Goal: Use online tool/utility: Utilize a website feature to perform a specific function

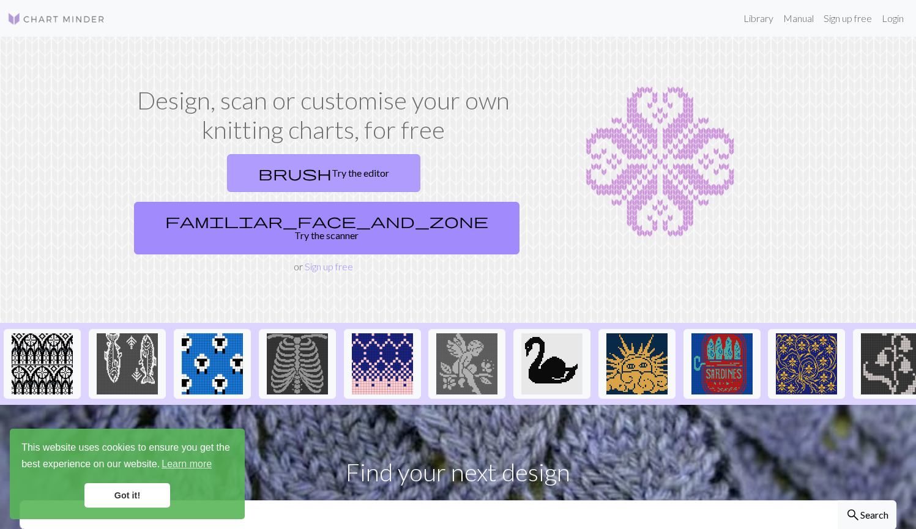
click at [227, 174] on link "brush Try the editor" at bounding box center [323, 173] width 193 height 38
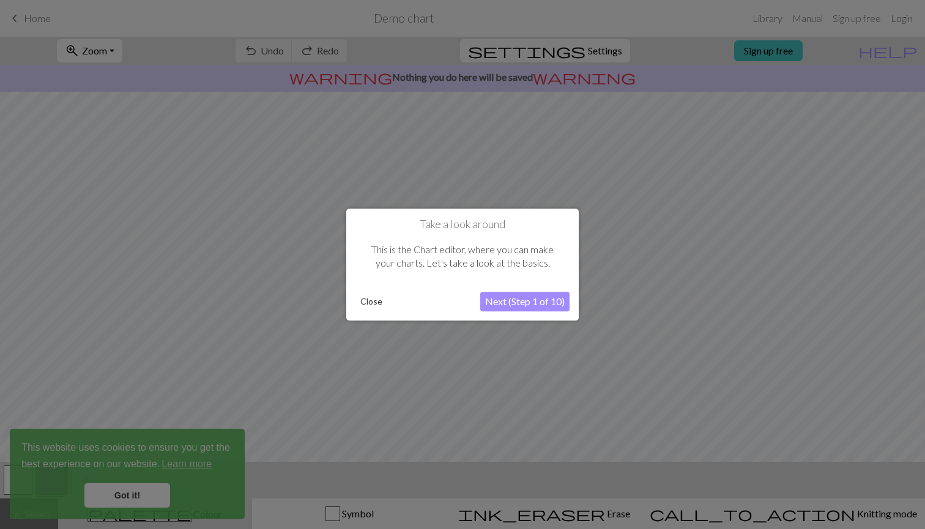
click at [367, 299] on button "Close" at bounding box center [371, 301] width 32 height 18
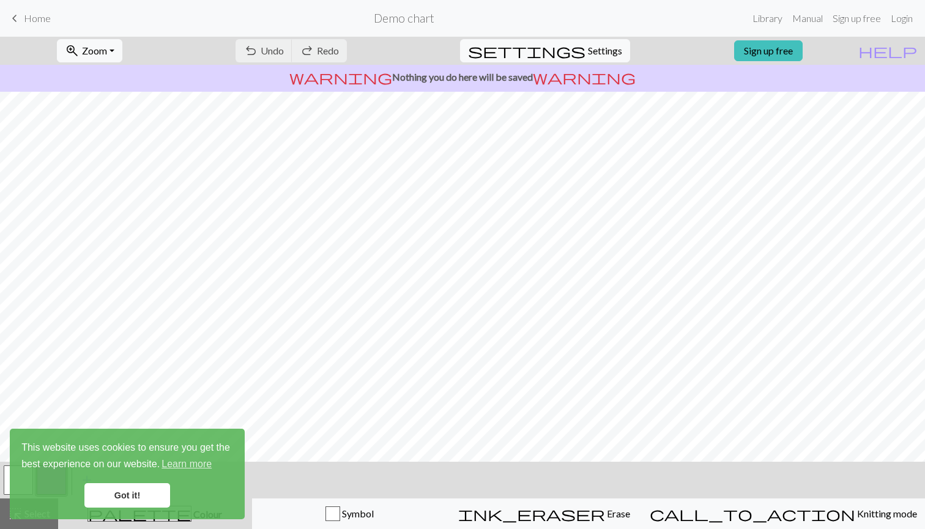
scroll to position [86, 0]
click at [124, 502] on link "Got it!" at bounding box center [127, 495] width 86 height 24
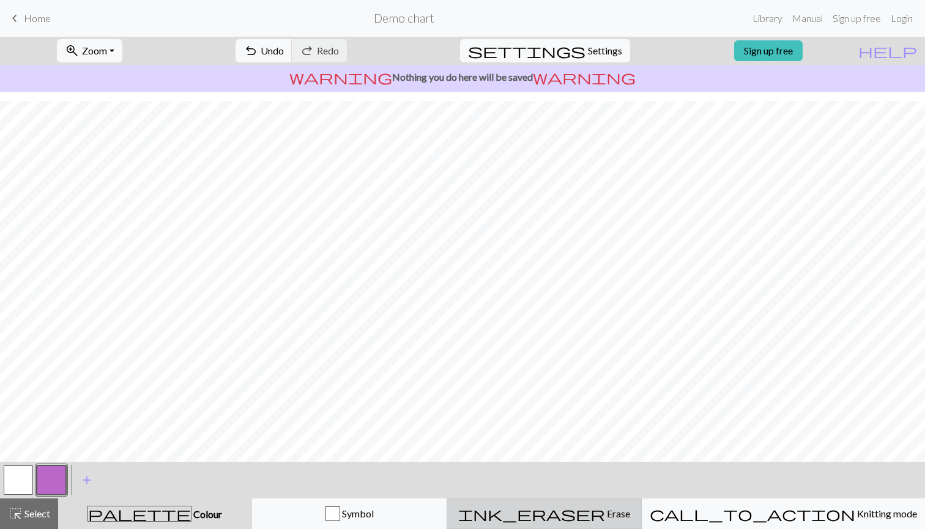
click at [642, 505] on button "ink_eraser Erase Erase" at bounding box center [544, 514] width 195 height 31
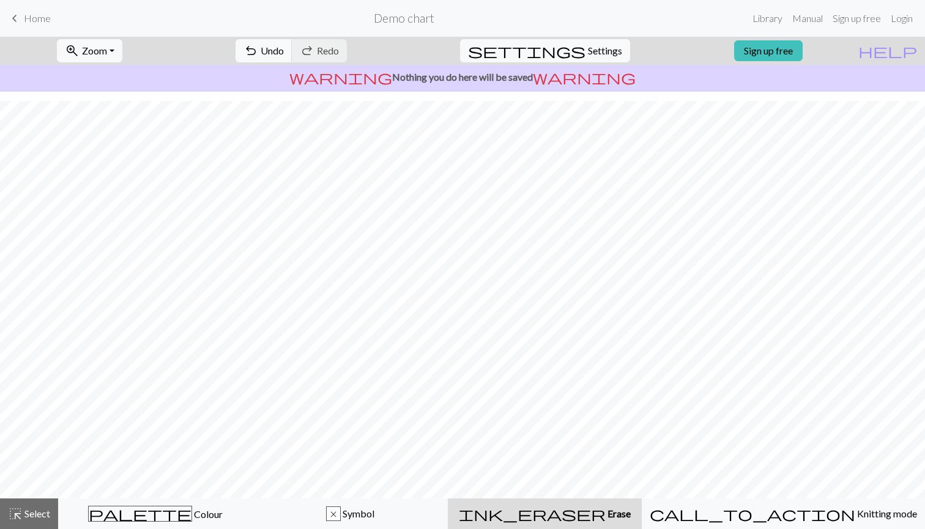
scroll to position [0, 0]
click at [292, 57] on button "undo Undo Undo" at bounding box center [264, 50] width 57 height 23
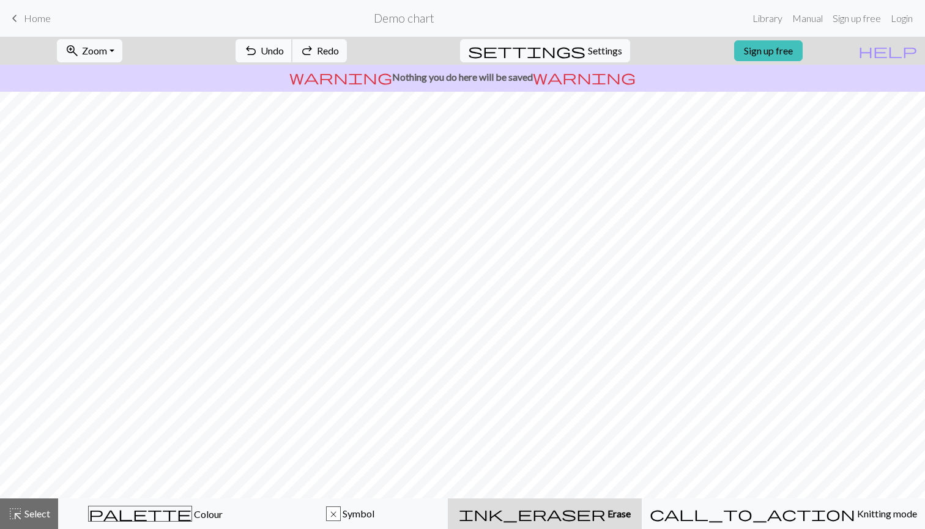
click at [292, 57] on button "undo Undo Undo" at bounding box center [264, 50] width 57 height 23
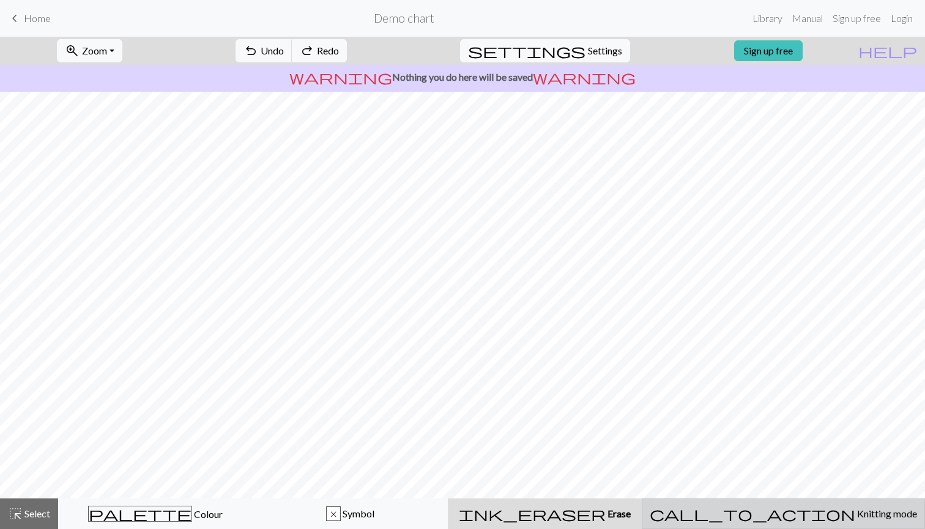
click at [872, 529] on button "call_to_action Knitting mode Knitting mode" at bounding box center [783, 514] width 283 height 31
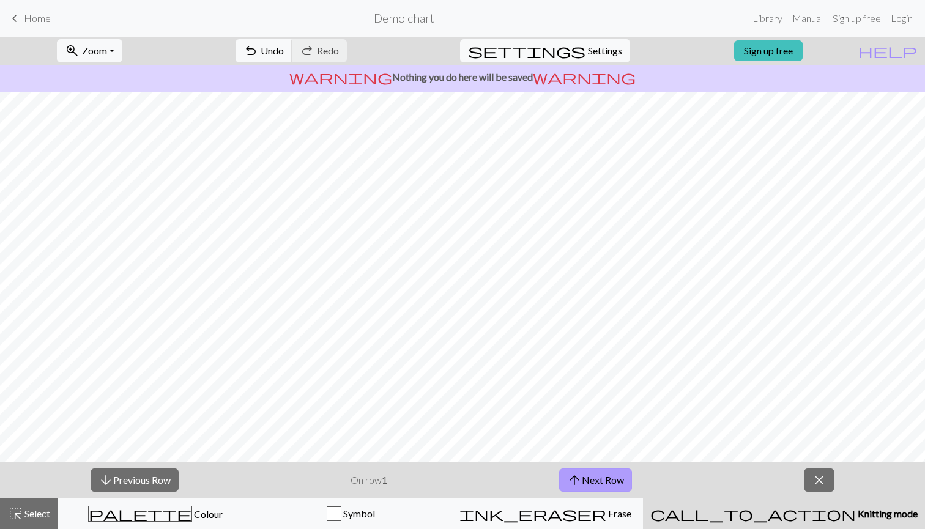
click at [588, 471] on button "arrow_upward Next Row" at bounding box center [595, 480] width 73 height 23
click at [592, 475] on button "arrow_upward Next Row" at bounding box center [595, 480] width 73 height 23
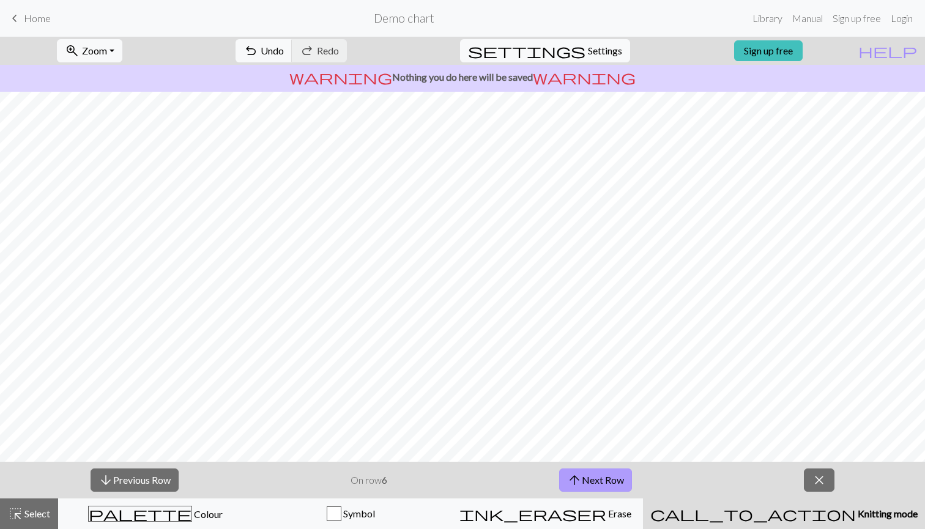
click at [592, 475] on button "arrow_upward Next Row" at bounding box center [595, 480] width 73 height 23
click at [592, 475] on button "arrow_upward Next Row" at bounding box center [597, 480] width 73 height 23
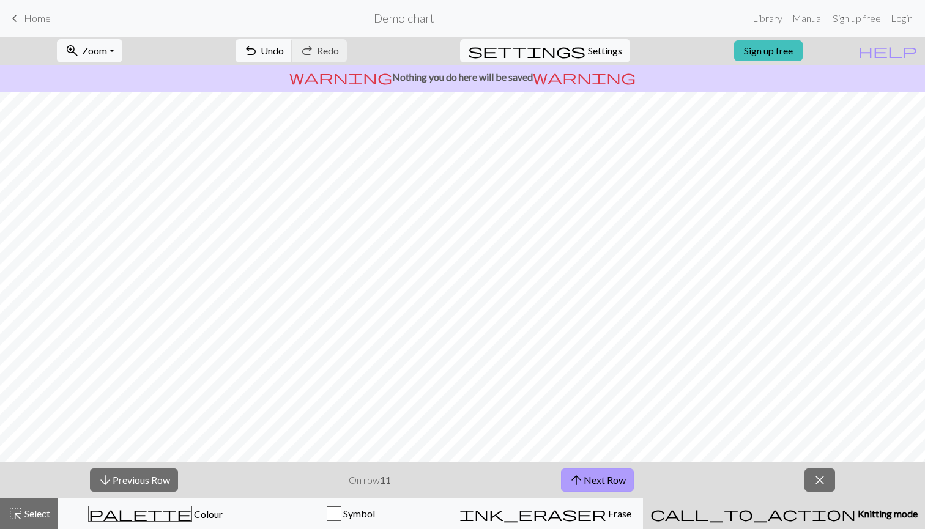
click at [592, 475] on button "arrow_upward Next Row" at bounding box center [597, 480] width 73 height 23
click at [823, 479] on span "close" at bounding box center [820, 480] width 15 height 17
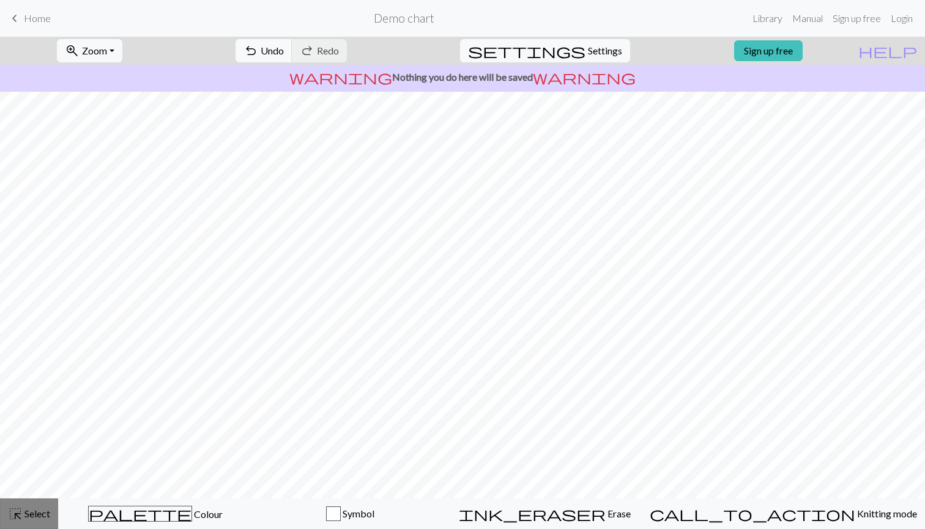
click at [20, 511] on span "highlight_alt" at bounding box center [15, 513] width 15 height 17
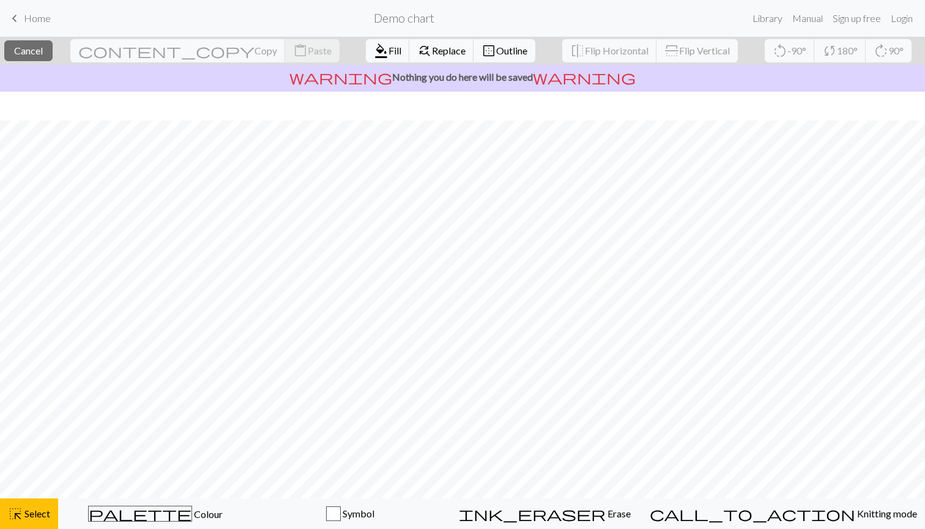
scroll to position [49, 0]
click at [29, 520] on div "highlight_alt Select Select" at bounding box center [29, 514] width 42 height 15
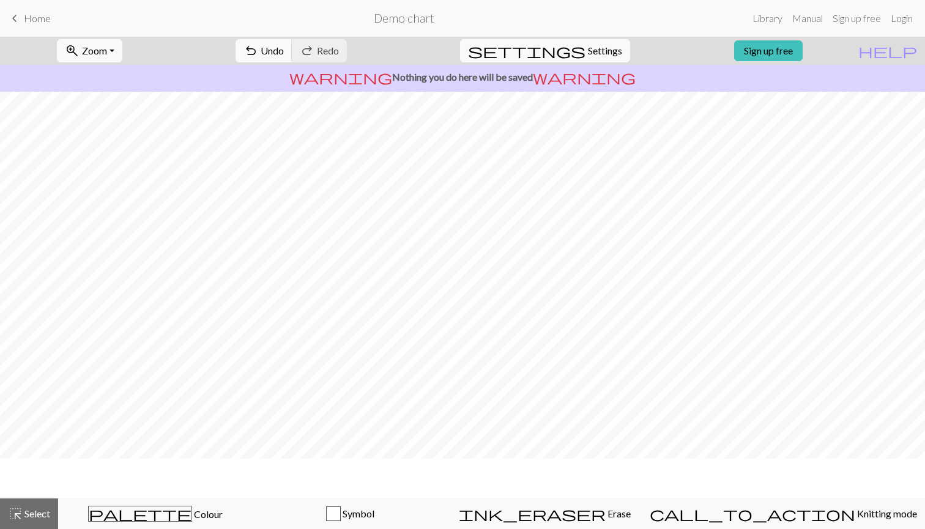
scroll to position [0, 0]
click at [562, 46] on span "settings" at bounding box center [526, 50] width 117 height 17
select select "aran"
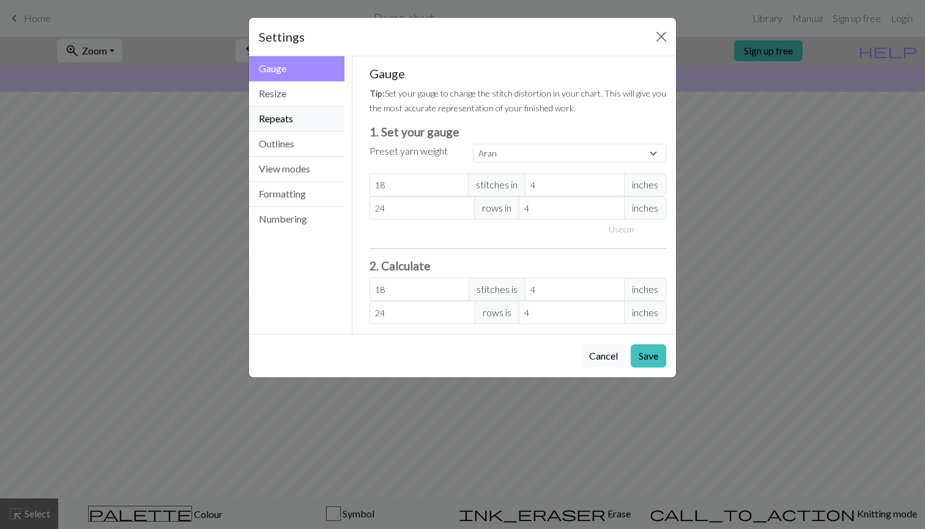
click at [298, 115] on button "Repeats" at bounding box center [296, 118] width 95 height 25
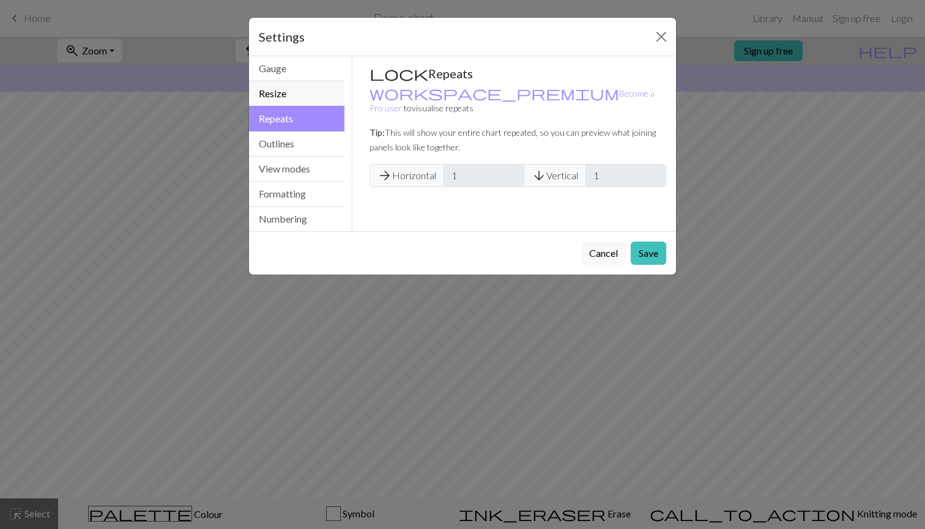
click at [308, 104] on button "Resize" at bounding box center [296, 93] width 95 height 25
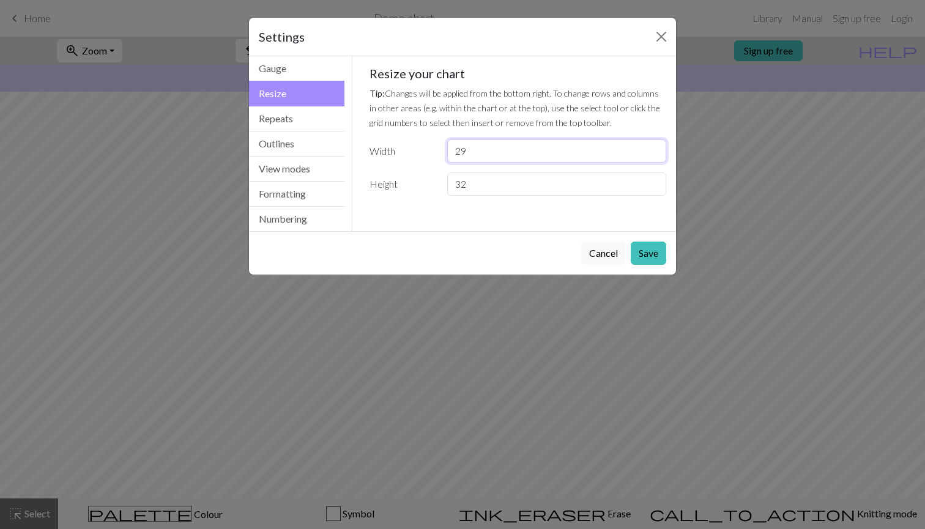
click at [656, 157] on input "29" at bounding box center [556, 150] width 219 height 23
click at [656, 157] on input "28" at bounding box center [556, 150] width 219 height 23
click at [656, 157] on input "27" at bounding box center [556, 150] width 219 height 23
click at [656, 157] on input "26" at bounding box center [556, 150] width 219 height 23
click at [656, 157] on input "25" at bounding box center [556, 150] width 219 height 23
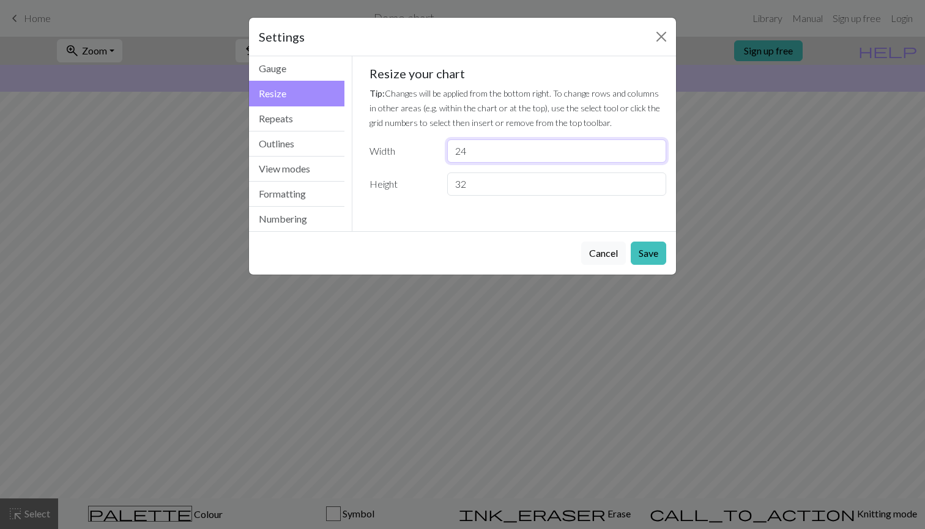
click at [656, 157] on input "24" at bounding box center [556, 150] width 219 height 23
click at [656, 157] on input "23" at bounding box center [556, 150] width 219 height 23
click at [656, 157] on input "22" at bounding box center [556, 150] width 219 height 23
click at [656, 157] on input "21" at bounding box center [556, 150] width 219 height 23
click at [656, 157] on input "20" at bounding box center [556, 150] width 219 height 23
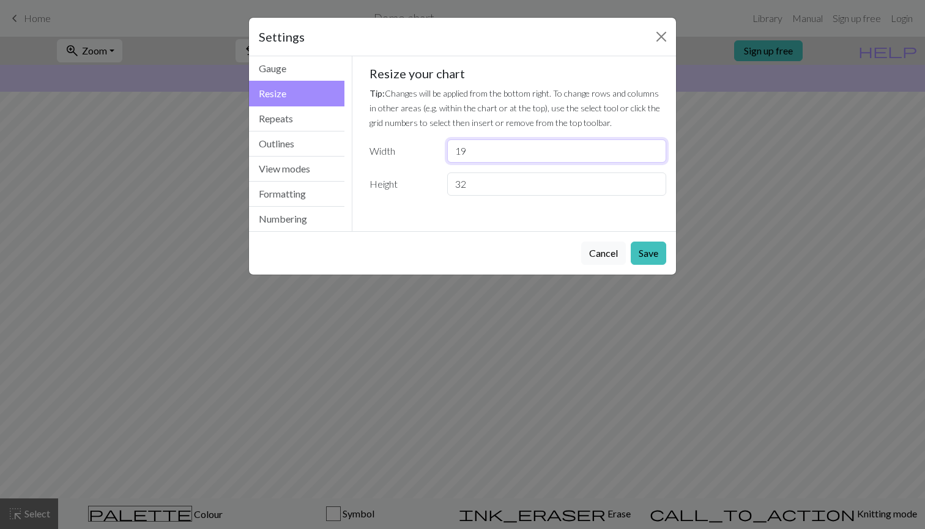
click at [656, 151] on input "19" at bounding box center [556, 150] width 219 height 23
click at [656, 151] on input "18" at bounding box center [556, 150] width 219 height 23
click at [656, 151] on input "17" at bounding box center [556, 150] width 219 height 23
click at [656, 151] on input "16" at bounding box center [556, 150] width 219 height 23
click at [656, 151] on input "15" at bounding box center [556, 150] width 219 height 23
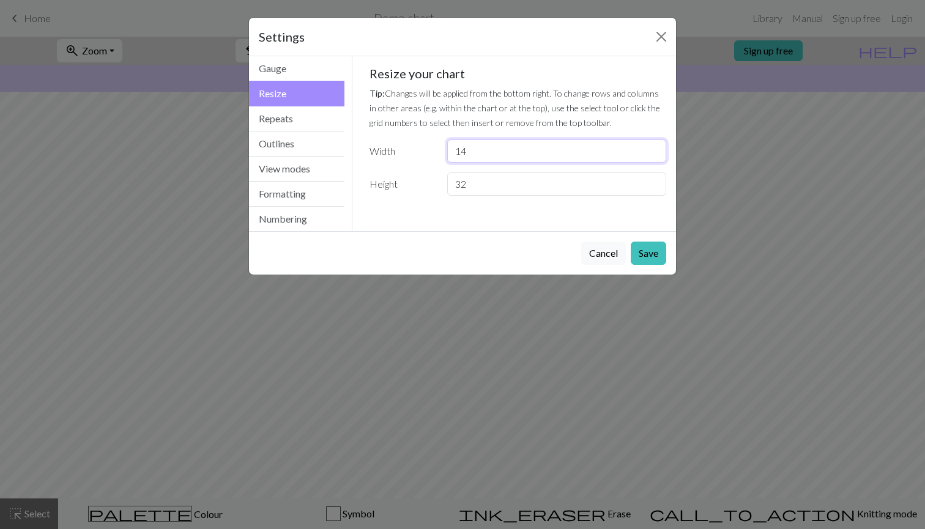
click at [656, 151] on input "14" at bounding box center [556, 150] width 219 height 23
click at [656, 151] on input "13" at bounding box center [556, 150] width 219 height 23
click at [656, 151] on input "12" at bounding box center [556, 150] width 219 height 23
click at [656, 151] on input "11" at bounding box center [556, 150] width 219 height 23
click at [656, 151] on input "10" at bounding box center [556, 150] width 219 height 23
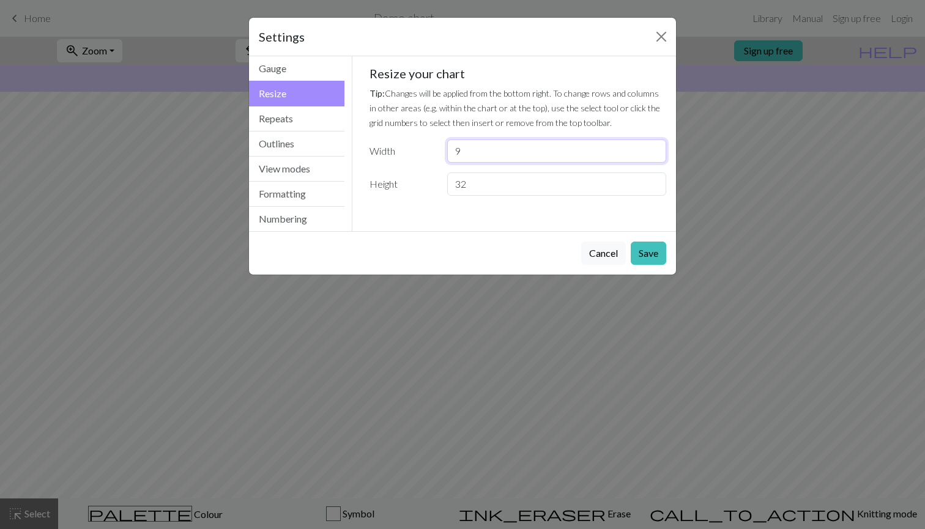
click at [656, 151] on input "9" at bounding box center [556, 150] width 219 height 23
click at [656, 151] on input "8" at bounding box center [556, 150] width 219 height 23
click at [656, 151] on input "7" at bounding box center [556, 150] width 219 height 23
click at [656, 149] on input "22" at bounding box center [556, 150] width 219 height 23
click at [656, 149] on input "23" at bounding box center [556, 150] width 219 height 23
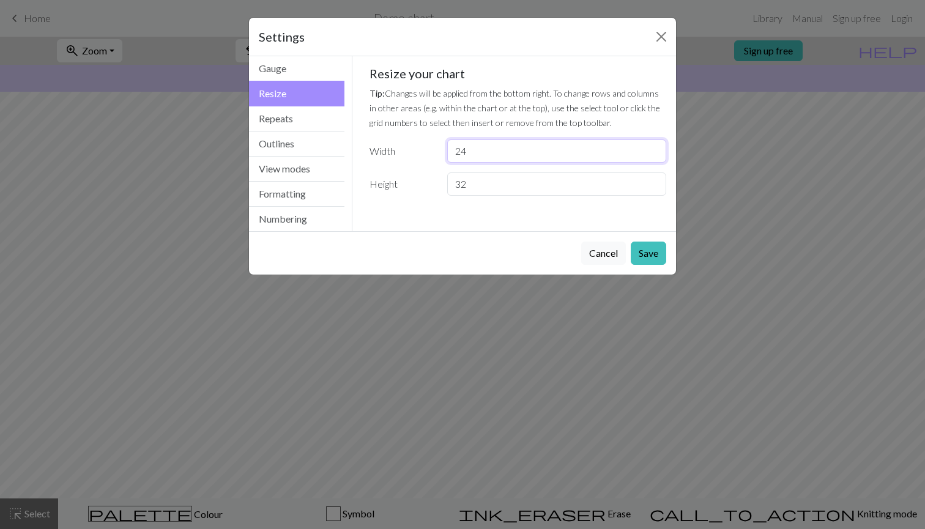
click at [656, 149] on input "24" at bounding box center [556, 150] width 219 height 23
click at [656, 149] on input "25" at bounding box center [556, 150] width 219 height 23
click at [656, 149] on input "26" at bounding box center [556, 150] width 219 height 23
click at [656, 149] on input "27" at bounding box center [556, 150] width 219 height 23
click at [656, 149] on input "28" at bounding box center [556, 150] width 219 height 23
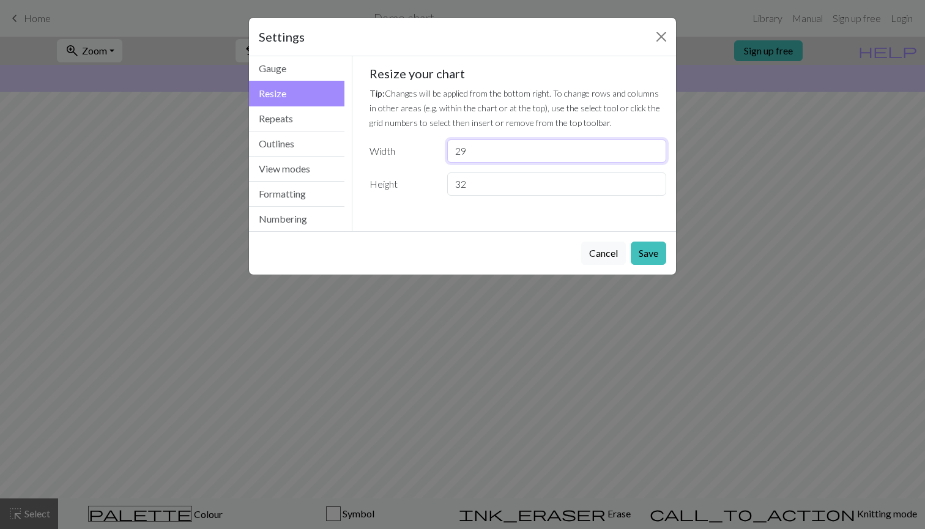
click at [656, 149] on input "29" at bounding box center [556, 150] width 219 height 23
click at [656, 149] on input "30" at bounding box center [556, 150] width 219 height 23
click at [656, 149] on input "31" at bounding box center [556, 150] width 219 height 23
type input "30"
click at [656, 153] on input "30" at bounding box center [556, 150] width 219 height 23
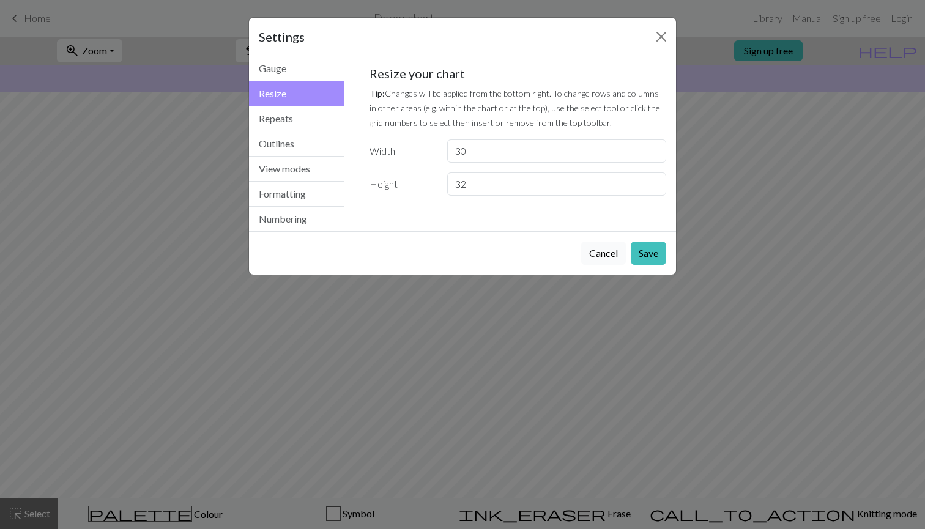
click at [592, 257] on button "Cancel" at bounding box center [603, 253] width 45 height 23
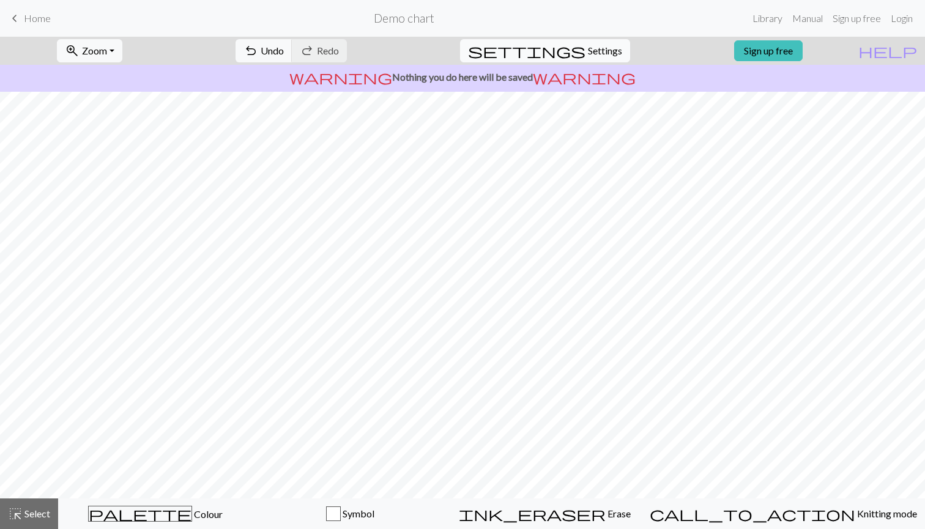
click at [588, 50] on span "Settings" at bounding box center [605, 50] width 34 height 15
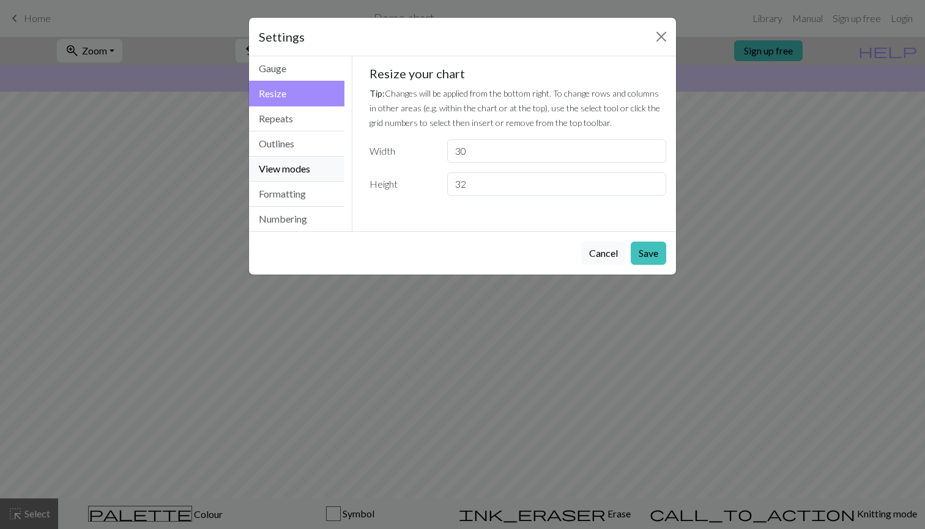
click at [287, 172] on button "View modes" at bounding box center [296, 169] width 95 height 25
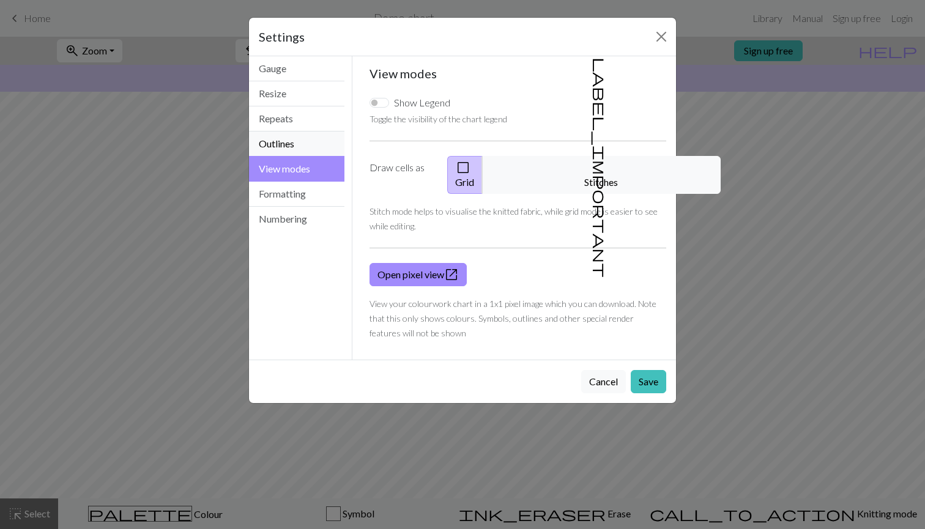
click at [291, 144] on button "Outlines" at bounding box center [296, 144] width 95 height 25
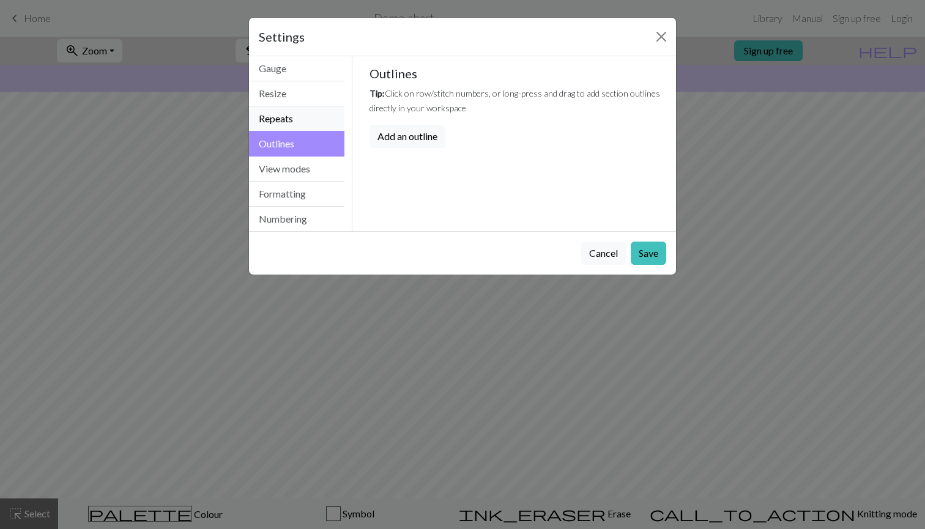
click at [287, 119] on button "Repeats" at bounding box center [296, 118] width 95 height 25
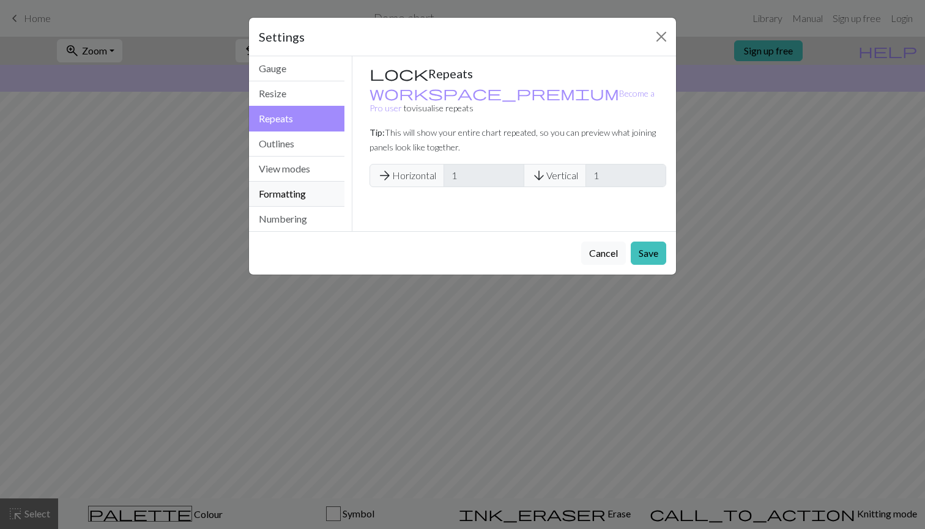
click at [302, 185] on button "Formatting" at bounding box center [296, 194] width 95 height 25
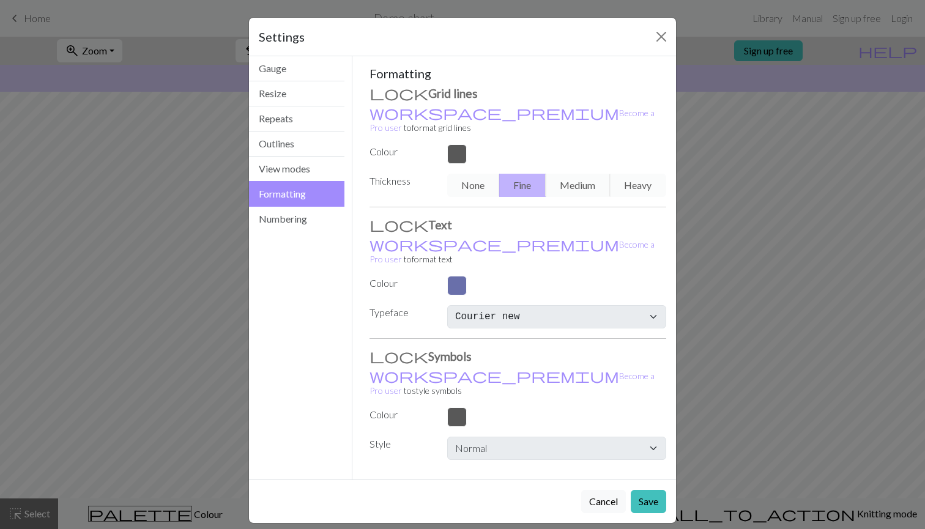
click at [310, 204] on button "Formatting" at bounding box center [296, 194] width 95 height 26
click at [311, 212] on button "Numbering" at bounding box center [296, 219] width 95 height 24
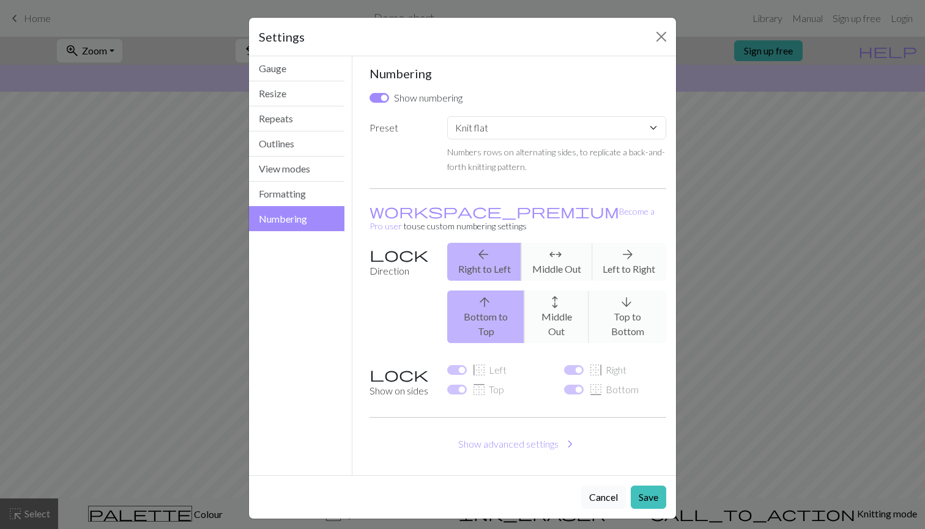
click at [617, 486] on button "Cancel" at bounding box center [603, 497] width 45 height 23
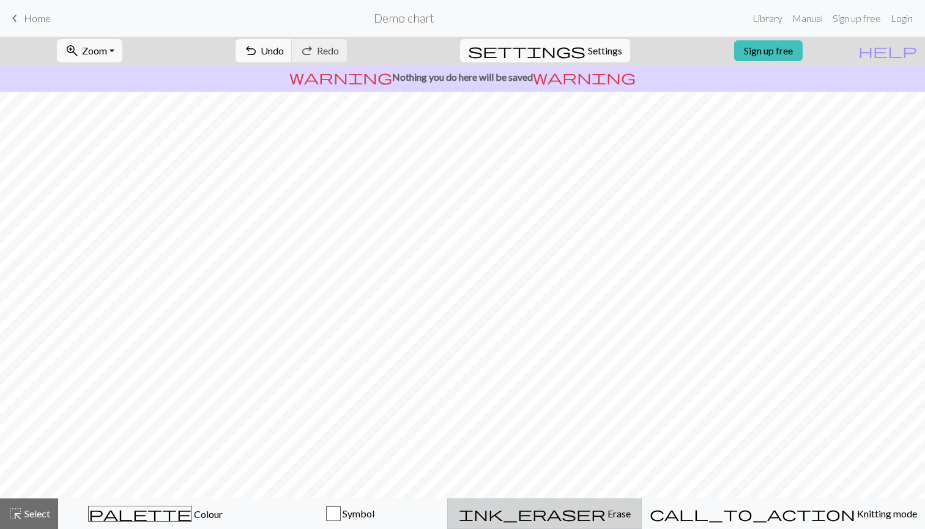
click at [634, 515] on div "ink_eraser Erase Erase" at bounding box center [544, 514] width 179 height 15
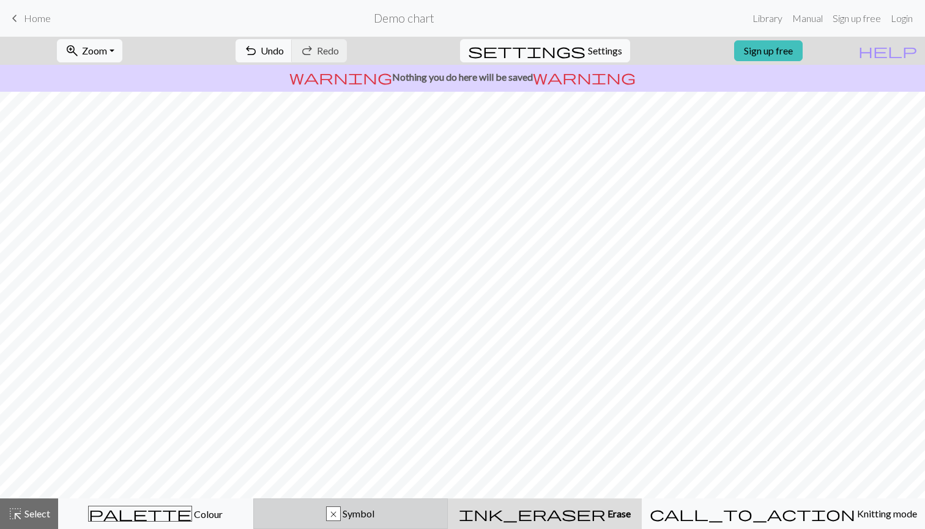
click at [374, 511] on span "Symbol" at bounding box center [358, 514] width 34 height 12
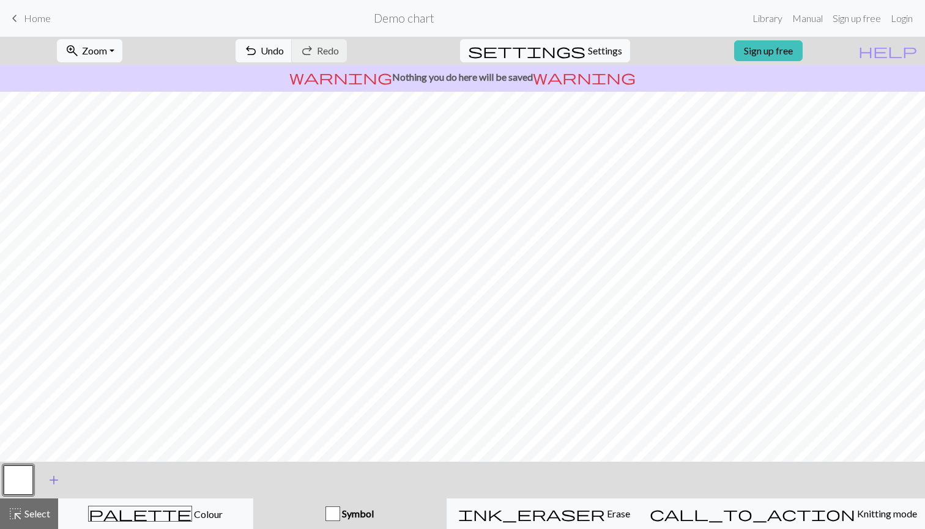
click at [53, 476] on span "add" at bounding box center [53, 480] width 15 height 17
click at [55, 477] on button "button" at bounding box center [51, 480] width 29 height 29
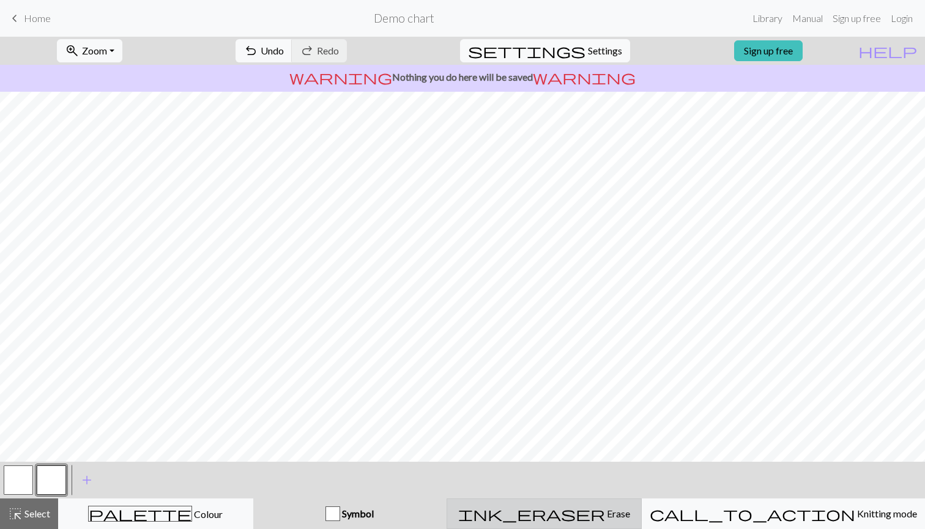
click at [605, 518] on span "Erase" at bounding box center [617, 514] width 25 height 12
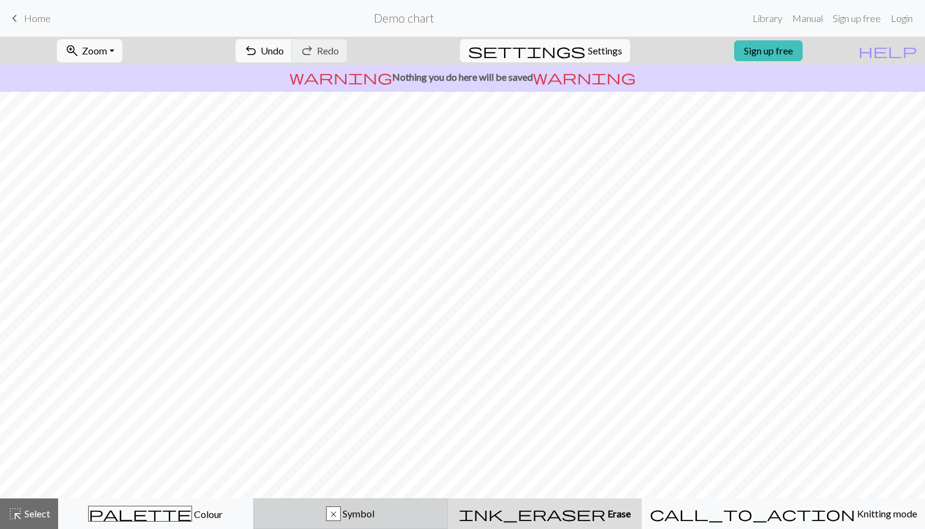
click at [440, 511] on div "x Symbol" at bounding box center [350, 514] width 179 height 15
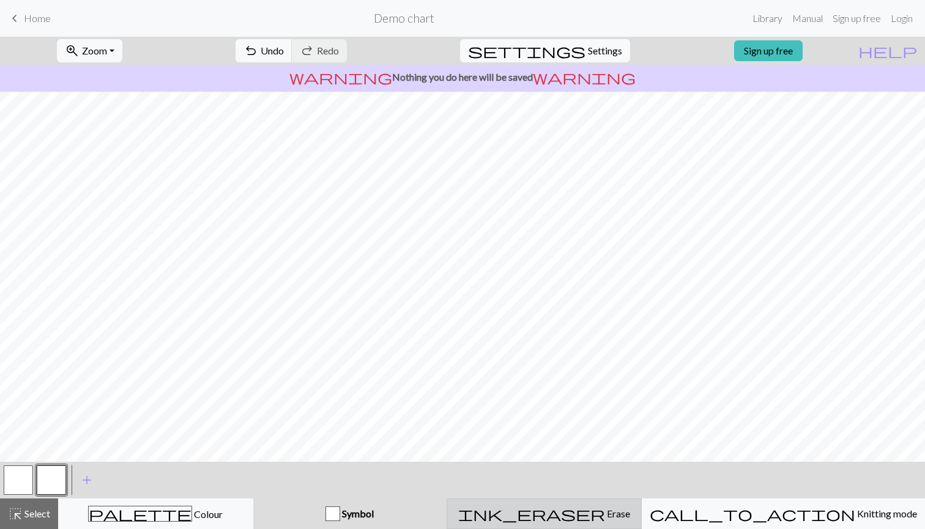
click at [564, 529] on button "ink_eraser Erase Erase" at bounding box center [544, 514] width 195 height 31
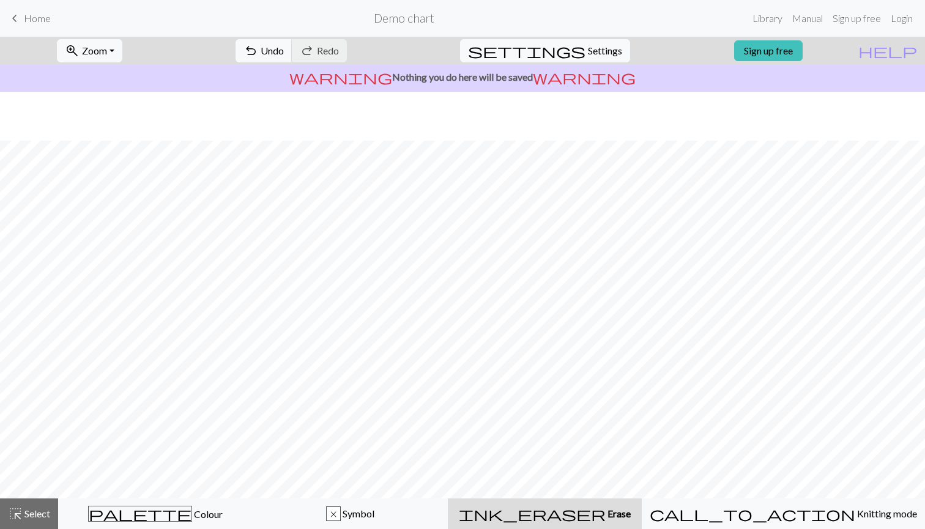
scroll to position [49, 0]
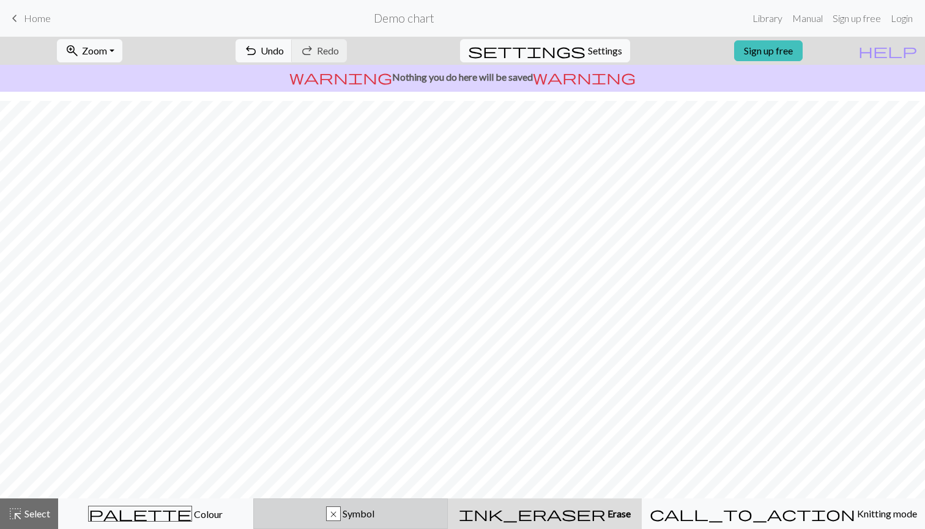
click at [448, 524] on button "x Symbol" at bounding box center [350, 514] width 195 height 31
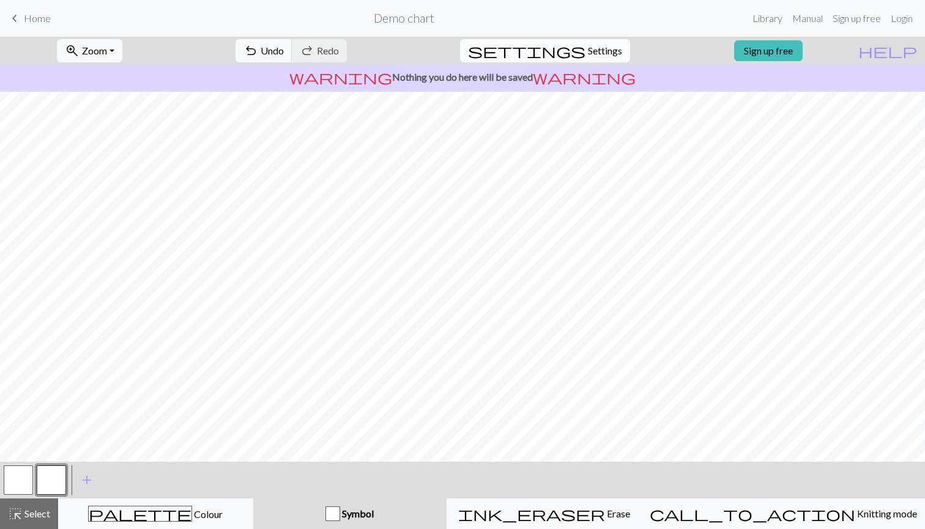
click at [578, 60] on button "settings Settings" at bounding box center [545, 50] width 170 height 23
select select "flat"
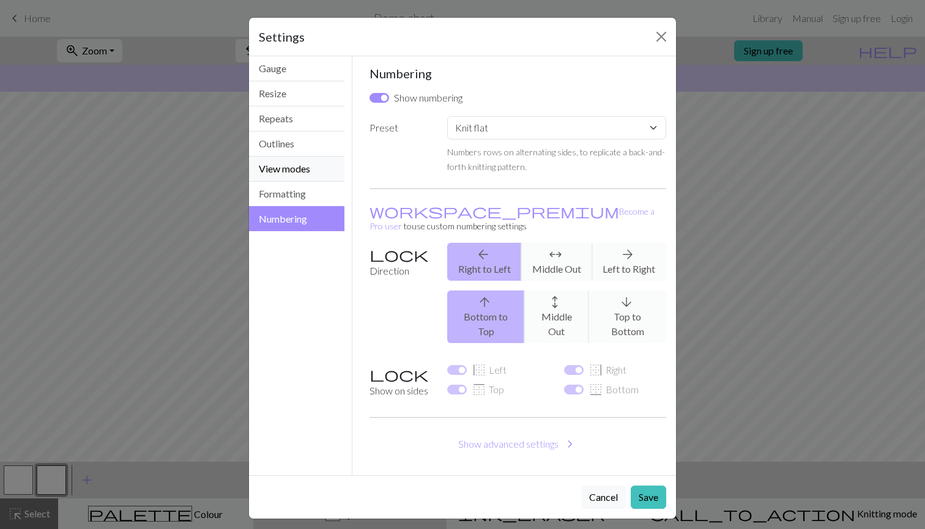
click at [277, 159] on button "View modes" at bounding box center [296, 169] width 95 height 25
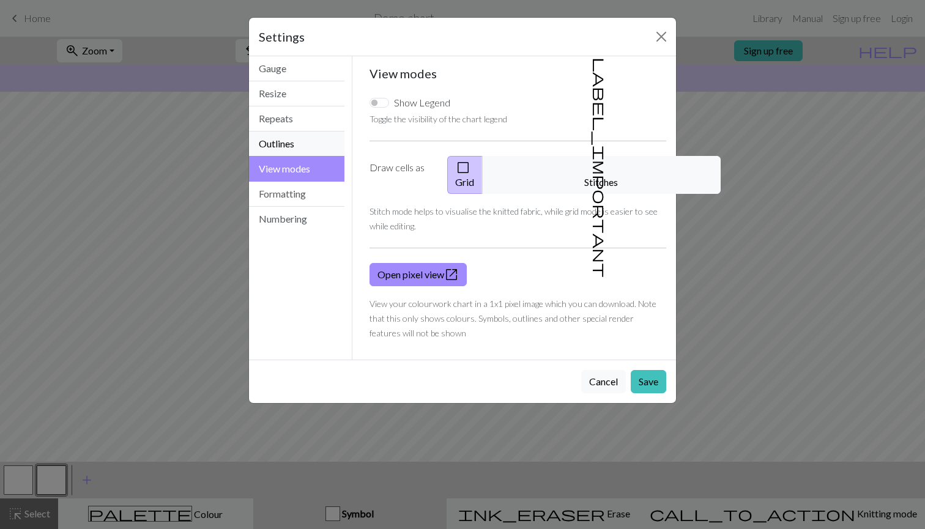
click at [281, 149] on button "Outlines" at bounding box center [296, 144] width 95 height 25
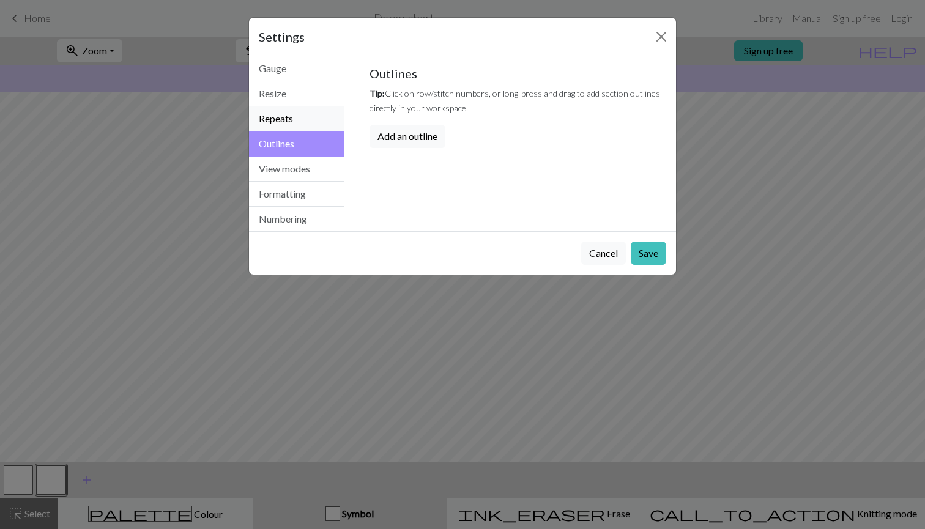
click at [279, 123] on button "Repeats" at bounding box center [296, 118] width 95 height 25
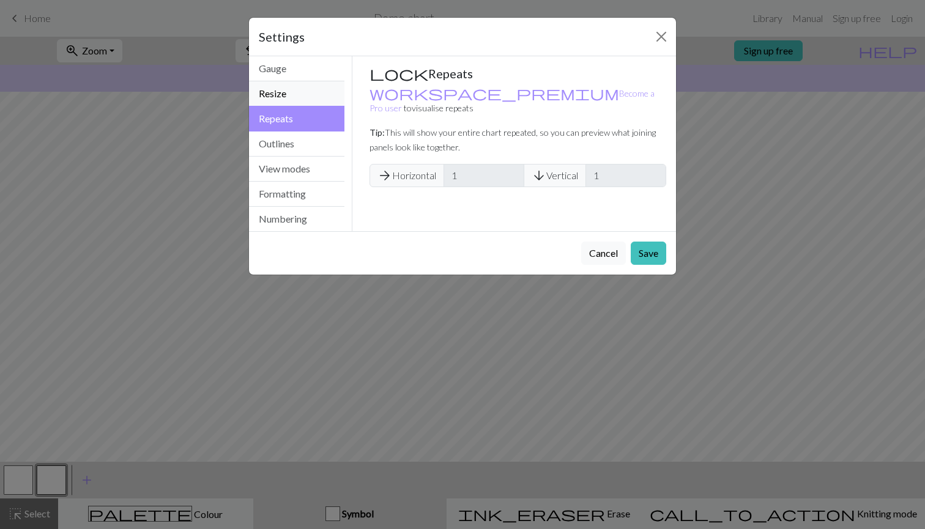
click at [290, 95] on button "Resize" at bounding box center [296, 93] width 95 height 25
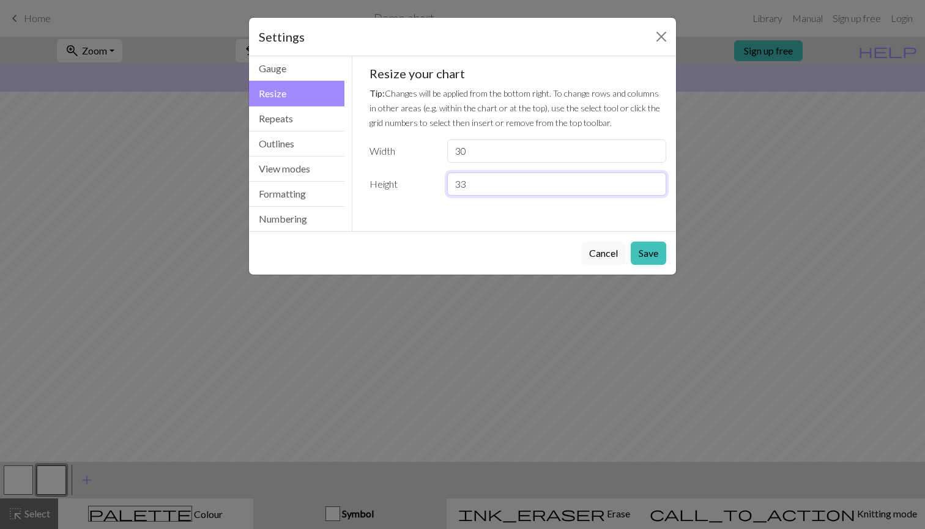
click at [653, 182] on input "33" at bounding box center [556, 184] width 219 height 23
click at [653, 188] on input "32" at bounding box center [556, 184] width 219 height 23
click at [653, 188] on input "31" at bounding box center [556, 184] width 219 height 23
type input "30"
click at [653, 188] on input "30" at bounding box center [556, 184] width 219 height 23
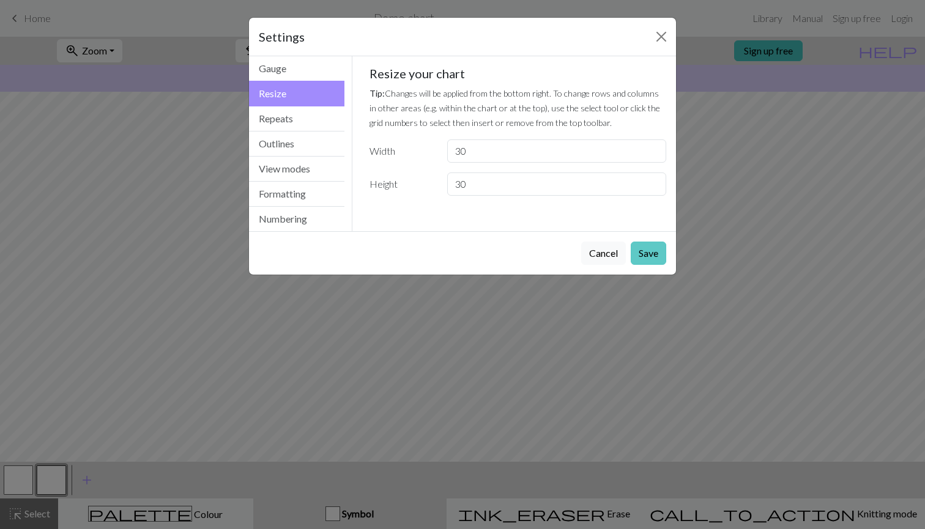
click at [647, 256] on button "Save" at bounding box center [648, 253] width 35 height 23
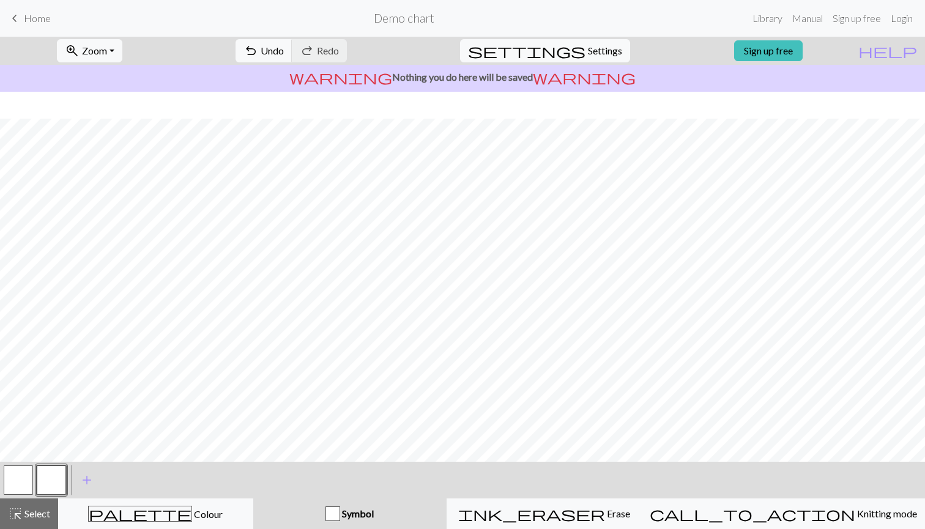
scroll to position [61, 0]
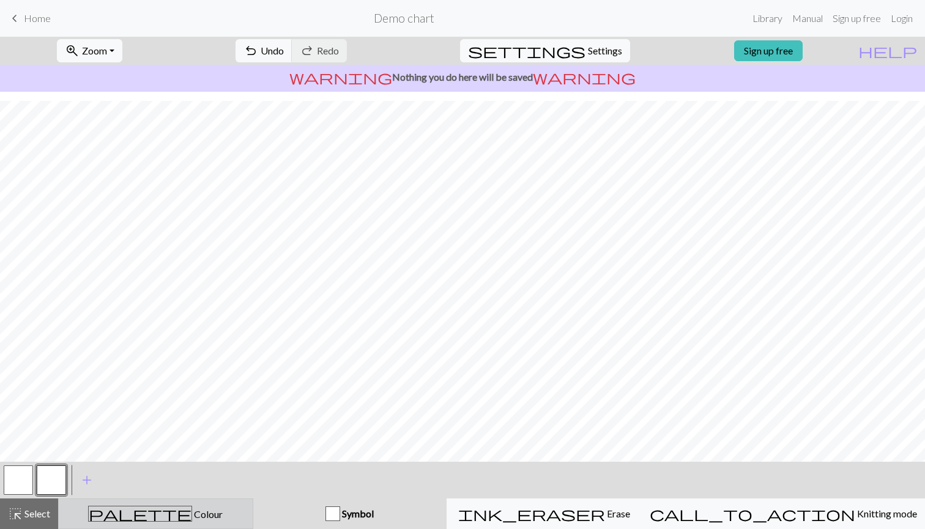
click at [99, 518] on div "palette Colour Colour" at bounding box center [155, 514] width 179 height 16
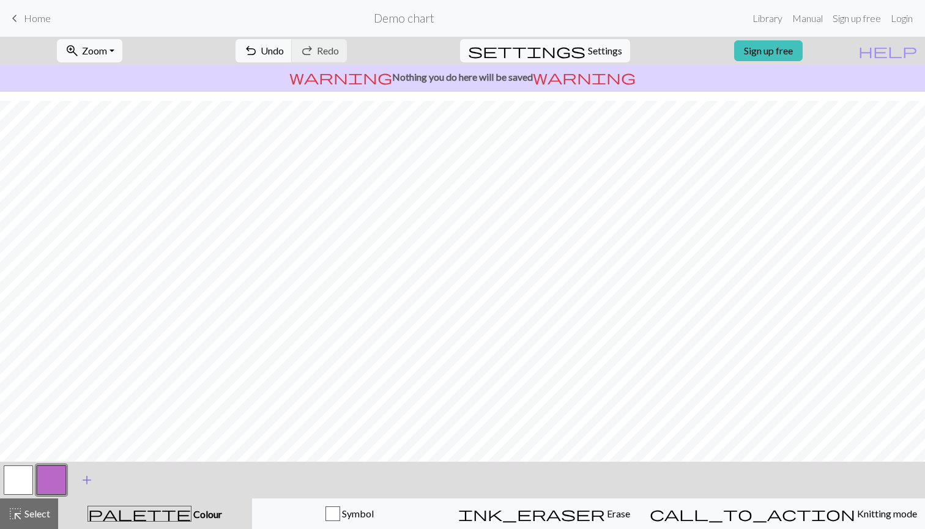
click at [79, 489] on button "add Add a colour" at bounding box center [87, 480] width 31 height 31
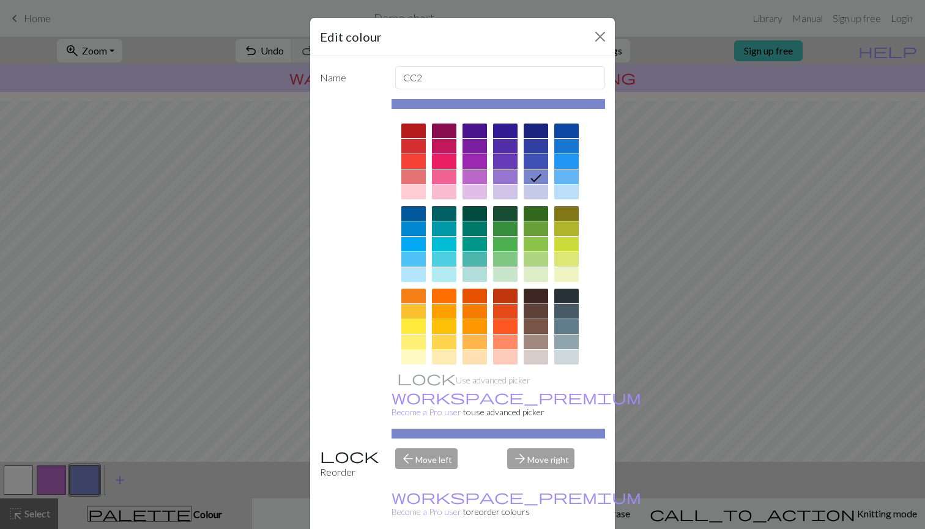
click at [541, 294] on div at bounding box center [536, 296] width 24 height 15
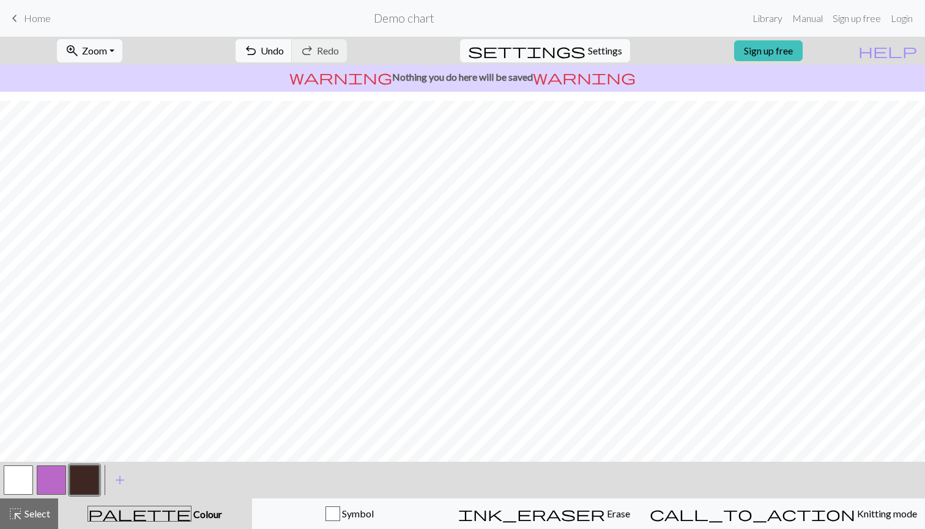
click at [89, 487] on button "button" at bounding box center [84, 480] width 29 height 29
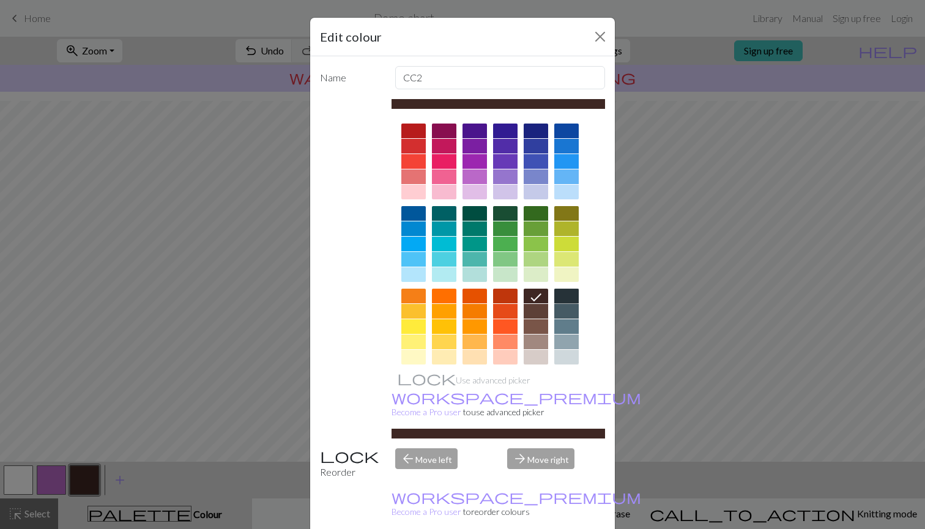
click at [557, 302] on div at bounding box center [566, 296] width 24 height 15
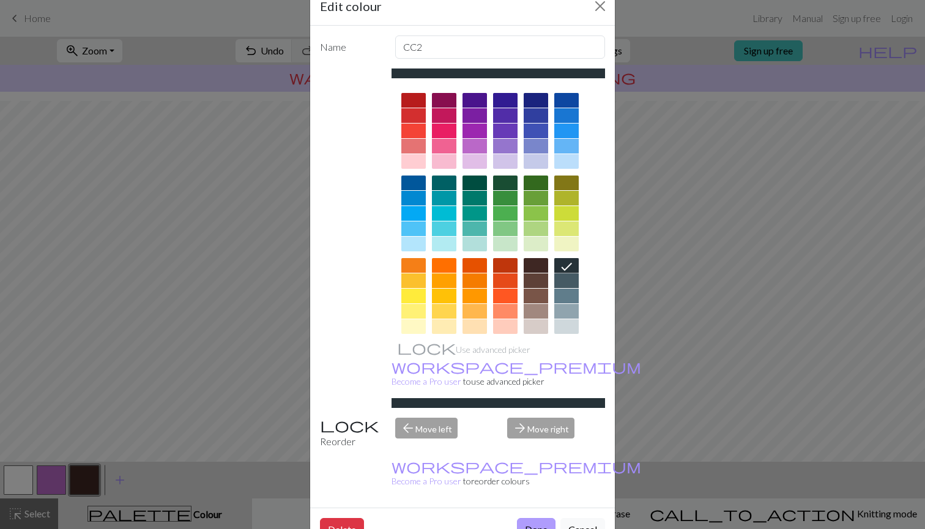
click at [530, 518] on button "Done" at bounding box center [536, 529] width 39 height 23
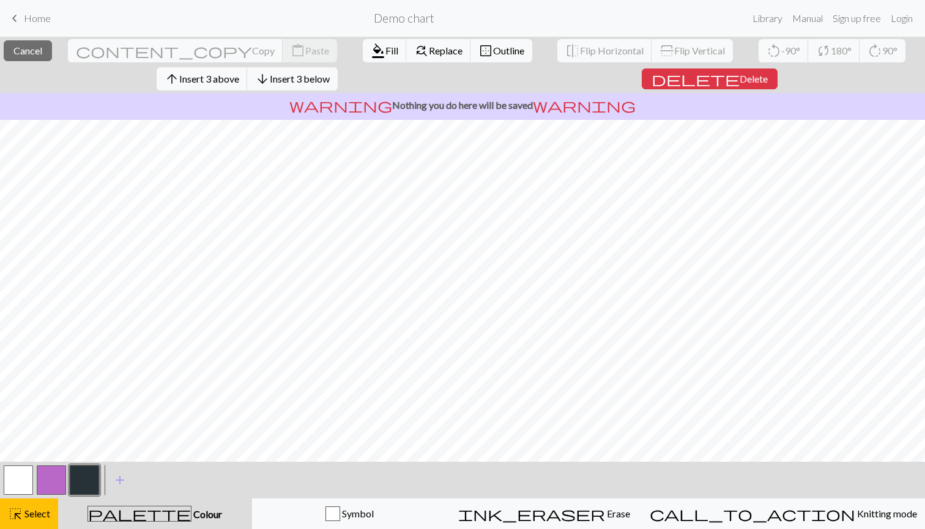
click at [87, 494] on button "button" at bounding box center [84, 480] width 29 height 29
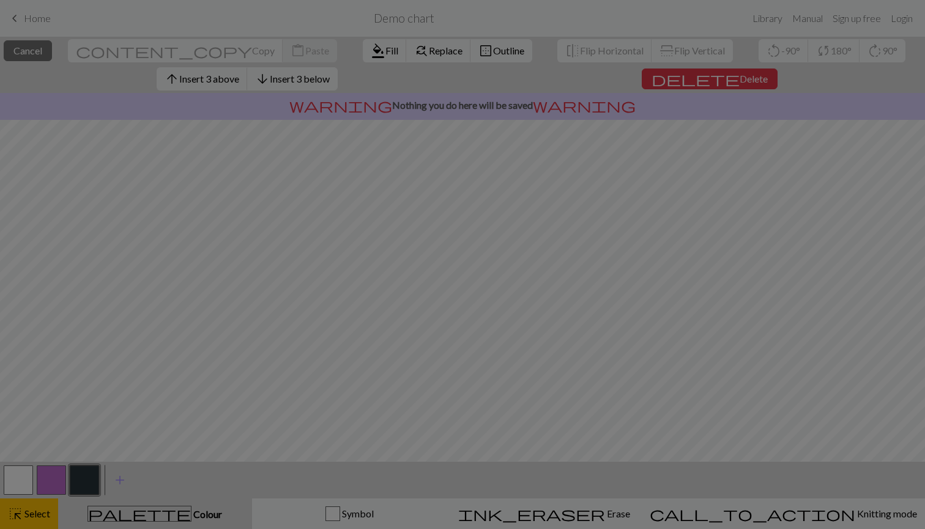
click at [60, 496] on div "Edit colour Name CC2 Use advanced picker workspace_premium Become a Pro user to…" at bounding box center [462, 264] width 925 height 529
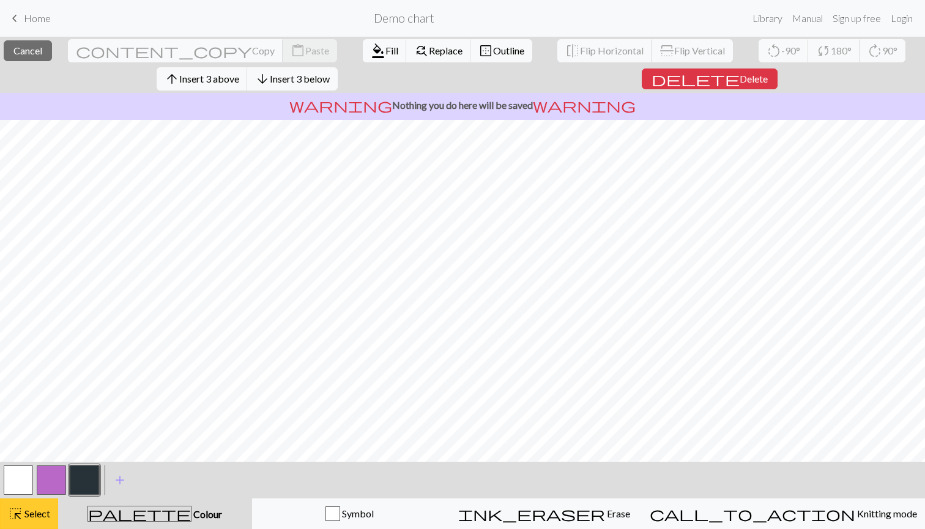
click at [48, 505] on button "highlight_alt Select Select" at bounding box center [29, 514] width 58 height 31
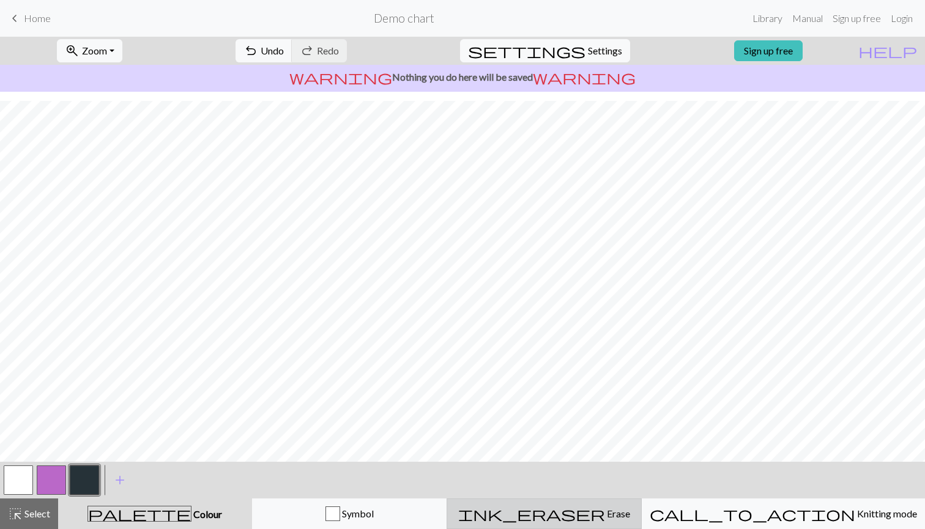
click at [634, 515] on div "ink_eraser Erase Erase" at bounding box center [544, 514] width 179 height 15
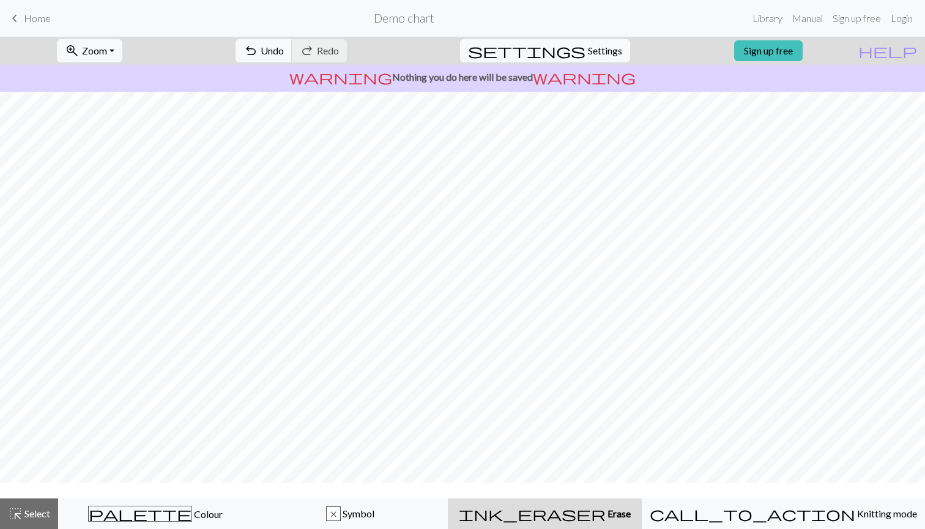
scroll to position [0, 0]
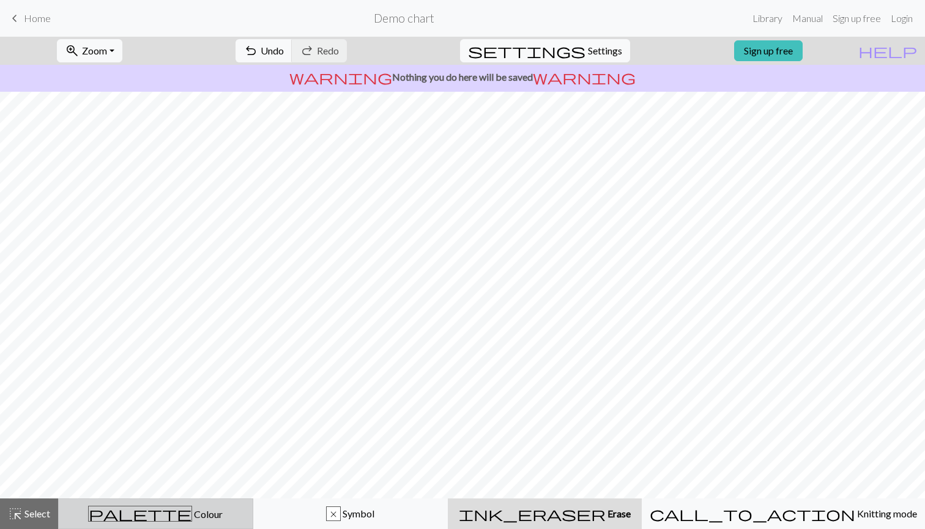
click at [223, 507] on div "palette Colour Colour" at bounding box center [155, 514] width 179 height 16
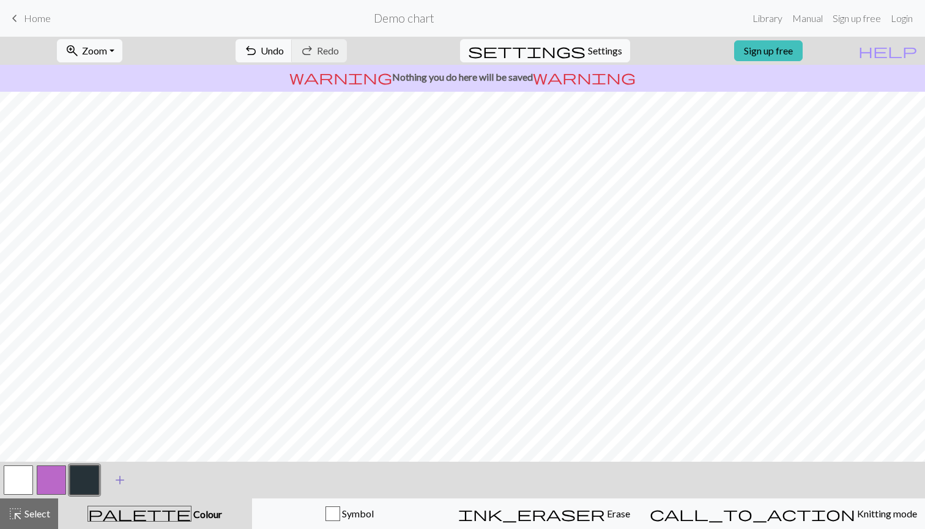
click at [107, 485] on button "add Add a colour" at bounding box center [120, 480] width 31 height 31
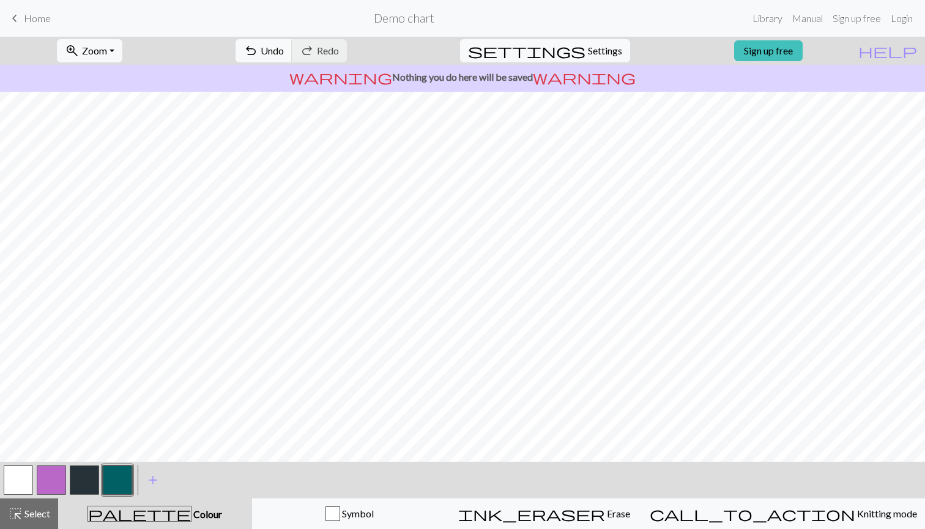
click at [91, 474] on button "button" at bounding box center [84, 480] width 29 height 29
click at [117, 454] on div at bounding box center [462, 277] width 925 height 370
click at [455, 475] on div "zoom_in Zoom Zoom Fit all Fit width Fit height 50% 100% 150% 200% undo Undo Und…" at bounding box center [462, 283] width 925 height 493
click at [313, 462] on div "zoom_in Zoom Zoom Fit all Fit width Fit height 50% 100% 150% 200% undo Undo Und…" at bounding box center [462, 283] width 925 height 493
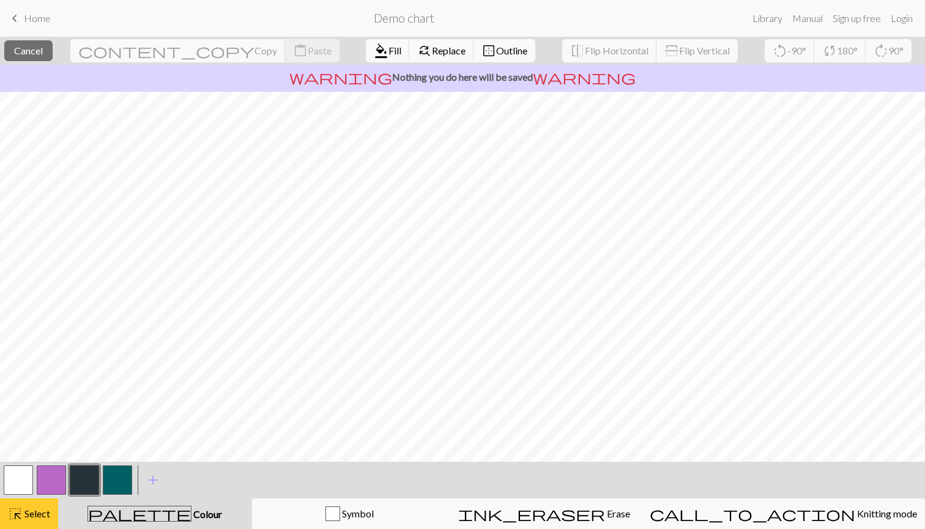
click at [43, 513] on span "Select" at bounding box center [37, 514] width 28 height 12
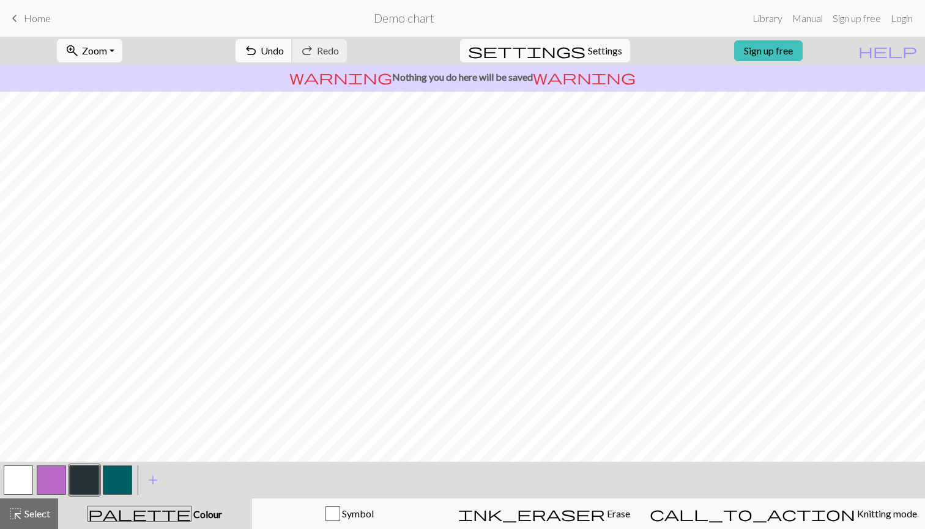
click at [284, 48] on span "Undo" at bounding box center [272, 51] width 23 height 12
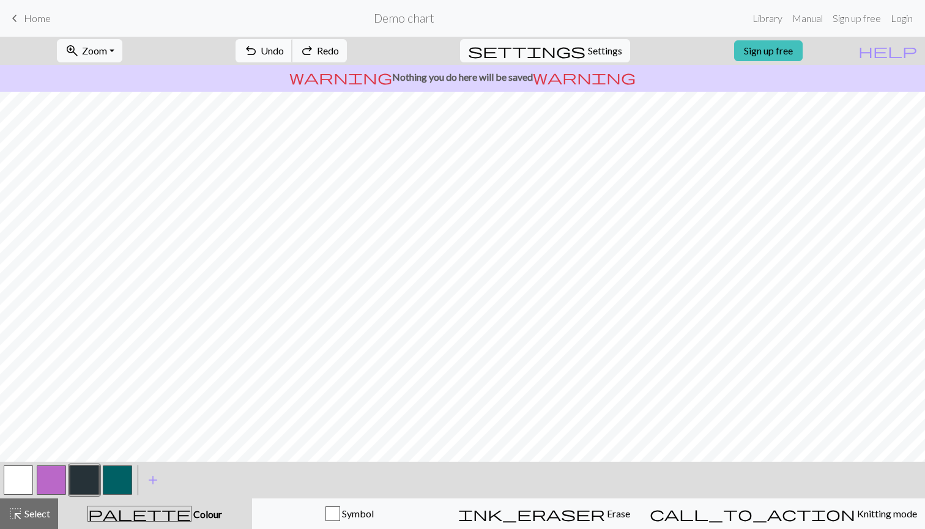
click at [284, 48] on span "Undo" at bounding box center [272, 51] width 23 height 12
click at [284, 50] on span "Undo" at bounding box center [272, 51] width 23 height 12
click at [284, 51] on span "Undo" at bounding box center [272, 51] width 23 height 12
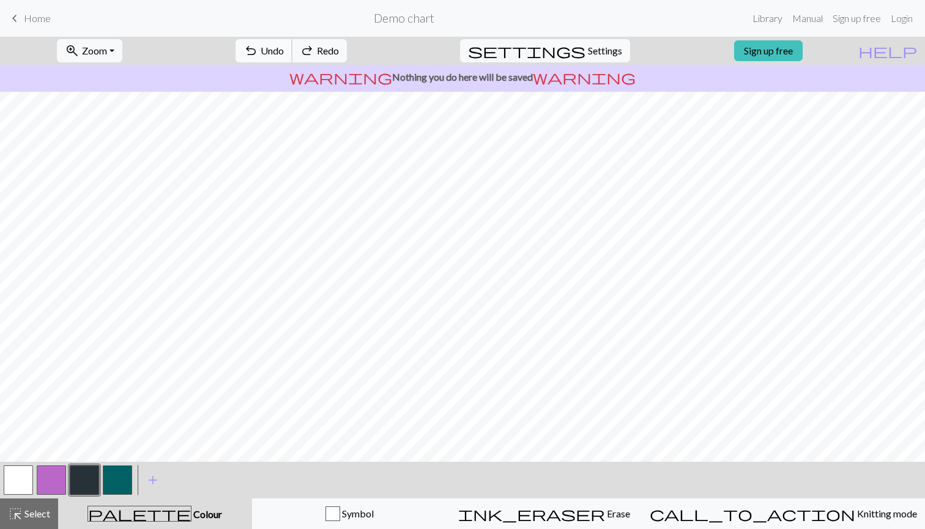
click at [284, 51] on span "Undo" at bounding box center [272, 51] width 23 height 12
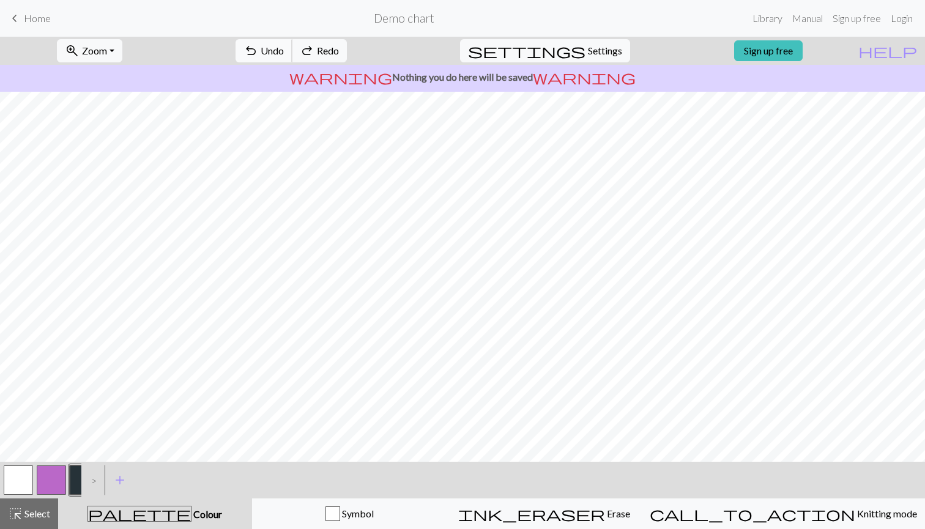
click at [284, 51] on span "Undo" at bounding box center [272, 51] width 23 height 12
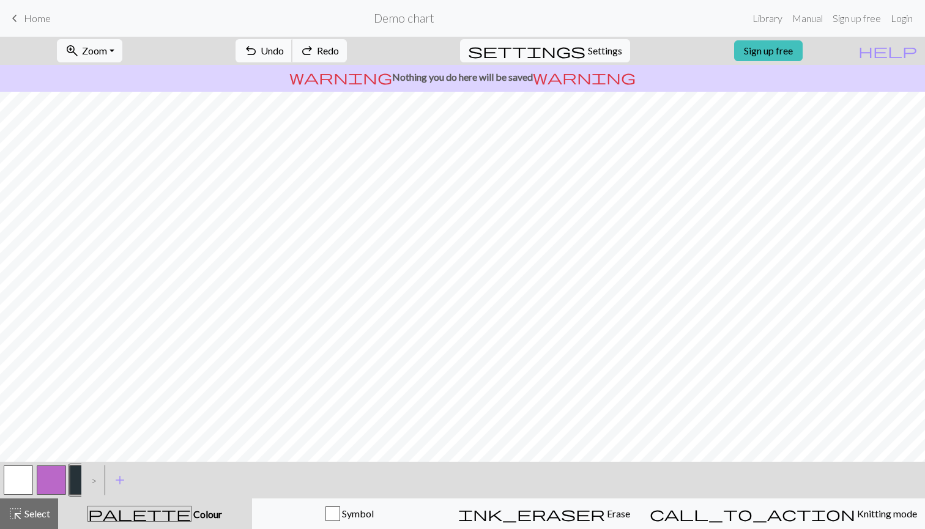
click at [284, 51] on span "Undo" at bounding box center [272, 51] width 23 height 12
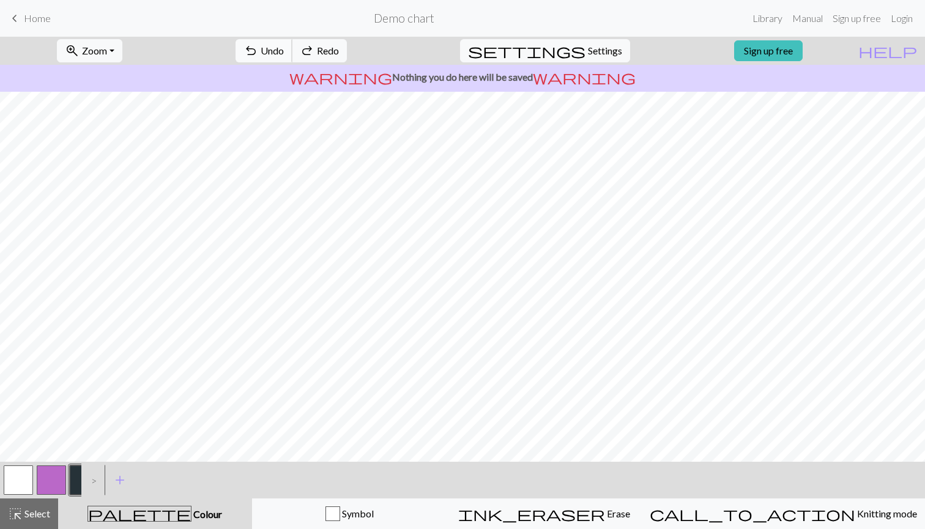
click at [284, 51] on span "Undo" at bounding box center [272, 51] width 23 height 12
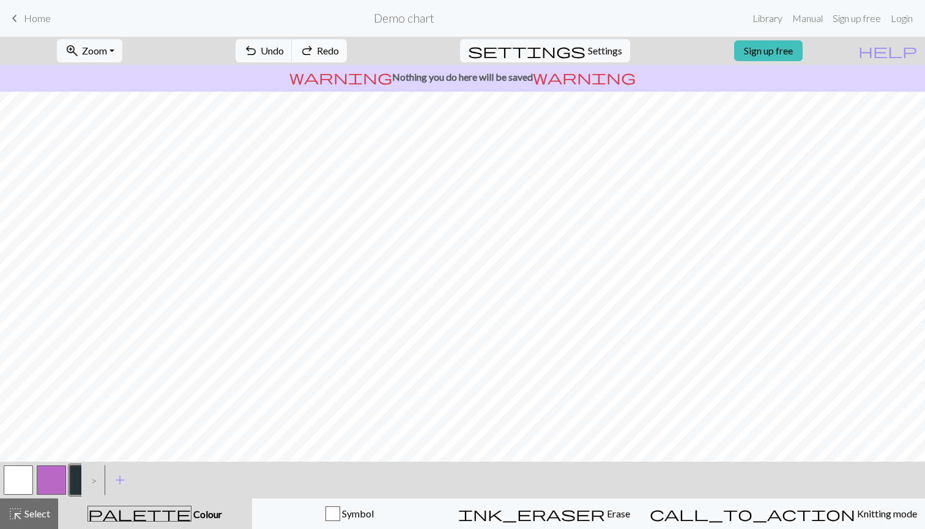
click at [347, 62] on button "redo Redo Redo" at bounding box center [319, 50] width 55 height 23
click at [284, 48] on span "Undo" at bounding box center [272, 51] width 23 height 12
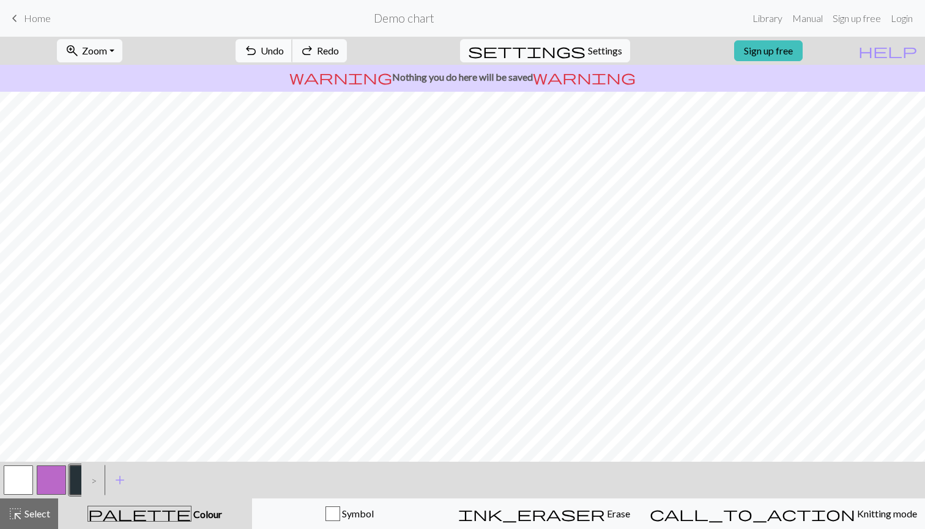
click at [284, 48] on span "Undo" at bounding box center [272, 51] width 23 height 12
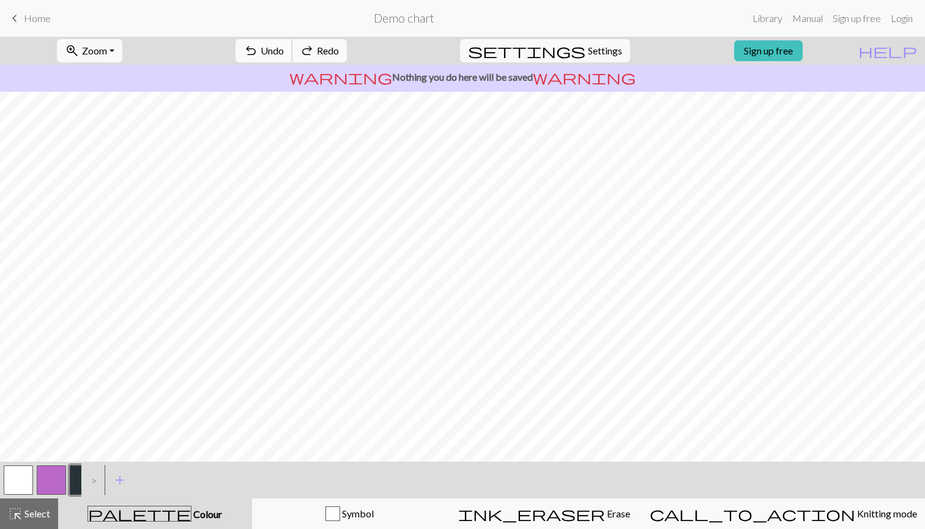
click at [284, 48] on span "Undo" at bounding box center [272, 51] width 23 height 12
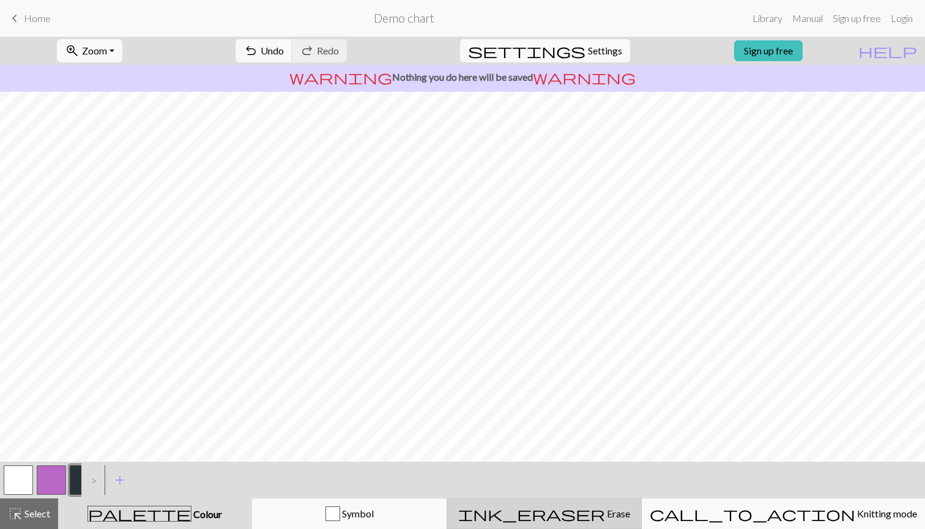
click at [562, 516] on div "ink_eraser Erase Erase" at bounding box center [544, 514] width 179 height 15
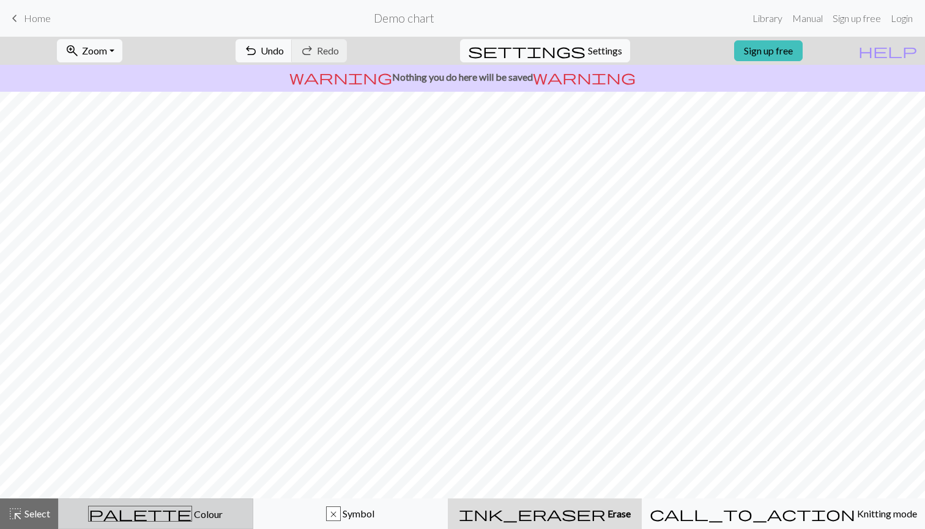
click at [127, 518] on div "palette Colour Colour" at bounding box center [155, 514] width 179 height 16
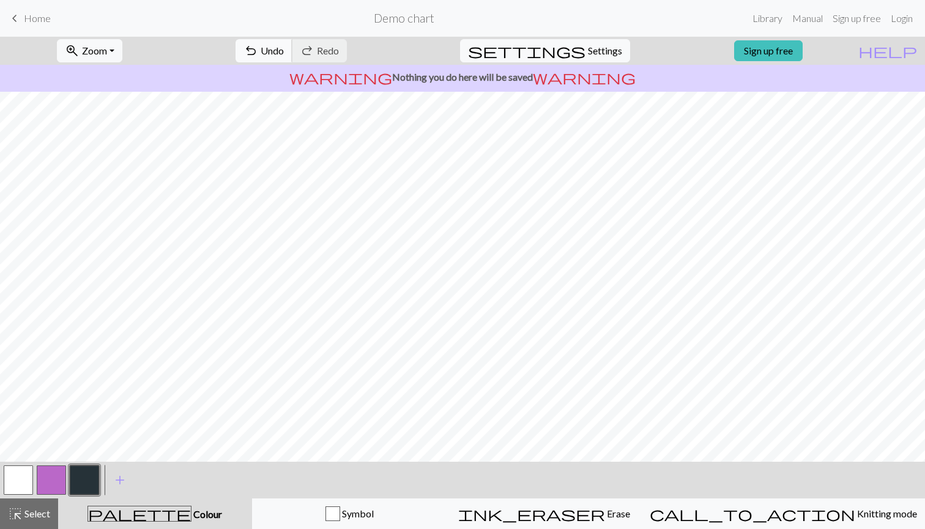
click at [284, 50] on span "Undo" at bounding box center [272, 51] width 23 height 12
click at [258, 44] on span "undo" at bounding box center [251, 50] width 15 height 17
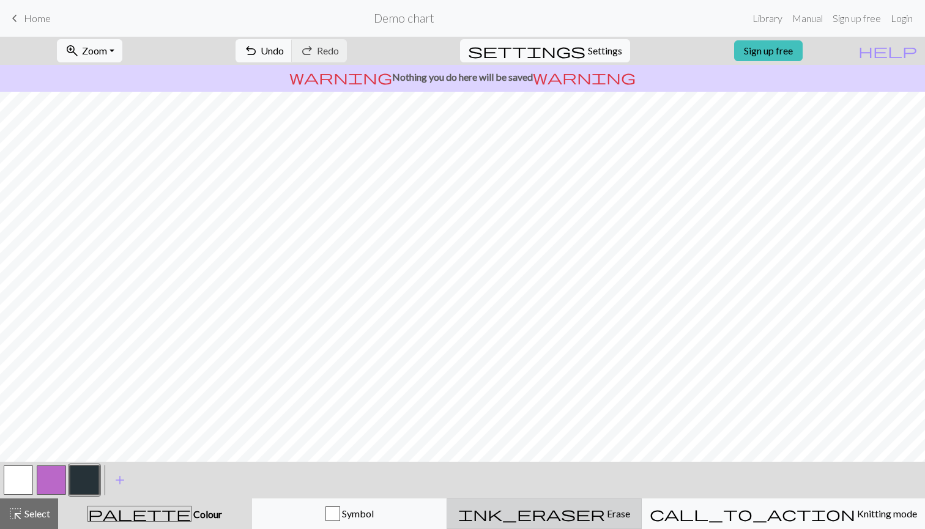
click at [634, 510] on div "ink_eraser Erase Erase" at bounding box center [544, 514] width 179 height 15
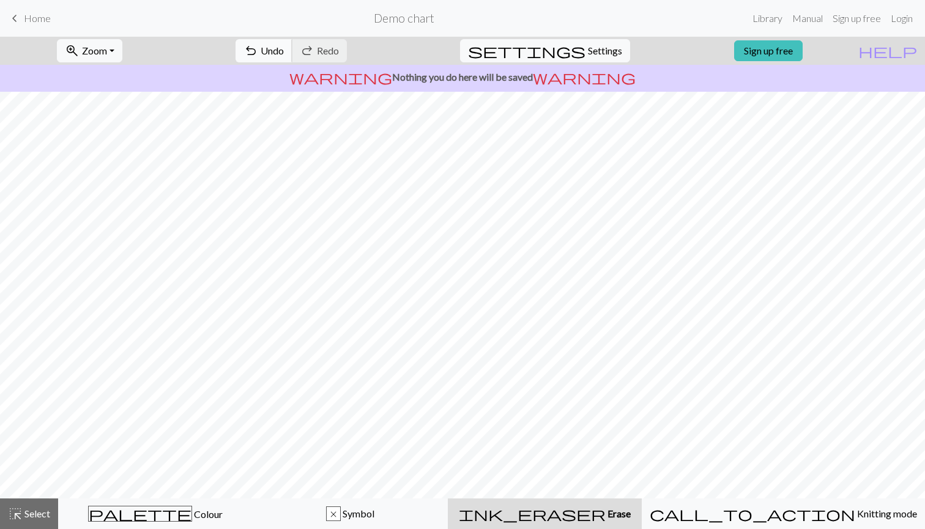
click at [284, 50] on span "Undo" at bounding box center [272, 51] width 23 height 12
click at [258, 46] on span "undo" at bounding box center [251, 50] width 15 height 17
click at [258, 48] on span "undo" at bounding box center [251, 50] width 15 height 17
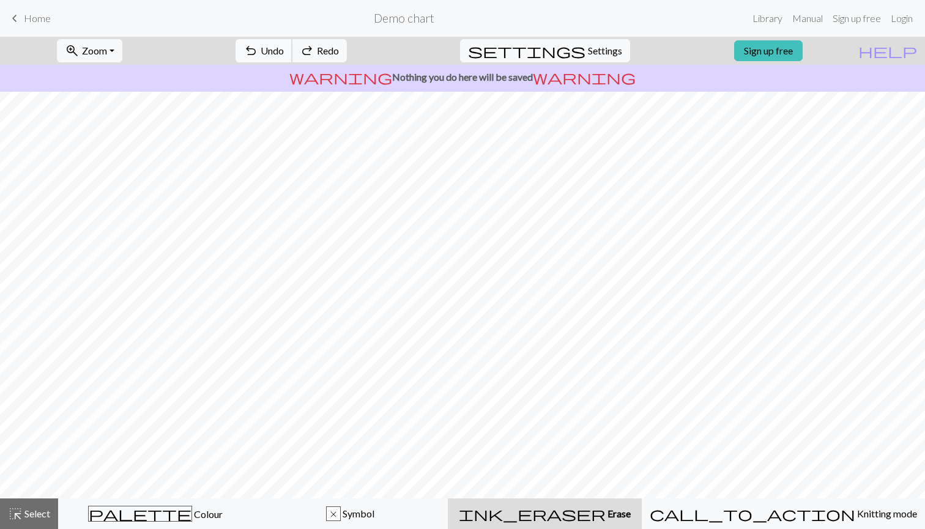
click at [258, 48] on span "undo" at bounding box center [251, 50] width 15 height 17
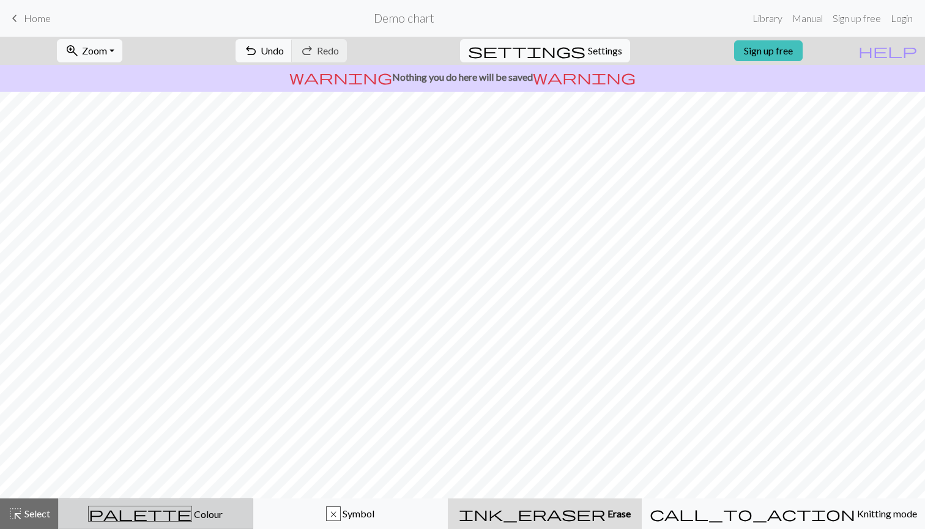
click at [193, 515] on div "palette Colour Colour" at bounding box center [155, 514] width 179 height 16
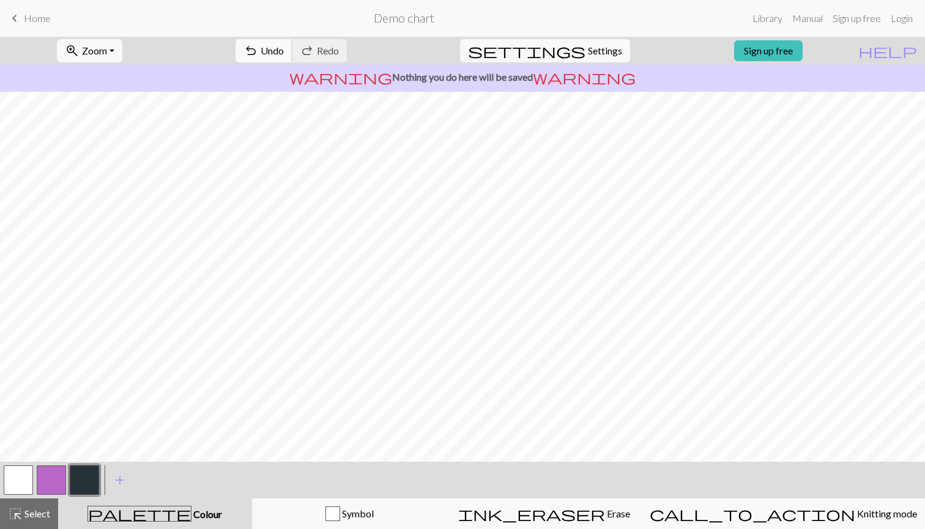
click at [258, 48] on span "undo" at bounding box center [251, 50] width 15 height 17
click at [314, 51] on span "redo" at bounding box center [307, 50] width 15 height 17
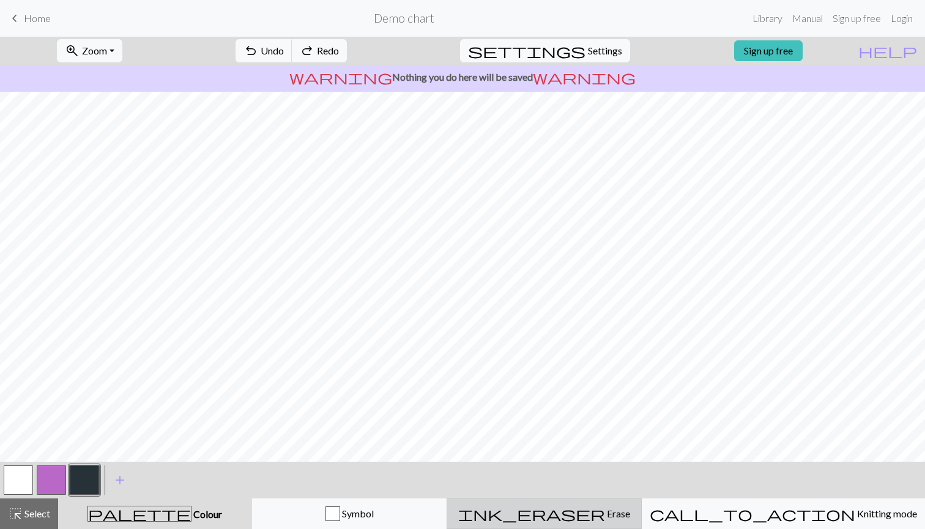
click at [634, 511] on div "ink_eraser Erase Erase" at bounding box center [544, 514] width 179 height 15
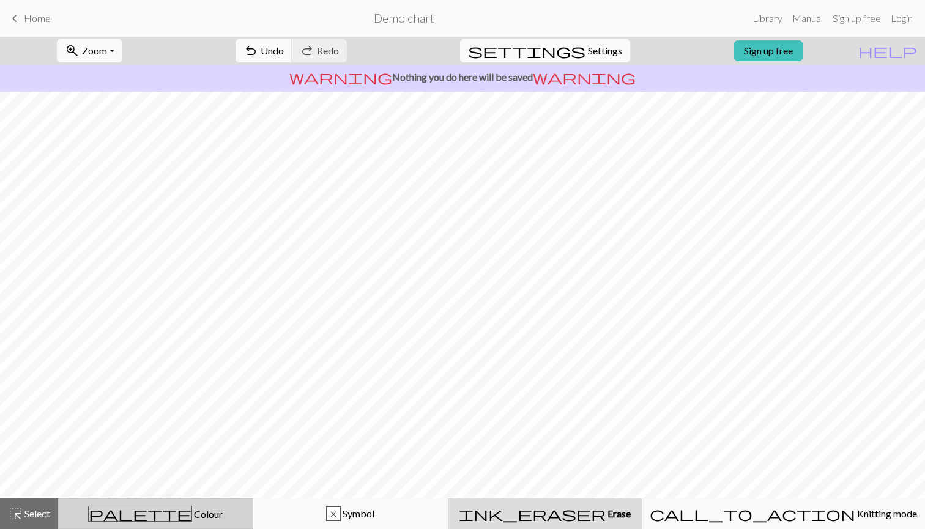
click at [221, 515] on div "palette Colour Colour" at bounding box center [155, 514] width 179 height 16
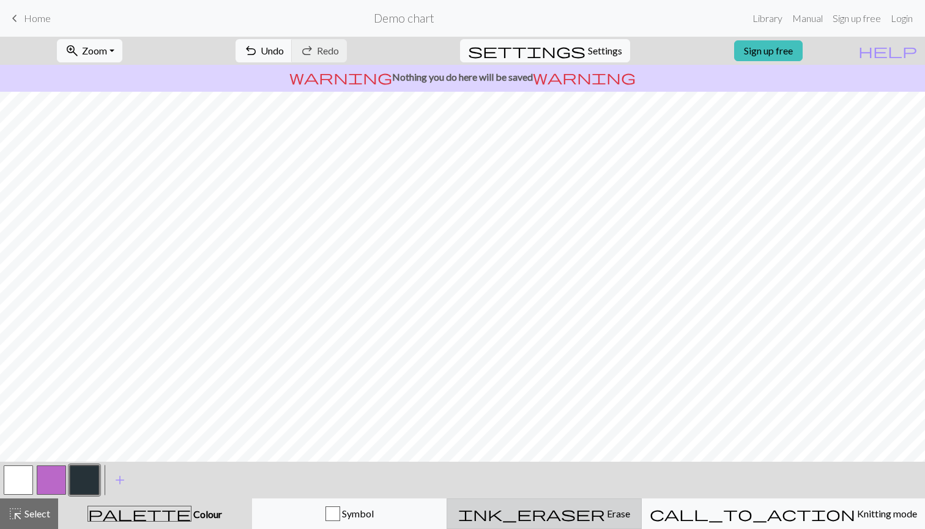
click at [608, 529] on button "ink_eraser Erase Erase" at bounding box center [544, 514] width 195 height 31
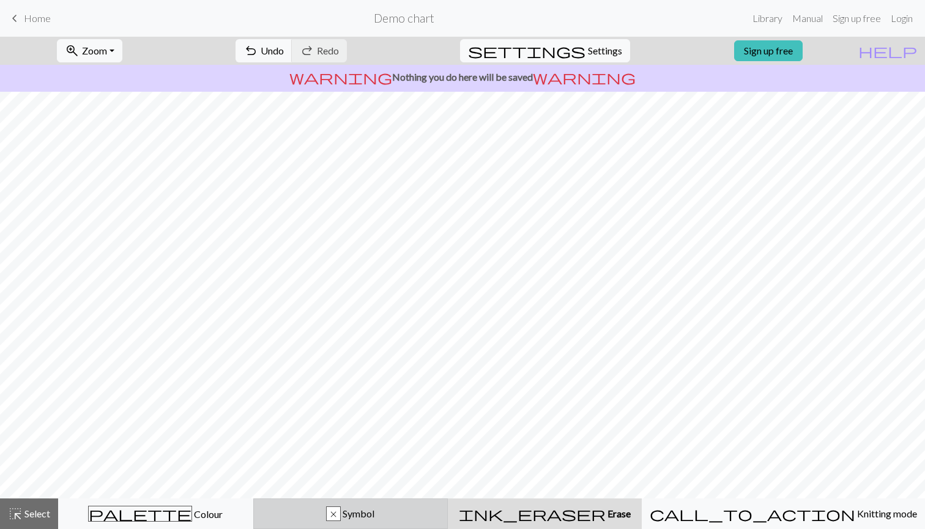
click at [434, 524] on button "x Symbol" at bounding box center [350, 514] width 195 height 31
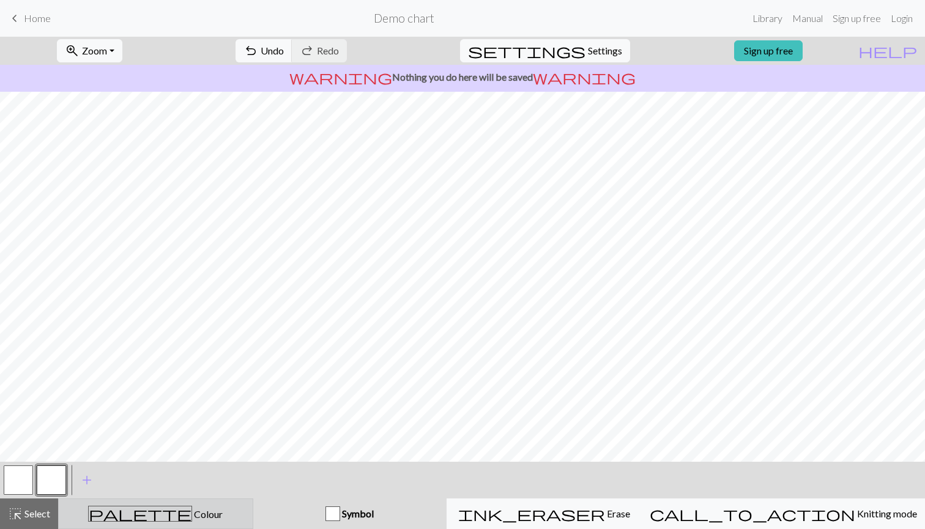
click at [154, 529] on button "palette Colour Colour" at bounding box center [155, 514] width 195 height 31
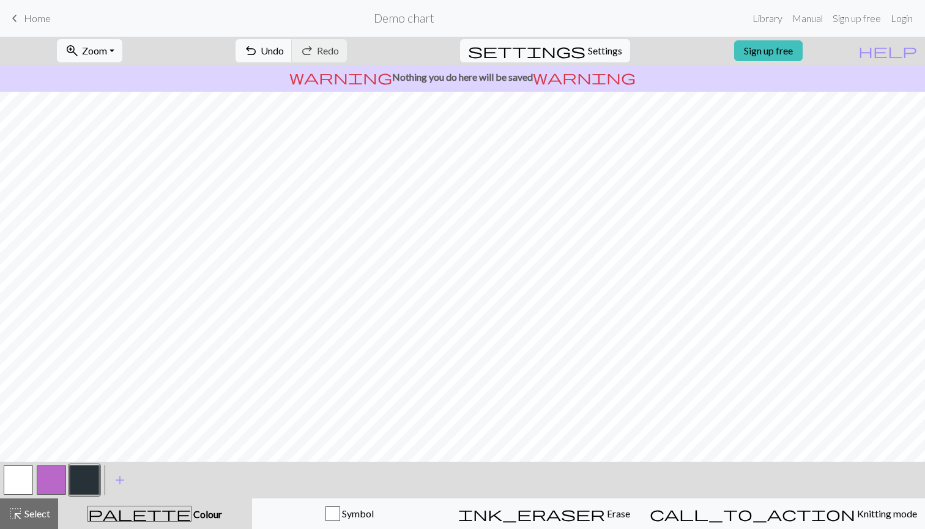
scroll to position [61, 0]
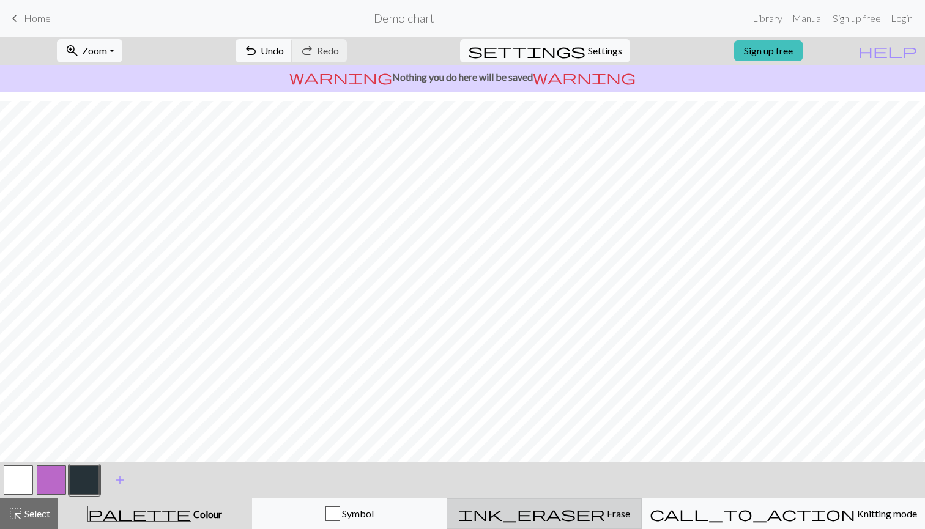
click at [618, 519] on span "Erase" at bounding box center [617, 514] width 25 height 12
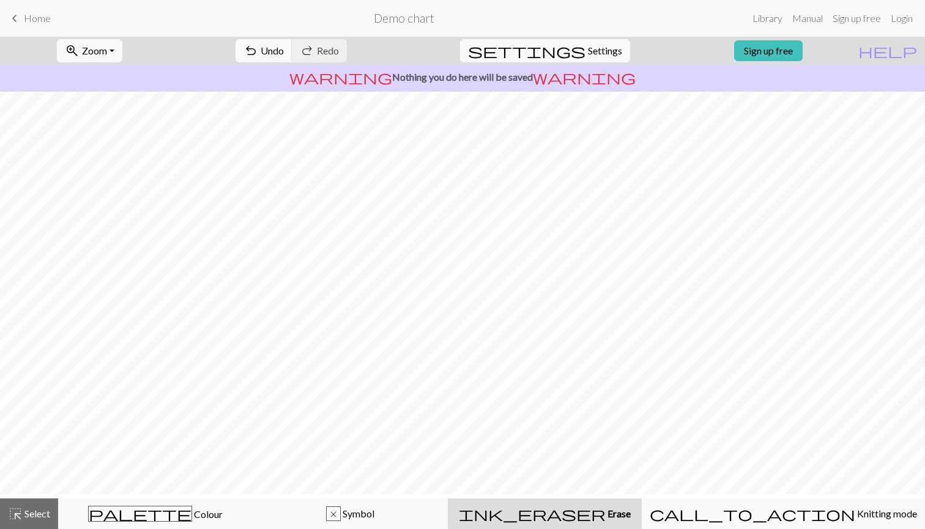
scroll to position [0, 0]
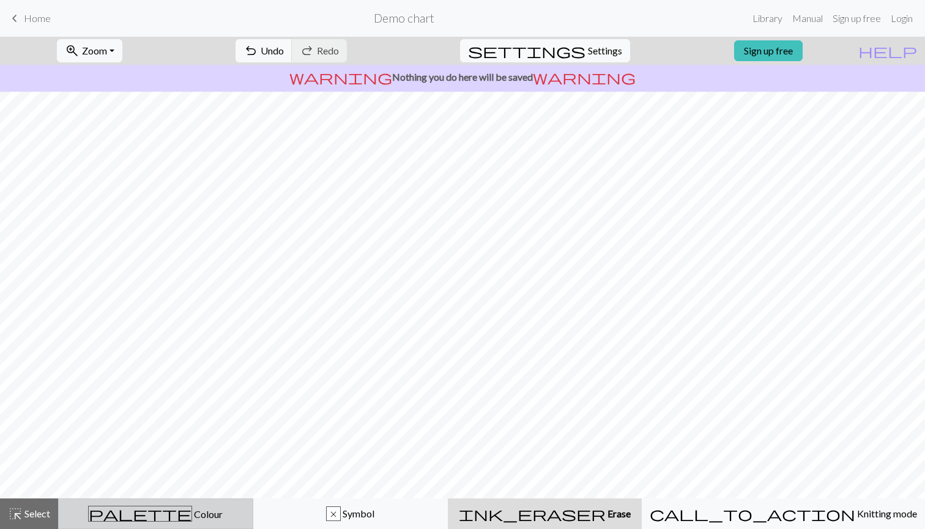
click at [174, 505] on button "palette Colour Colour" at bounding box center [155, 514] width 195 height 31
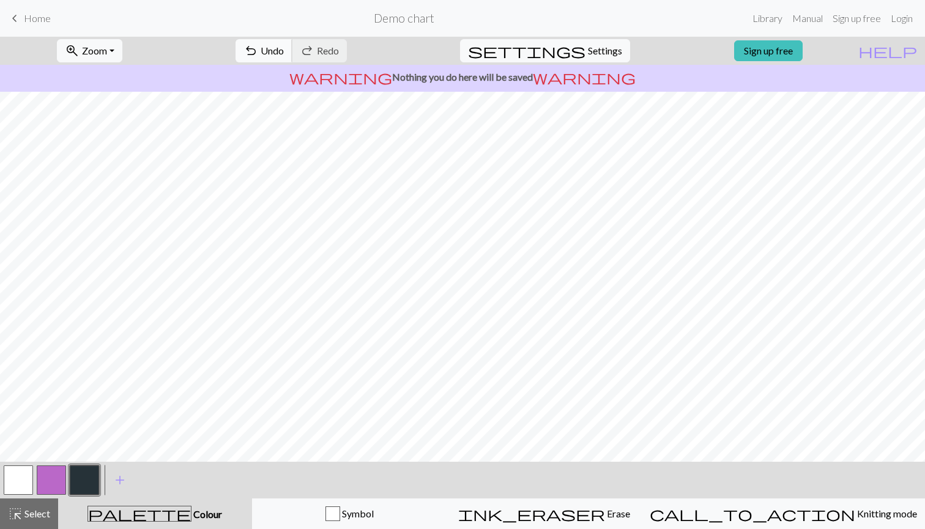
click at [258, 46] on span "undo" at bounding box center [251, 50] width 15 height 17
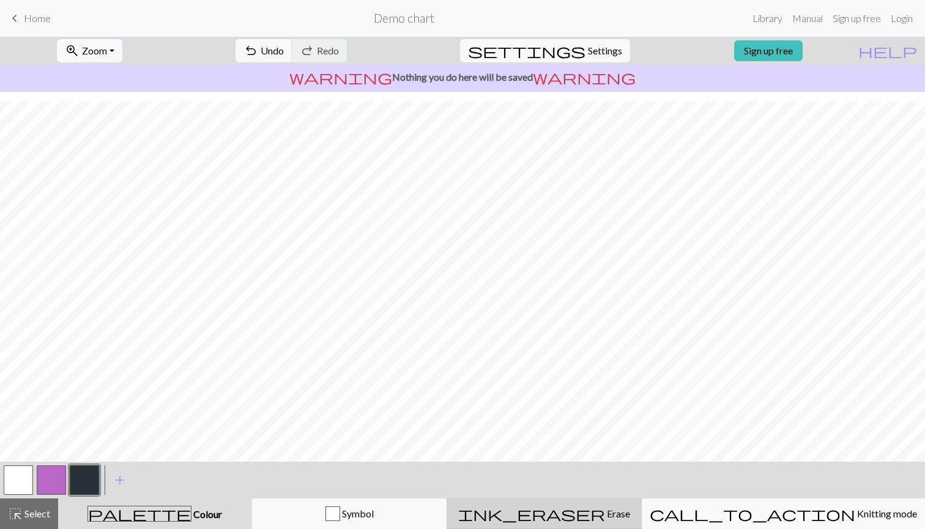
click at [579, 521] on button "ink_eraser Erase Erase" at bounding box center [544, 514] width 195 height 31
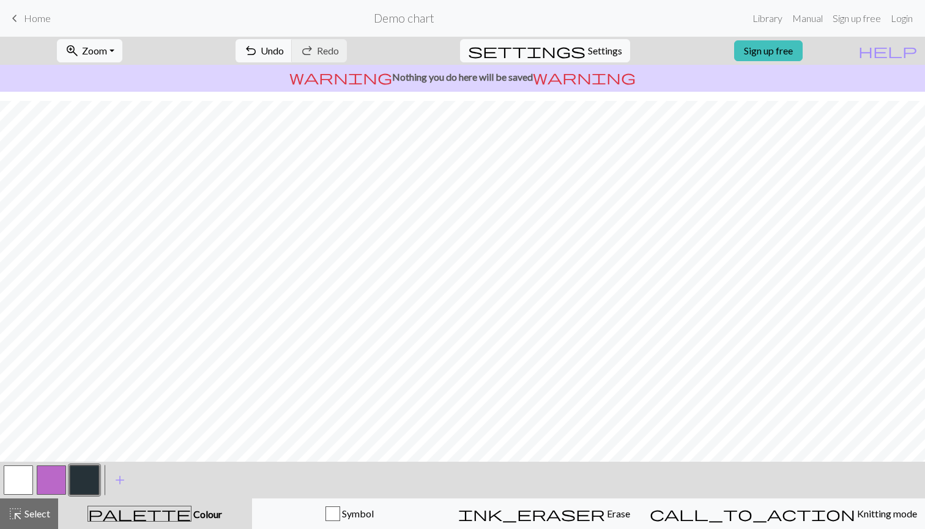
scroll to position [24, 0]
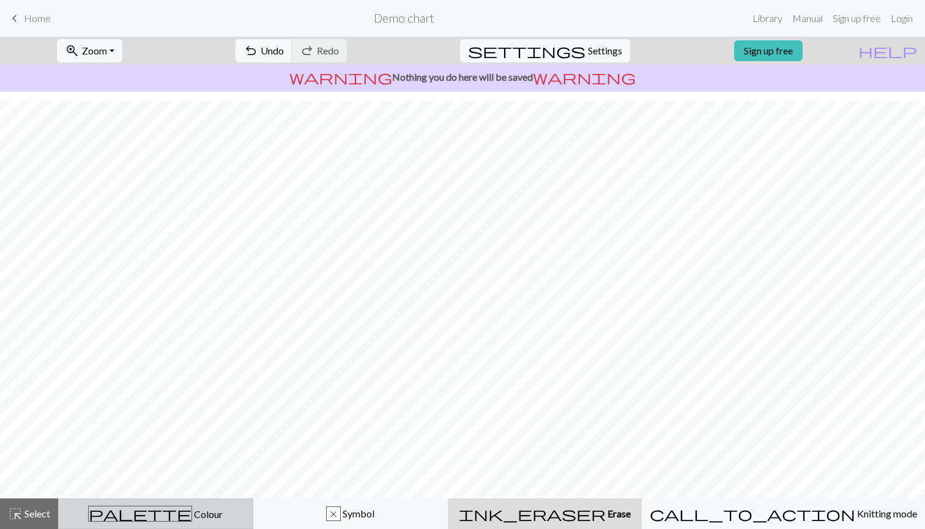
click at [180, 529] on button "palette Colour Colour" at bounding box center [155, 514] width 195 height 31
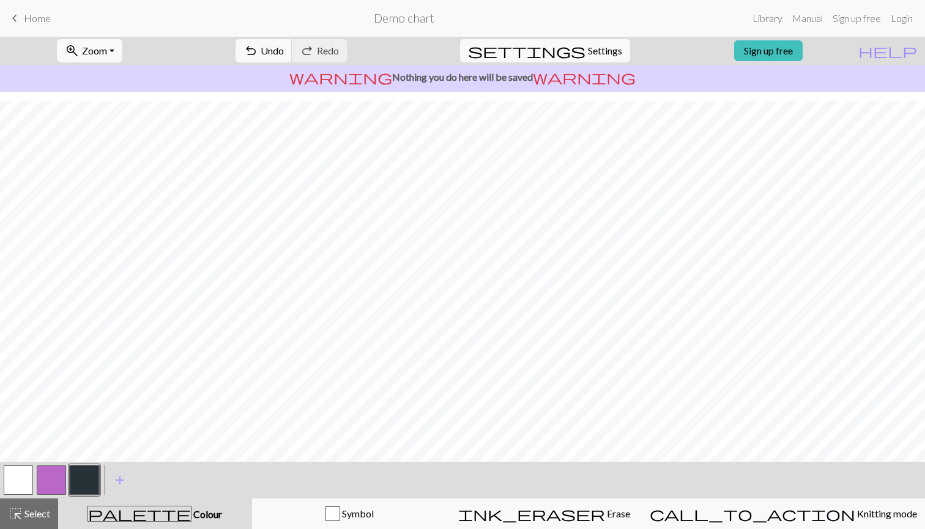
scroll to position [0, 0]
click at [44, 488] on button "button" at bounding box center [51, 480] width 29 height 29
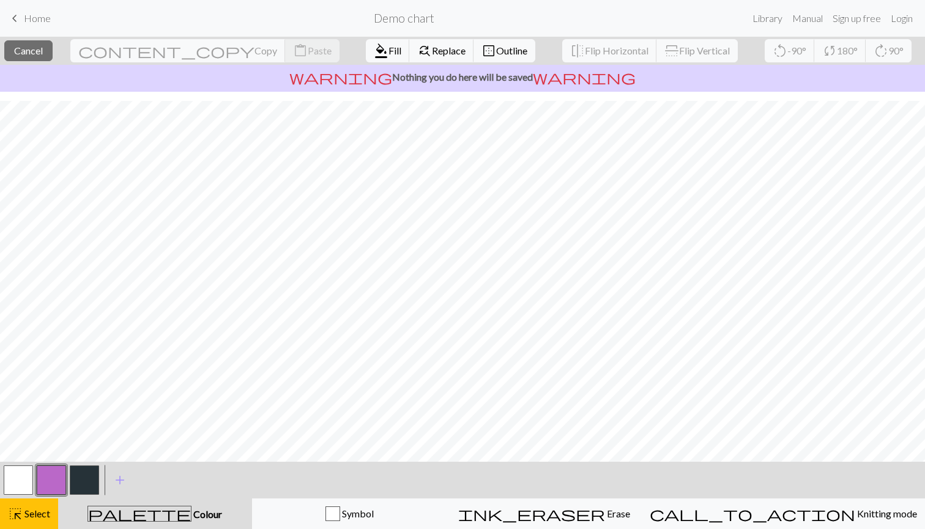
click at [42, 493] on button "button" at bounding box center [51, 480] width 29 height 29
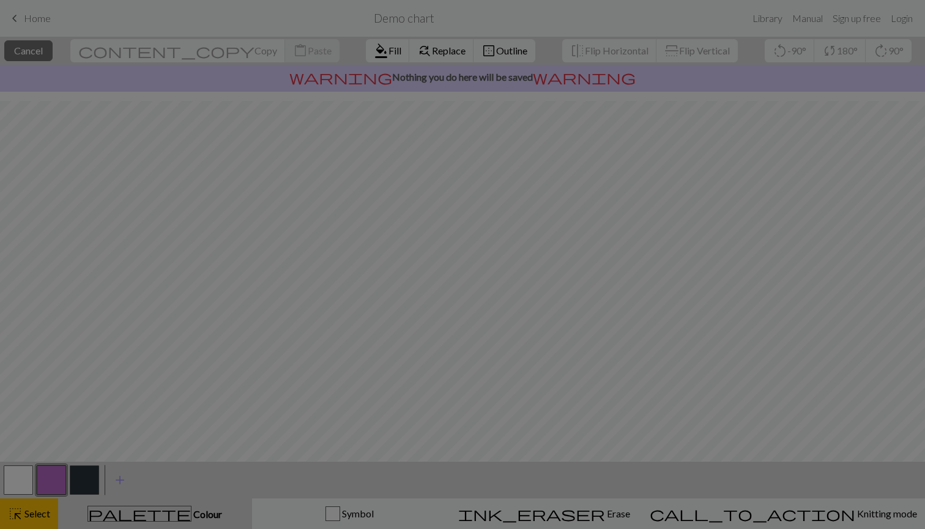
click at [37, 500] on div "Edit colour Name CC1 Use advanced picker workspace_premium Become a Pro user to…" at bounding box center [462, 264] width 925 height 529
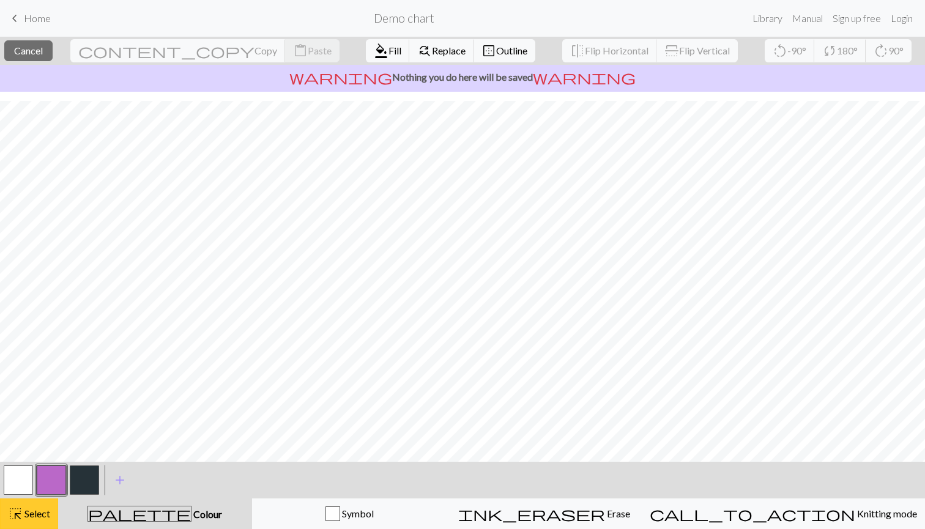
click at [31, 511] on span "Select" at bounding box center [37, 514] width 28 height 12
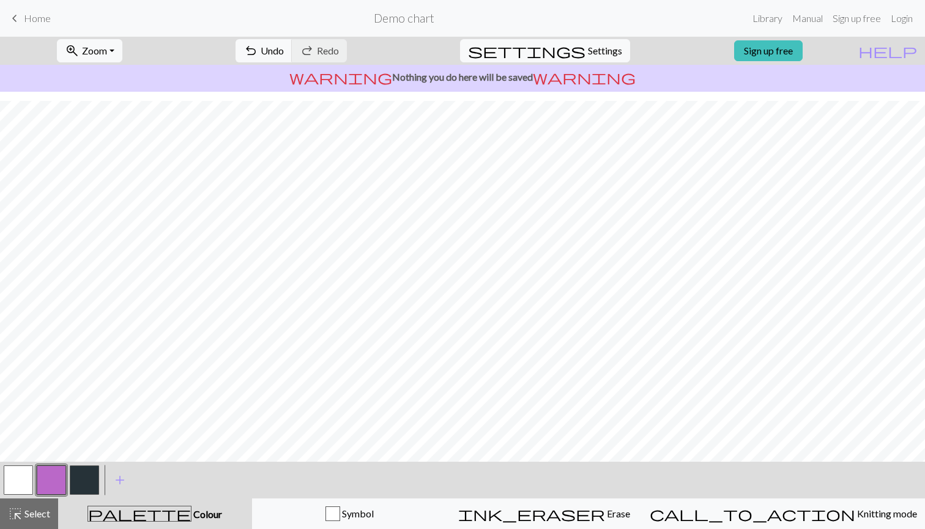
click at [54, 481] on button "button" at bounding box center [51, 480] width 29 height 29
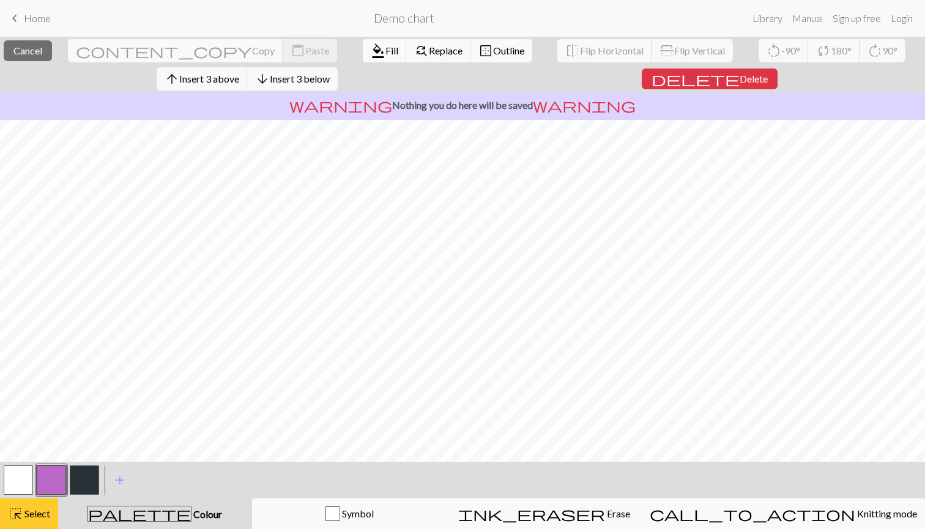
click at [34, 519] on span "Select" at bounding box center [37, 514] width 28 height 12
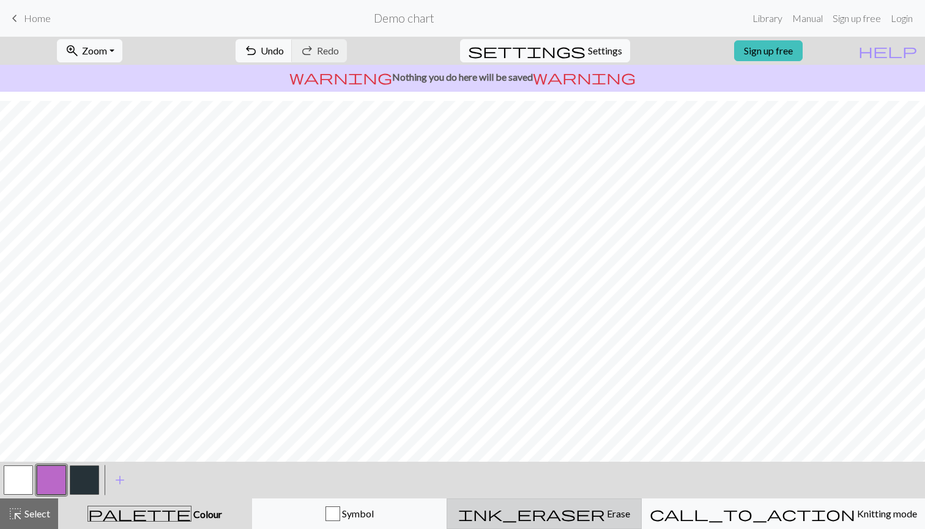
click at [554, 526] on button "ink_eraser Erase Erase" at bounding box center [544, 514] width 195 height 31
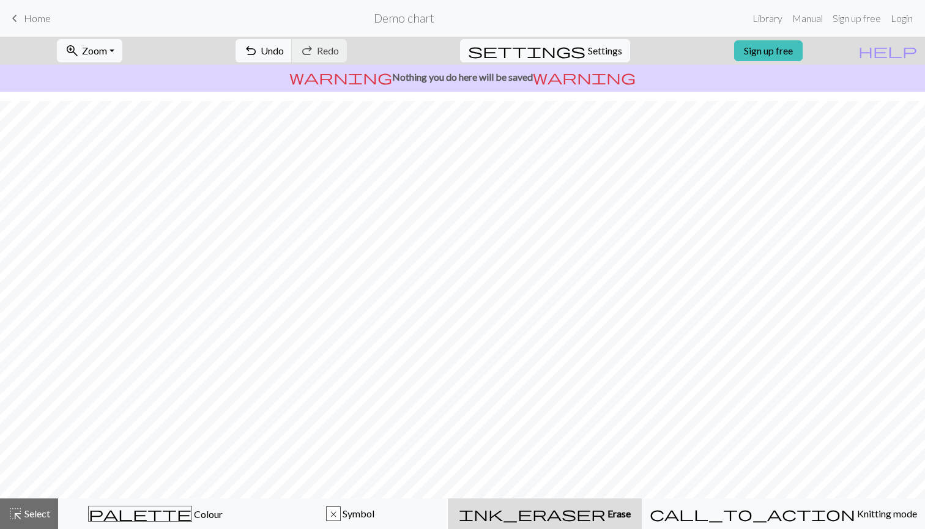
scroll to position [24, 0]
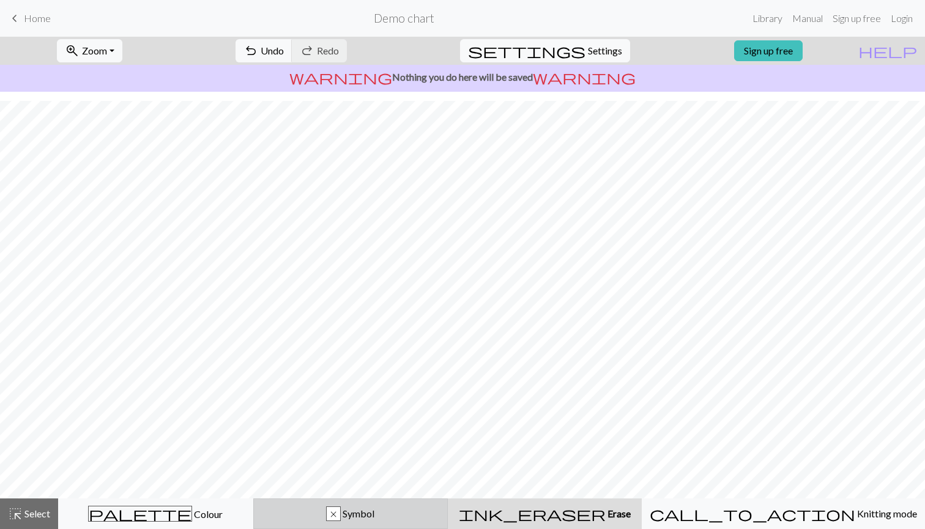
click at [326, 518] on div "x Symbol" at bounding box center [350, 514] width 179 height 15
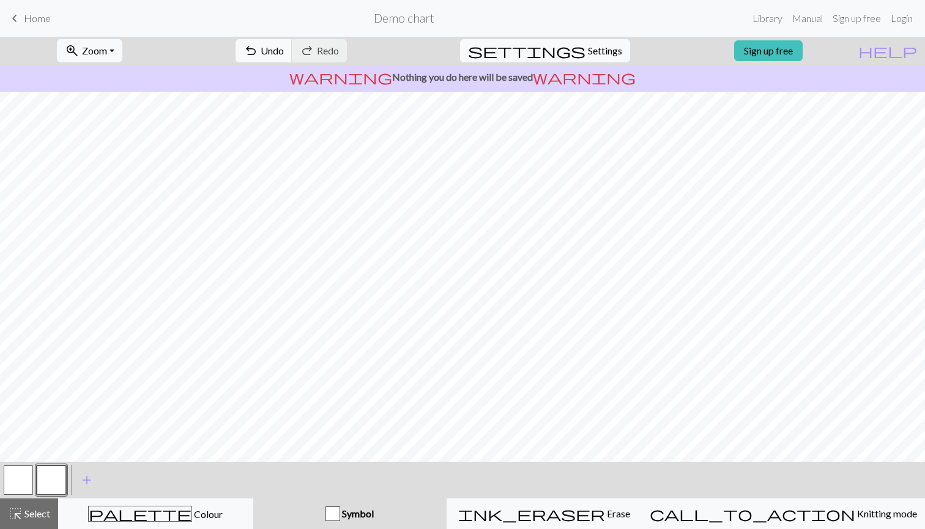
click at [44, 477] on button "button" at bounding box center [51, 480] width 29 height 29
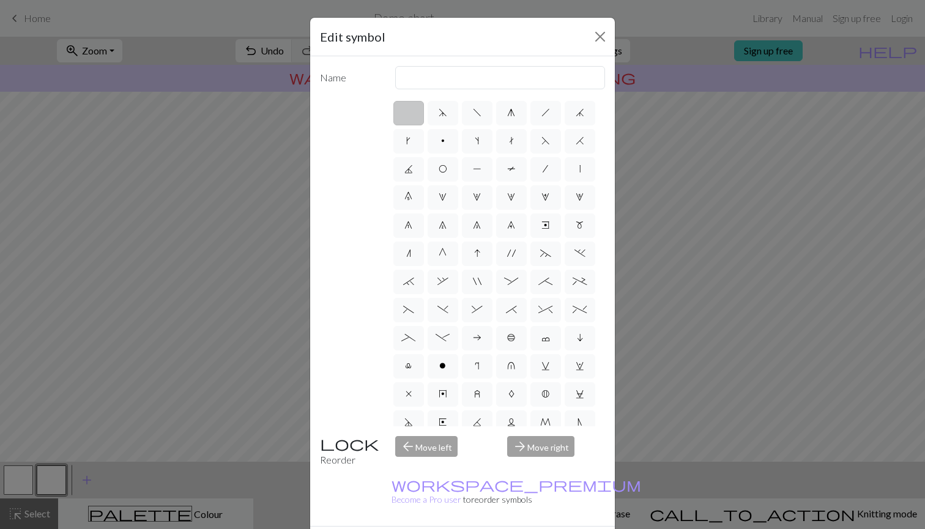
click at [239, 404] on div "Edit symbol Name d f g h j k p s t F H J O P T / | 0 1 2 3 4 5 6 7 8 9 e m n G …" at bounding box center [462, 264] width 925 height 529
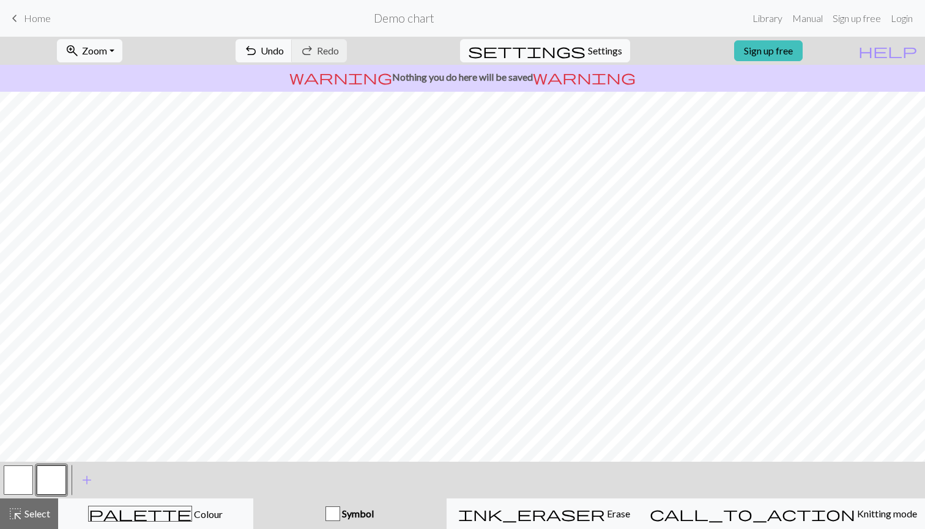
scroll to position [61, 0]
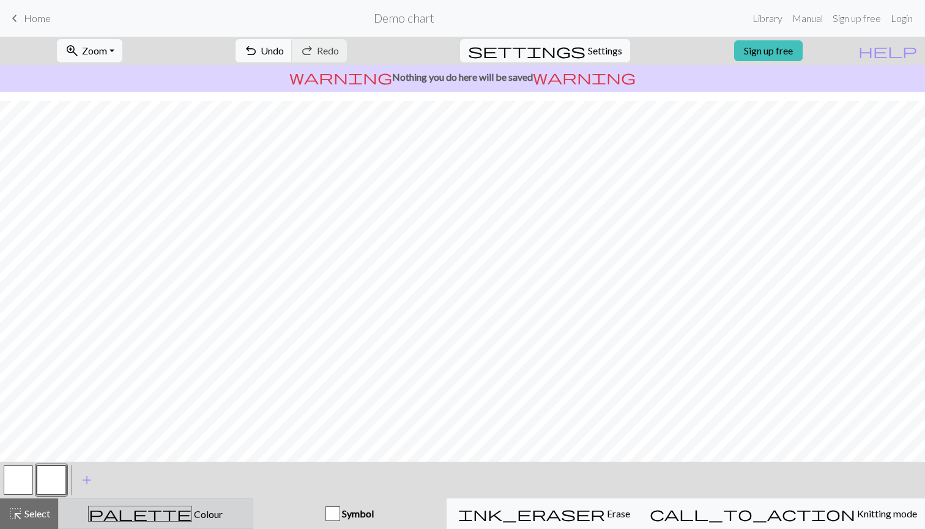
click at [155, 529] on button "palette Colour Colour" at bounding box center [155, 514] width 195 height 31
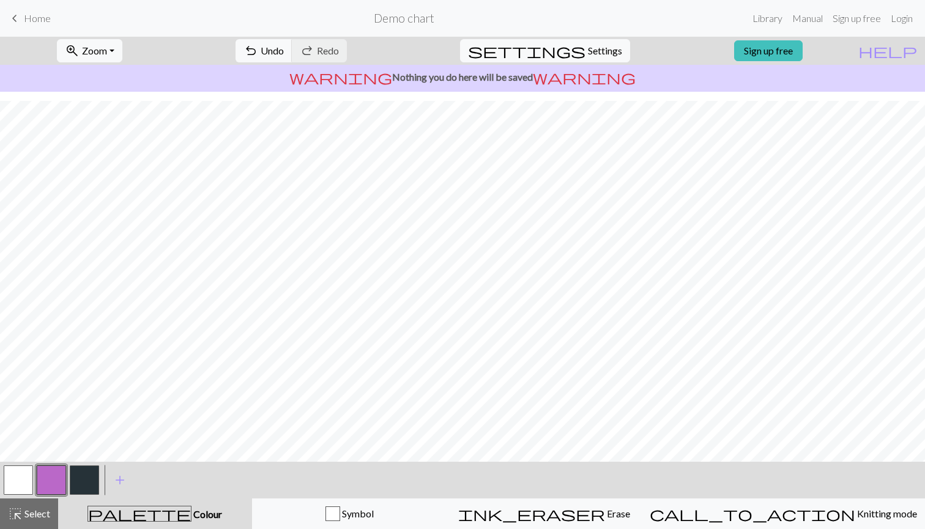
click at [89, 478] on button "button" at bounding box center [84, 480] width 29 height 29
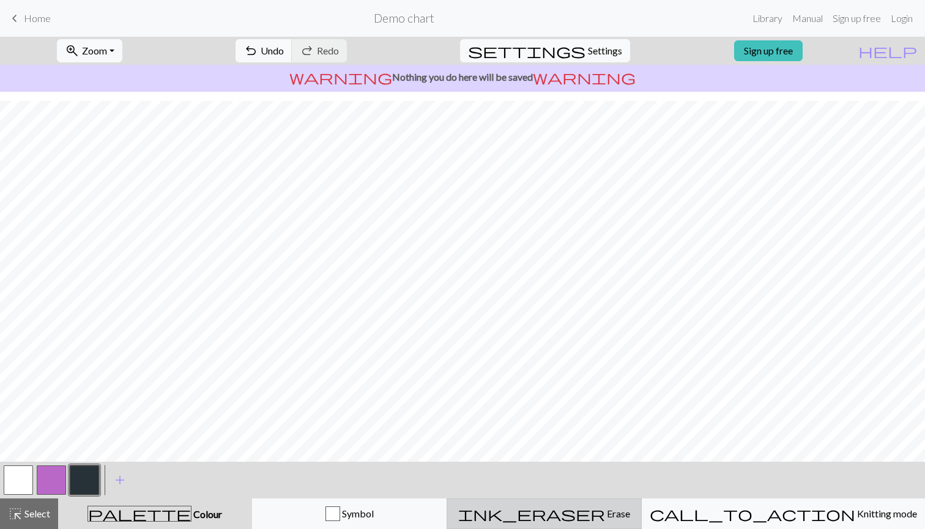
click at [634, 511] on div "ink_eraser Erase Erase" at bounding box center [544, 514] width 179 height 15
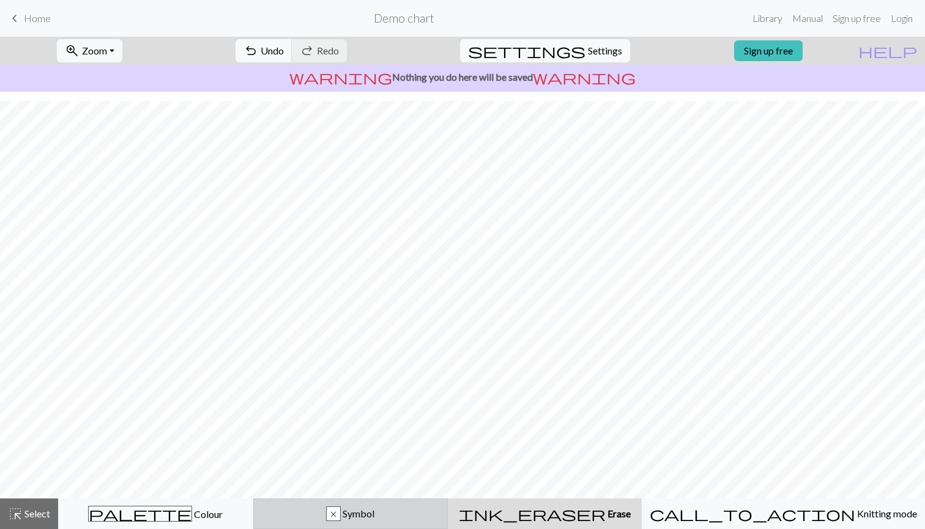
click at [411, 520] on div "x Symbol" at bounding box center [350, 514] width 179 height 15
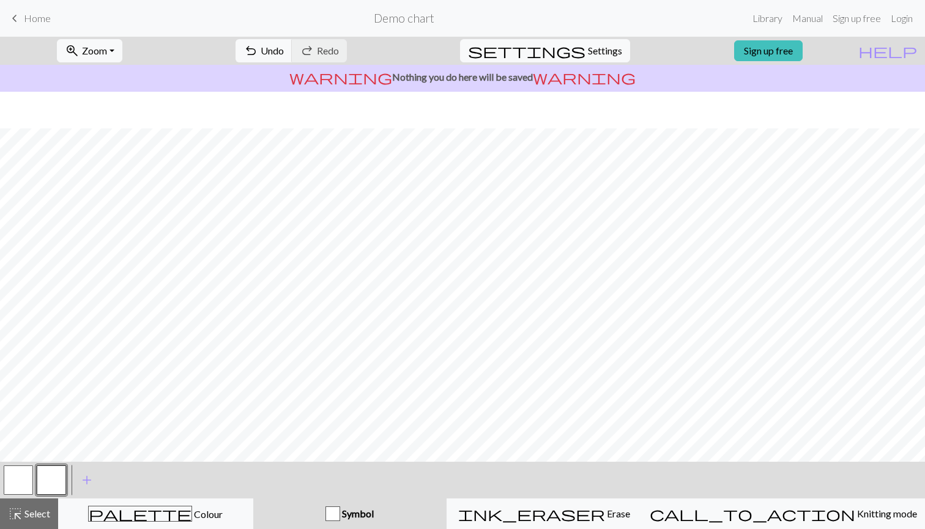
scroll to position [61, 0]
click at [374, 513] on span "Symbol" at bounding box center [357, 514] width 34 height 12
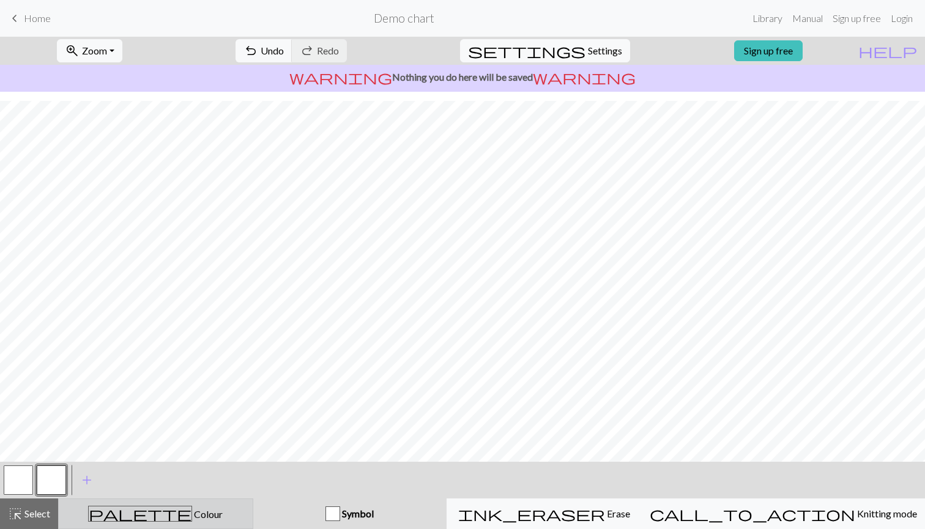
click at [207, 518] on div "palette Colour Colour" at bounding box center [155, 514] width 179 height 16
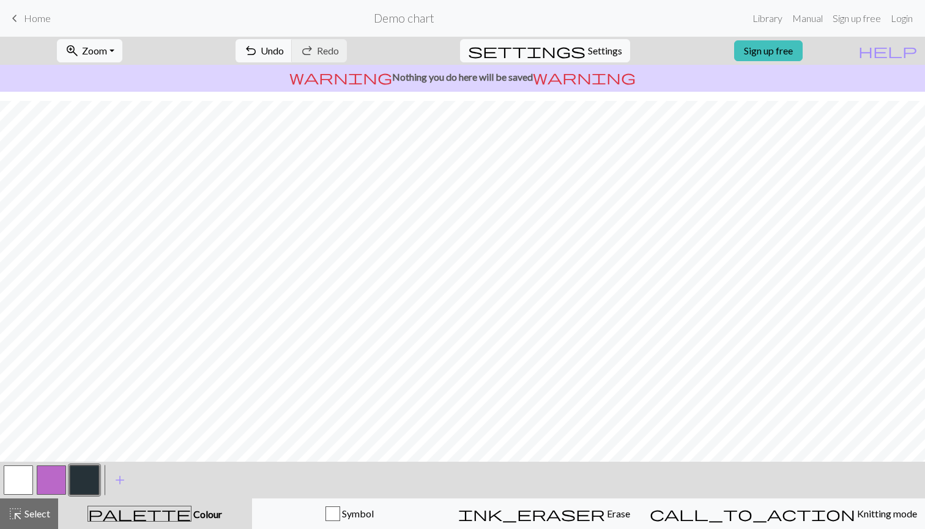
click at [64, 478] on button "button" at bounding box center [51, 480] width 29 height 29
click at [77, 472] on button "button" at bounding box center [84, 480] width 29 height 29
click at [50, 481] on button "button" at bounding box center [51, 480] width 29 height 29
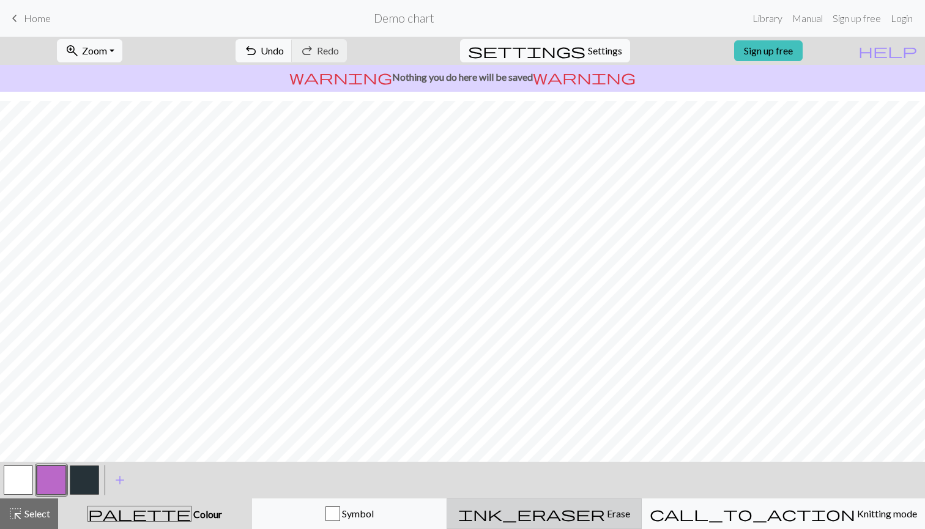
click at [625, 523] on button "ink_eraser Erase Erase" at bounding box center [544, 514] width 195 height 31
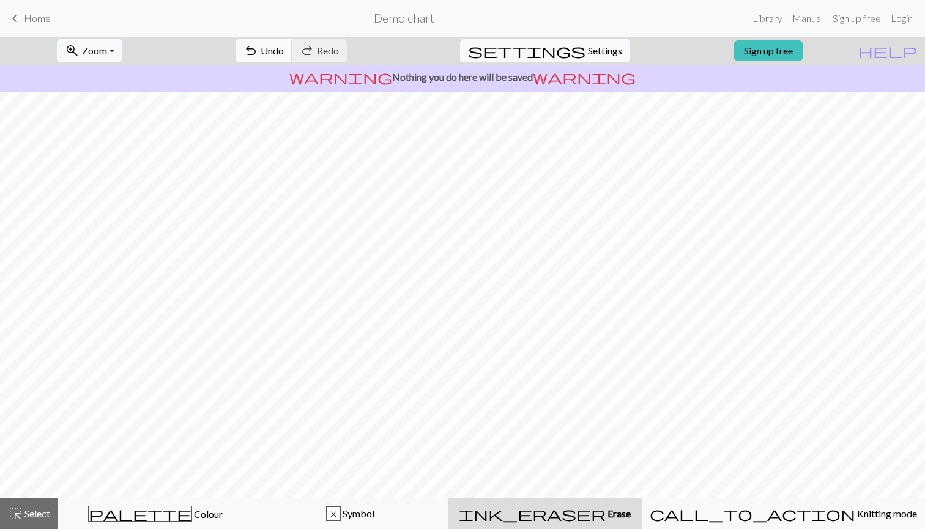
scroll to position [24, 0]
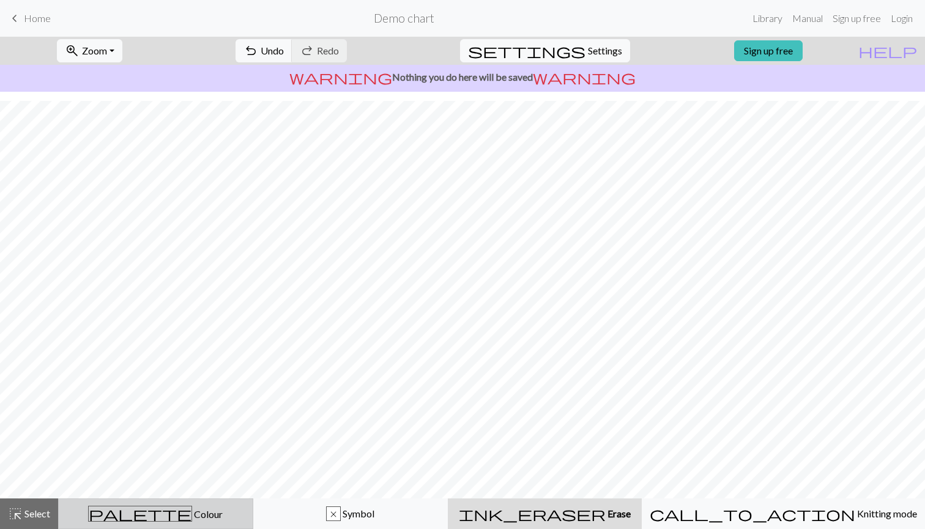
click at [232, 527] on button "palette Colour Colour" at bounding box center [155, 514] width 195 height 31
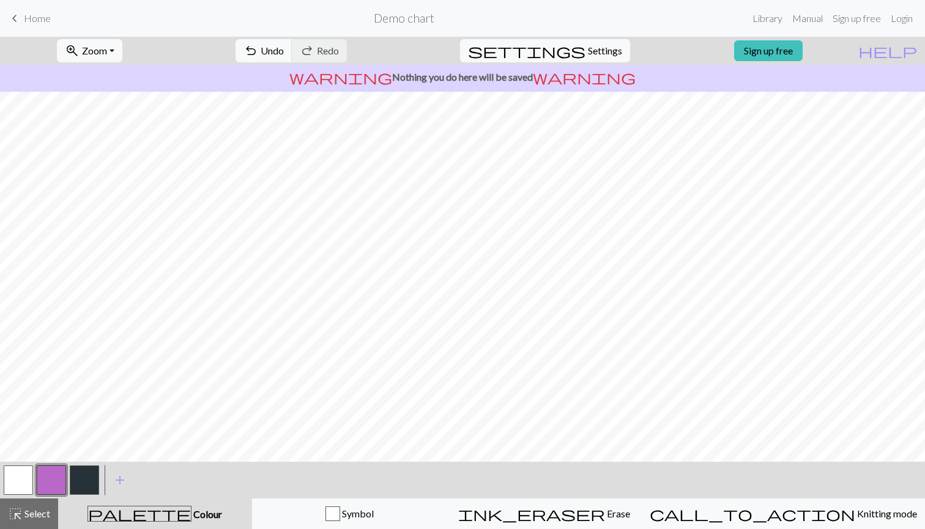
click at [67, 482] on div at bounding box center [51, 480] width 33 height 33
click at [52, 478] on button "button" at bounding box center [51, 480] width 29 height 29
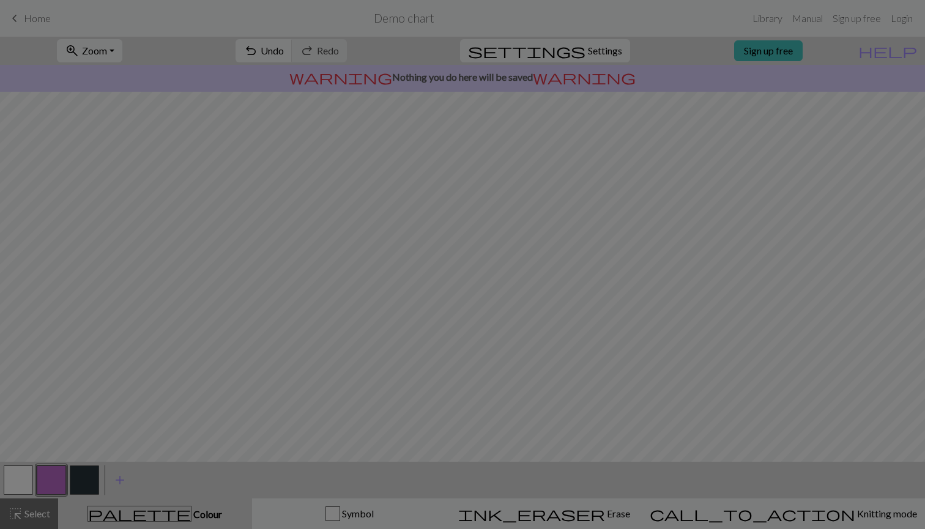
click at [69, 402] on div "Edit colour Name CC1 Use advanced picker workspace_premium Become a Pro user to…" at bounding box center [462, 264] width 925 height 529
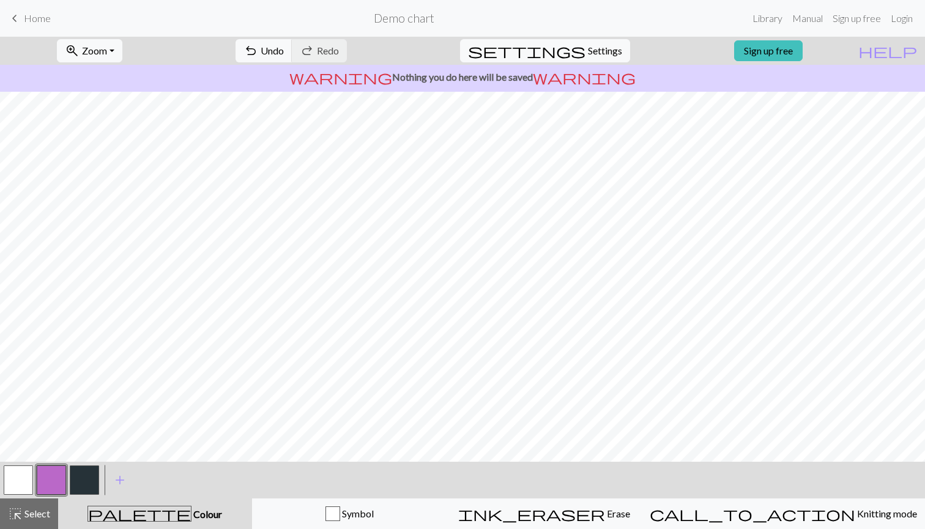
scroll to position [61, 0]
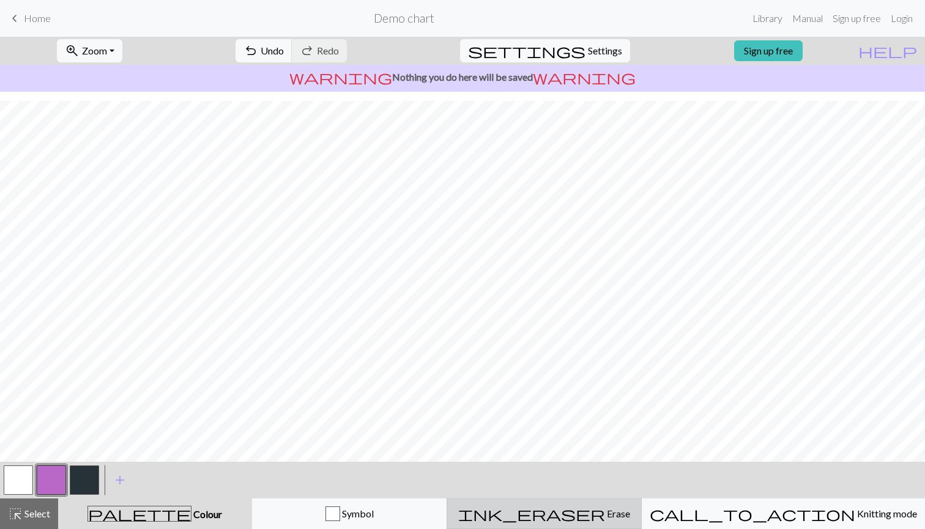
click at [563, 510] on div "ink_eraser Erase Erase" at bounding box center [544, 514] width 179 height 15
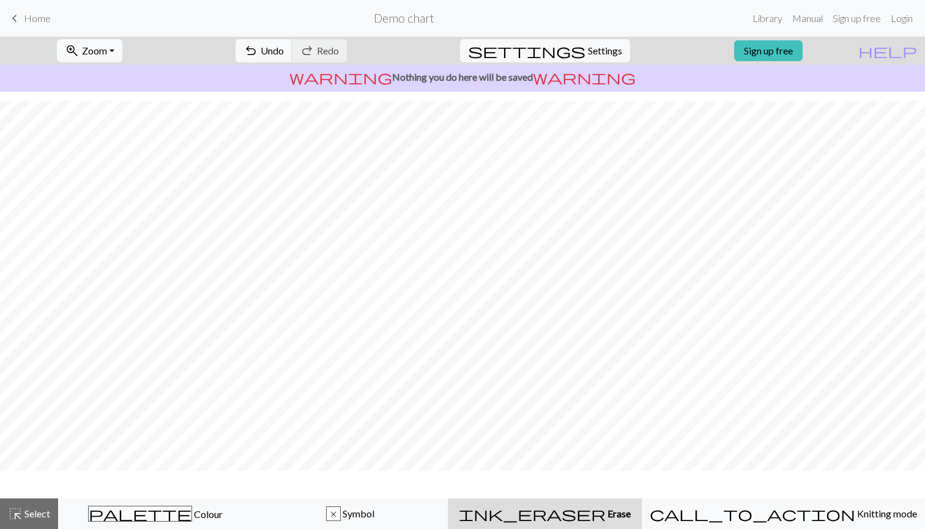
scroll to position [24, 0]
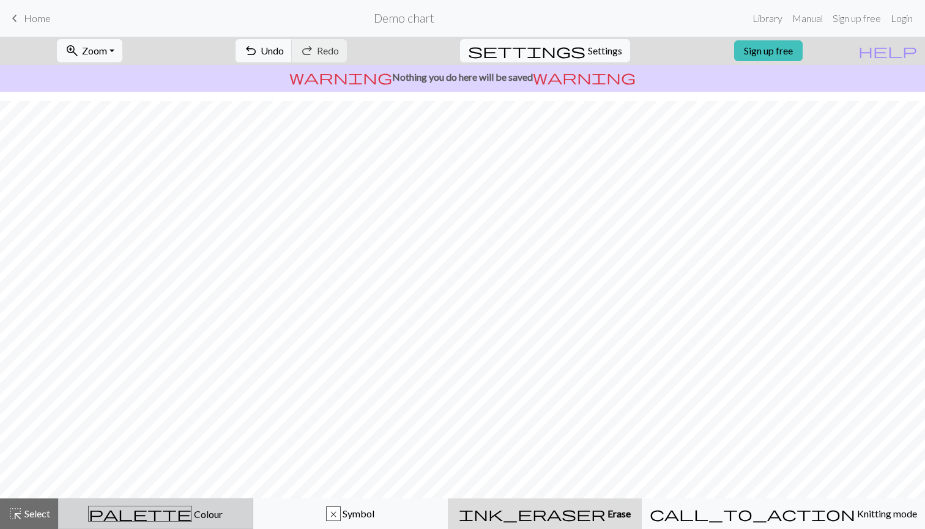
click at [214, 510] on div "palette Colour Colour" at bounding box center [155, 514] width 179 height 16
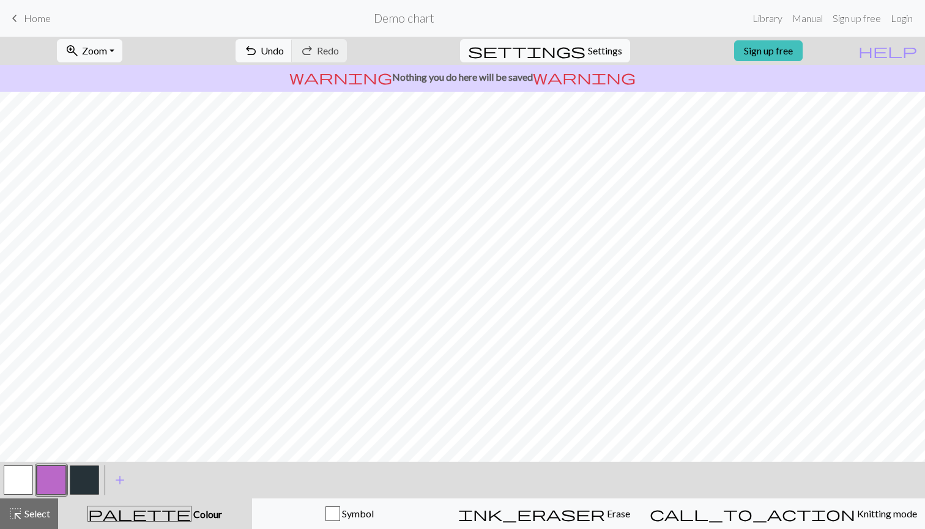
scroll to position [61, 0]
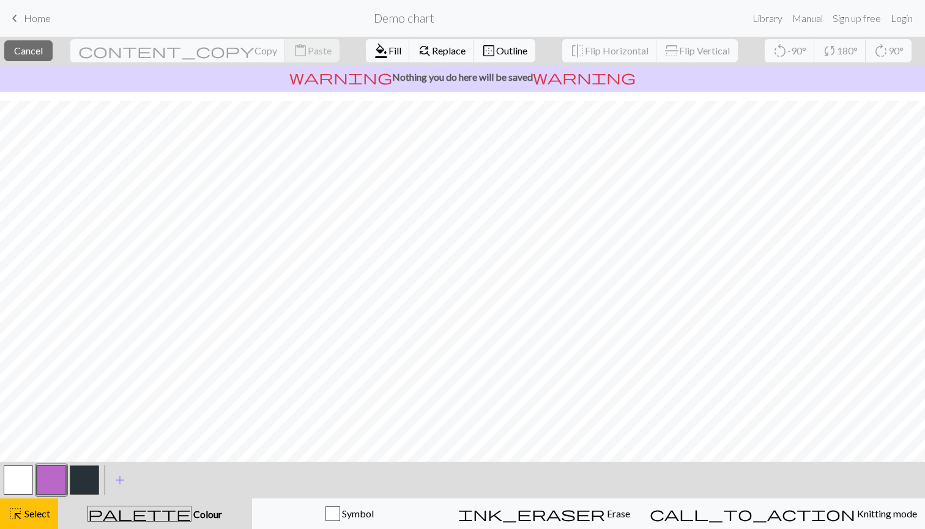
click at [50, 478] on button "button" at bounding box center [51, 480] width 29 height 29
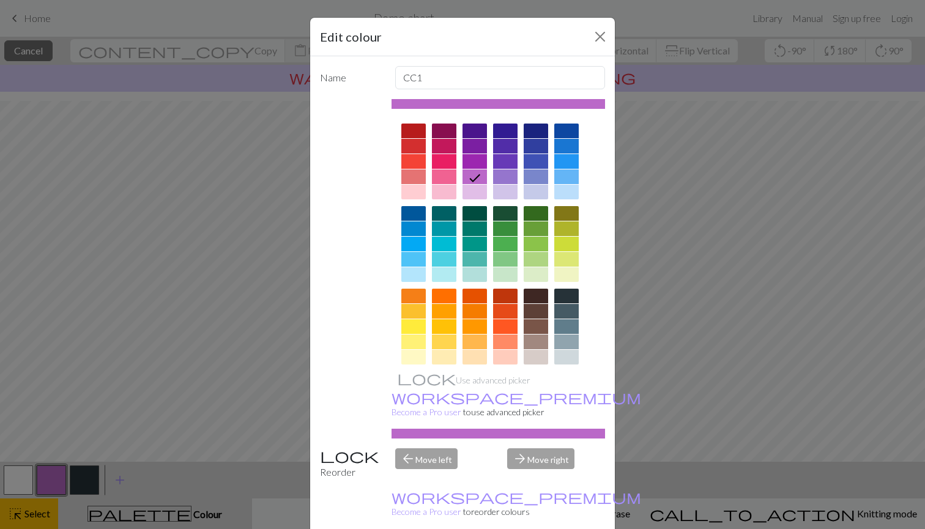
click at [40, 522] on div "Edit colour Name CC1 Use advanced picker workspace_premium Become a Pro user to…" at bounding box center [462, 264] width 925 height 529
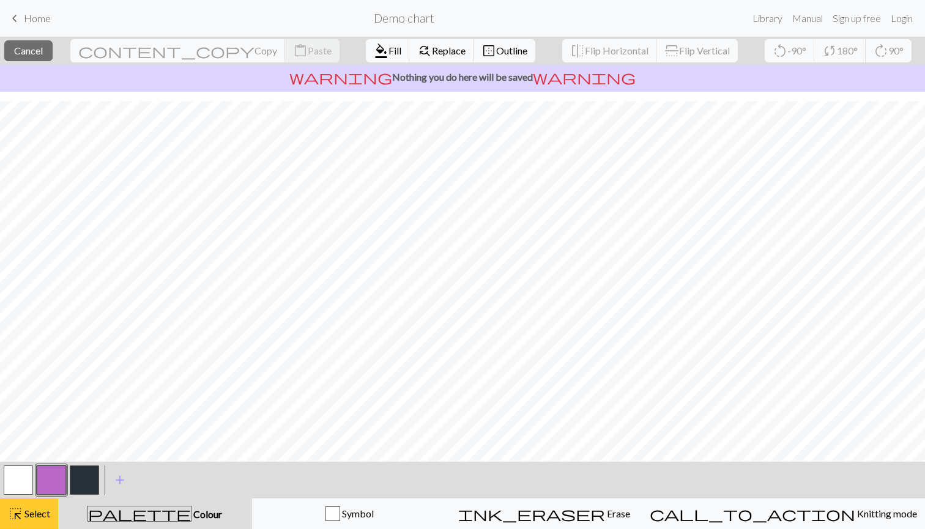
click at [47, 515] on span "Select" at bounding box center [37, 514] width 28 height 12
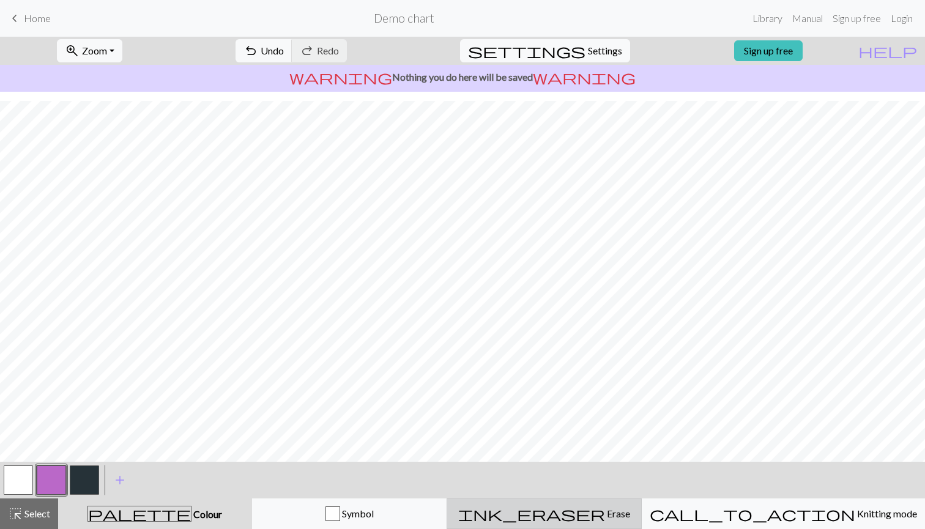
click at [546, 503] on button "ink_eraser Erase Erase" at bounding box center [544, 514] width 195 height 31
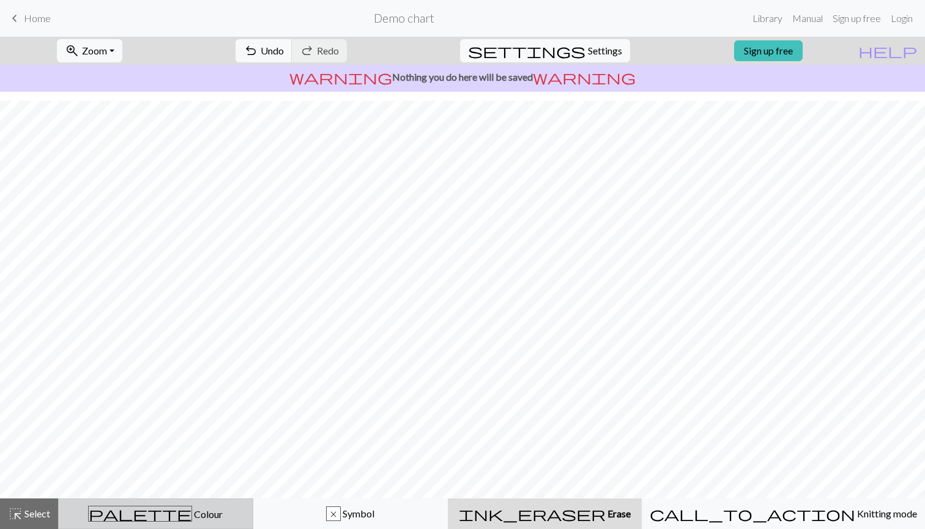
click at [200, 507] on div "palette Colour Colour" at bounding box center [155, 514] width 179 height 16
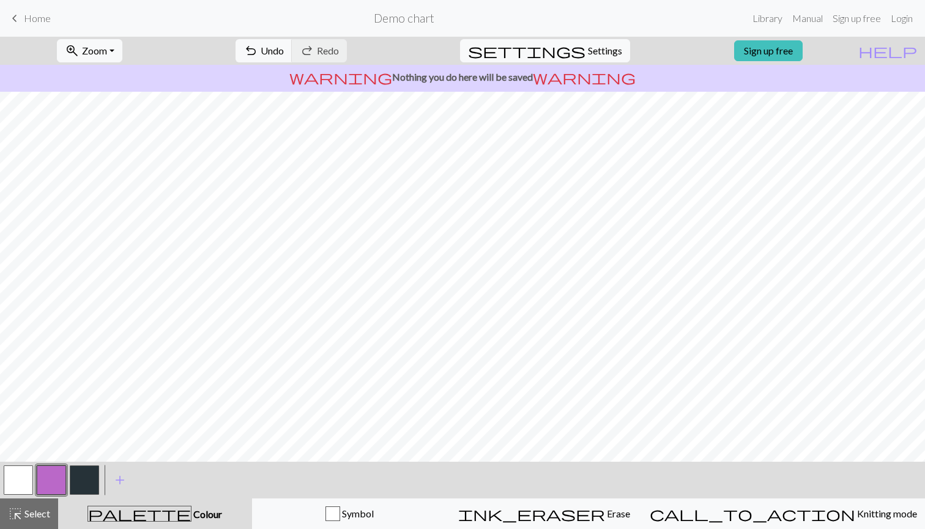
click at [75, 479] on button "button" at bounding box center [84, 480] width 29 height 29
drag, startPoint x: 55, startPoint y: 477, endPoint x: 72, endPoint y: 480, distance: 17.5
click at [55, 477] on button "button" at bounding box center [51, 480] width 29 height 29
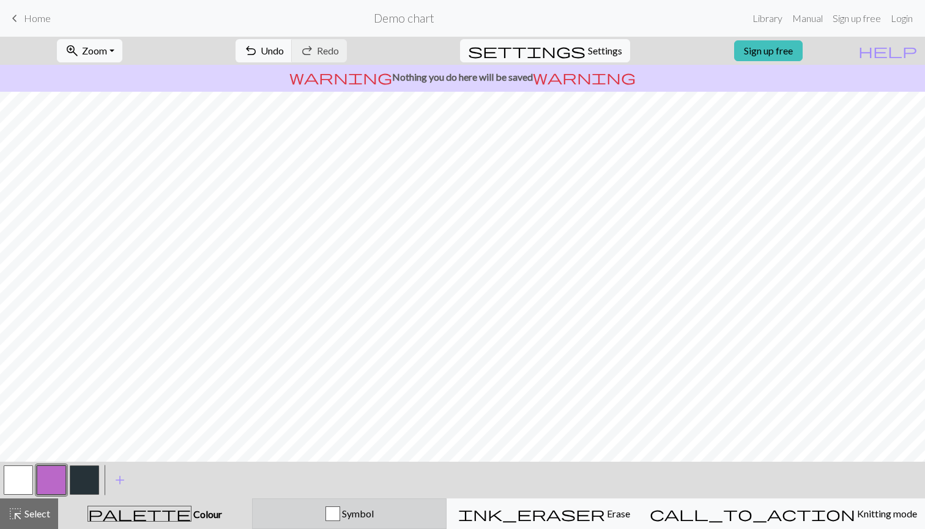
click at [334, 529] on button "Symbol" at bounding box center [349, 514] width 195 height 31
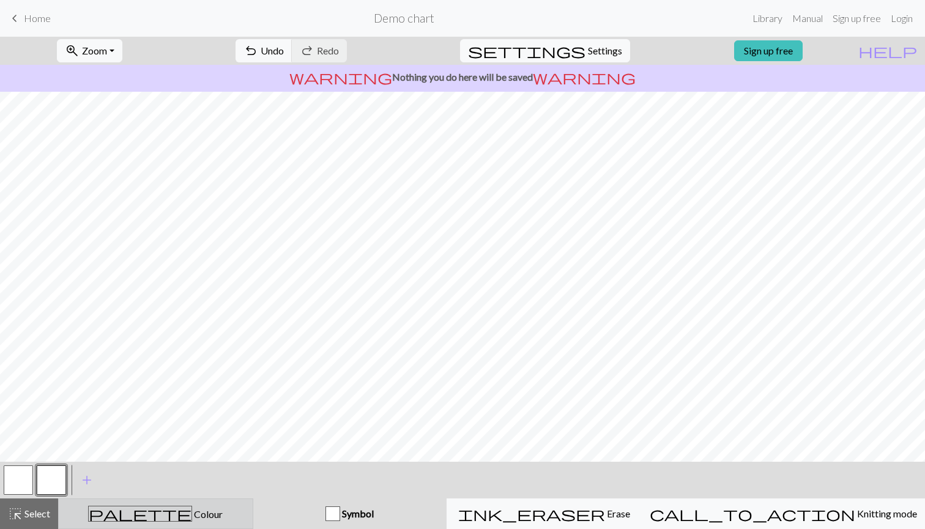
click at [91, 504] on button "palette Colour Colour" at bounding box center [155, 514] width 195 height 31
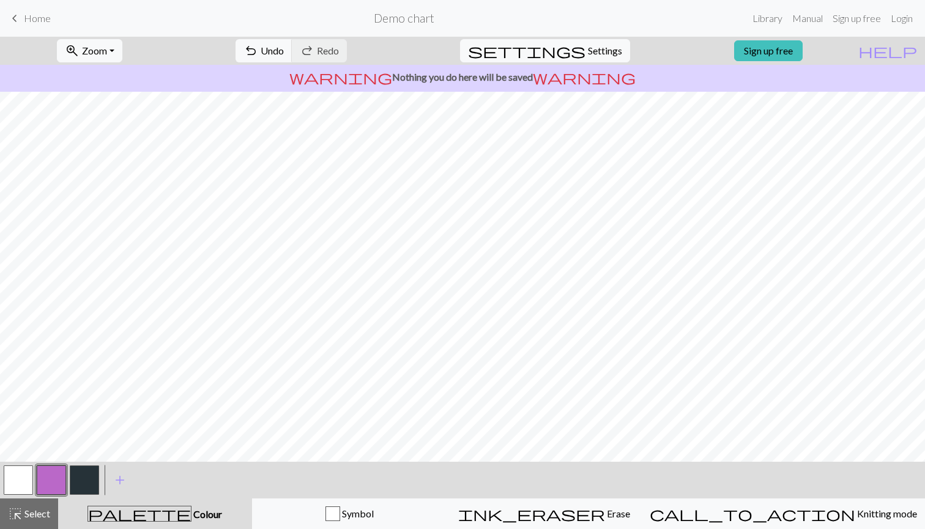
scroll to position [61, 0]
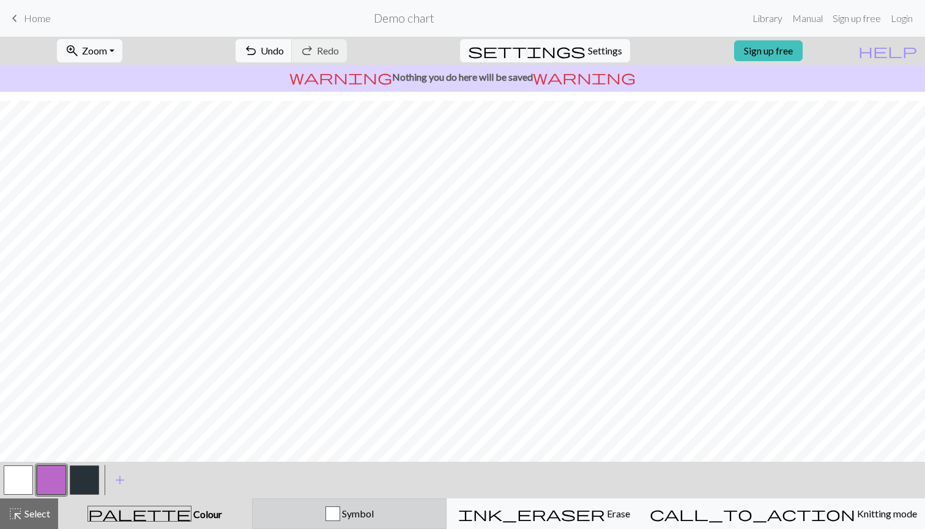
click at [349, 529] on button "Symbol" at bounding box center [349, 514] width 195 height 31
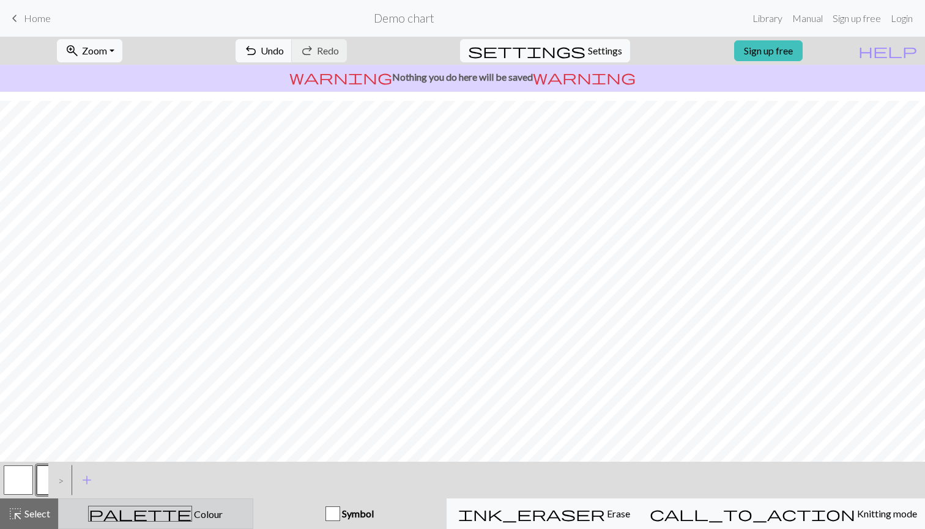
click at [180, 527] on button "palette Colour Colour" at bounding box center [155, 514] width 195 height 31
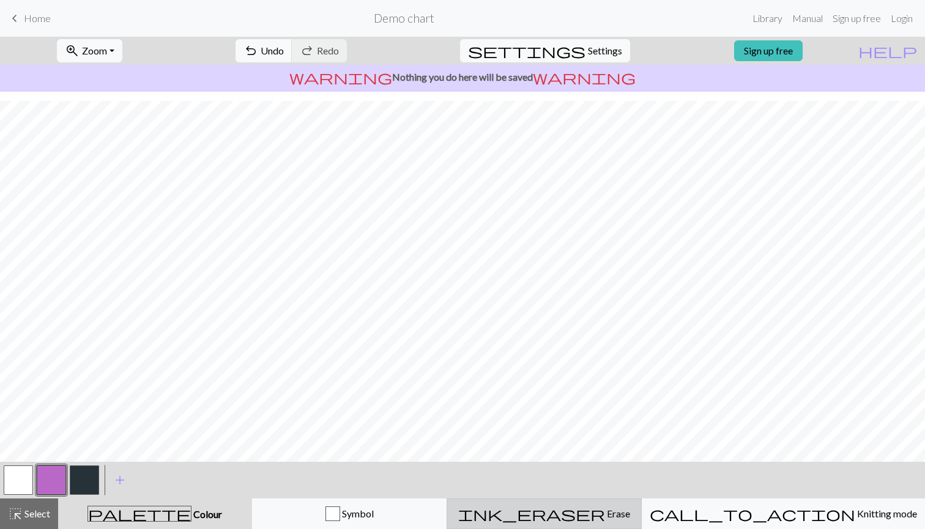
click at [552, 529] on button "ink_eraser Erase Erase" at bounding box center [544, 514] width 195 height 31
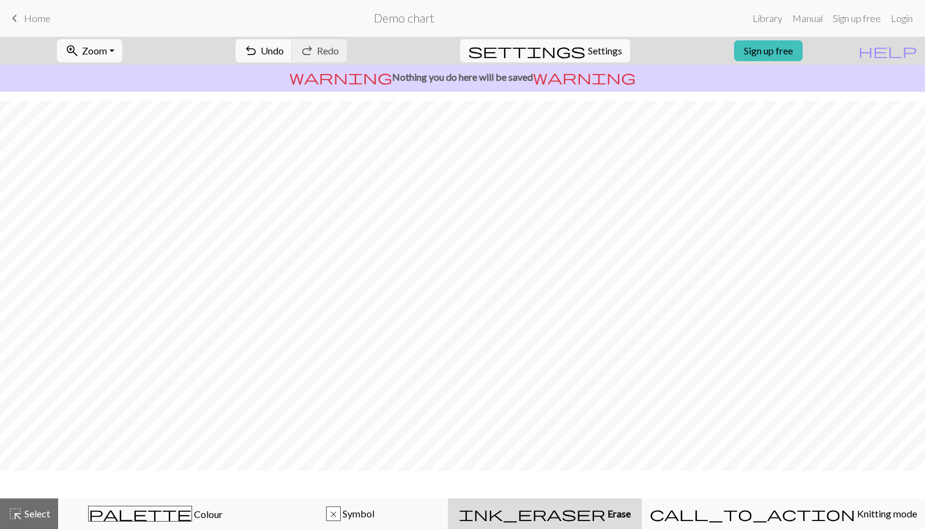
scroll to position [24, 0]
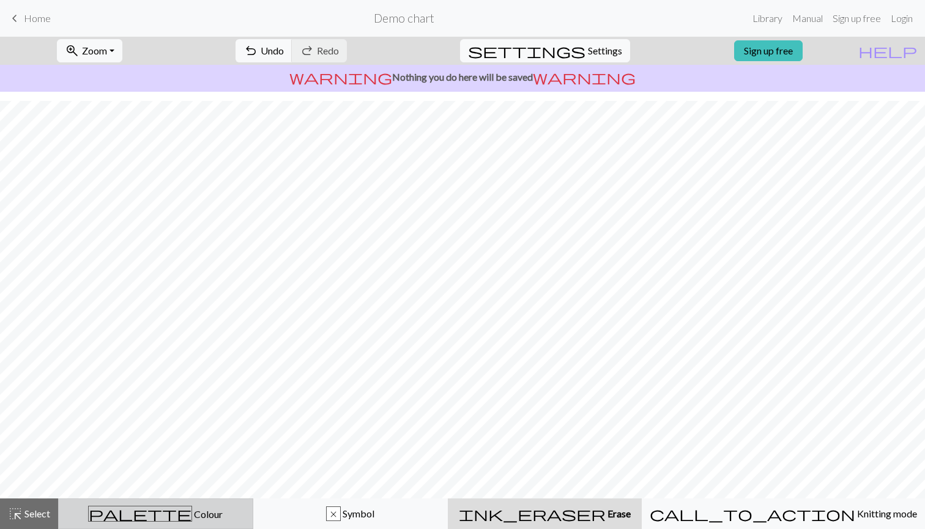
click at [192, 515] on span "Colour" at bounding box center [207, 514] width 31 height 12
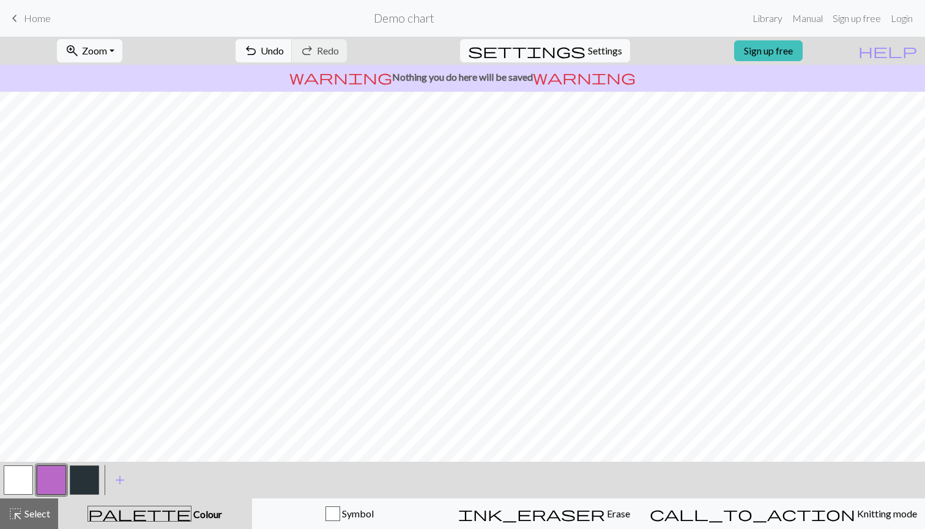
click at [89, 476] on button "button" at bounding box center [84, 480] width 29 height 29
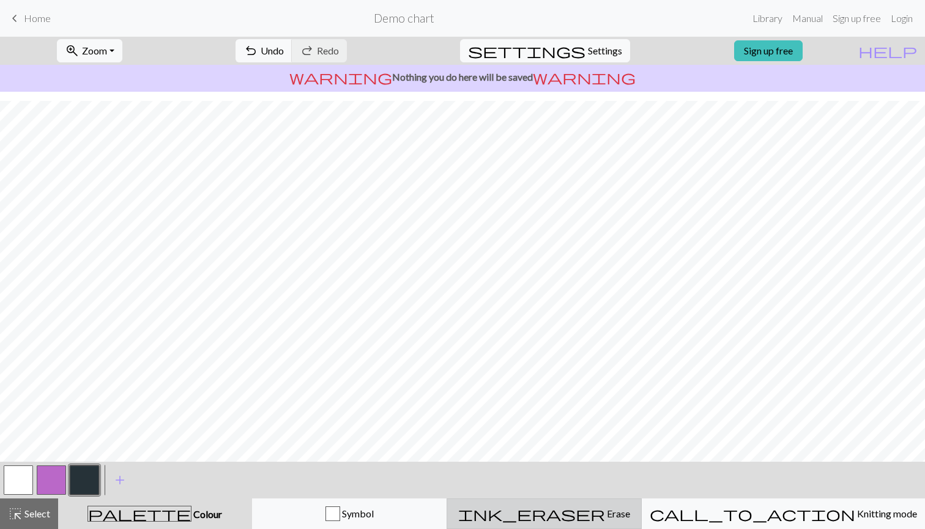
click at [590, 517] on span "ink_eraser" at bounding box center [531, 513] width 147 height 17
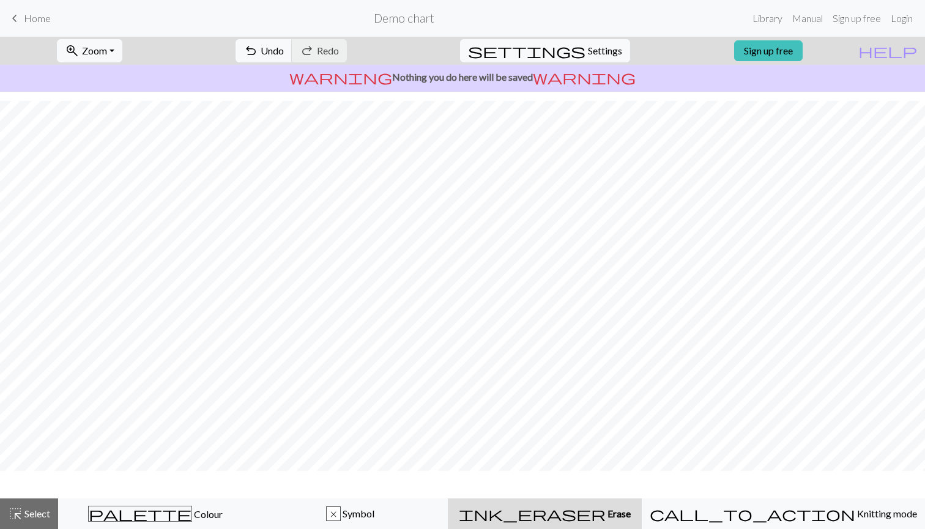
scroll to position [24, 0]
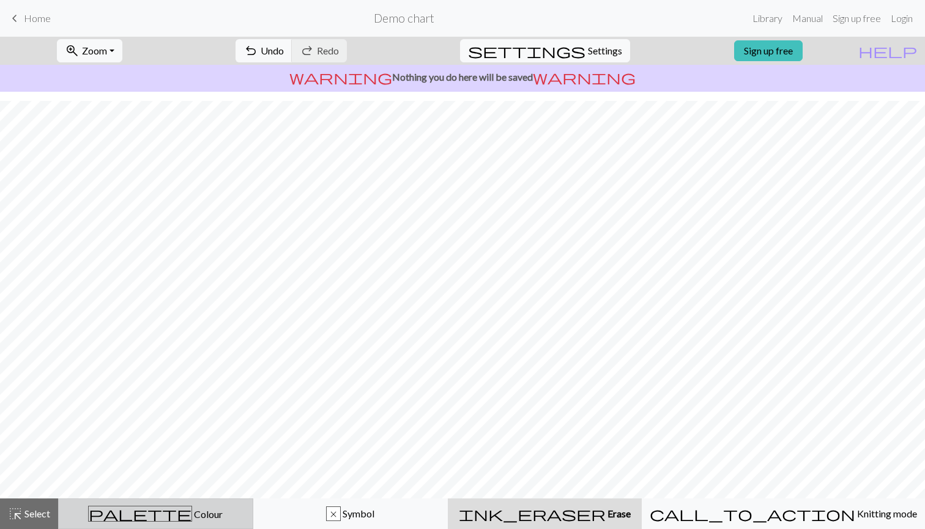
click at [200, 522] on button "palette Colour Colour" at bounding box center [155, 514] width 195 height 31
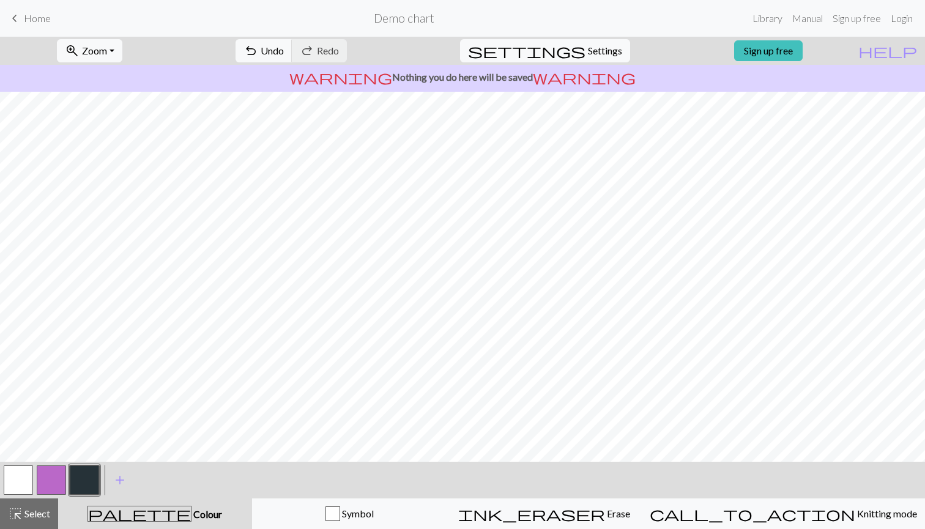
click at [45, 486] on button "button" at bounding box center [51, 480] width 29 height 29
click at [76, 485] on button "button" at bounding box center [84, 480] width 29 height 29
